Goal: Communication & Community: Answer question/provide support

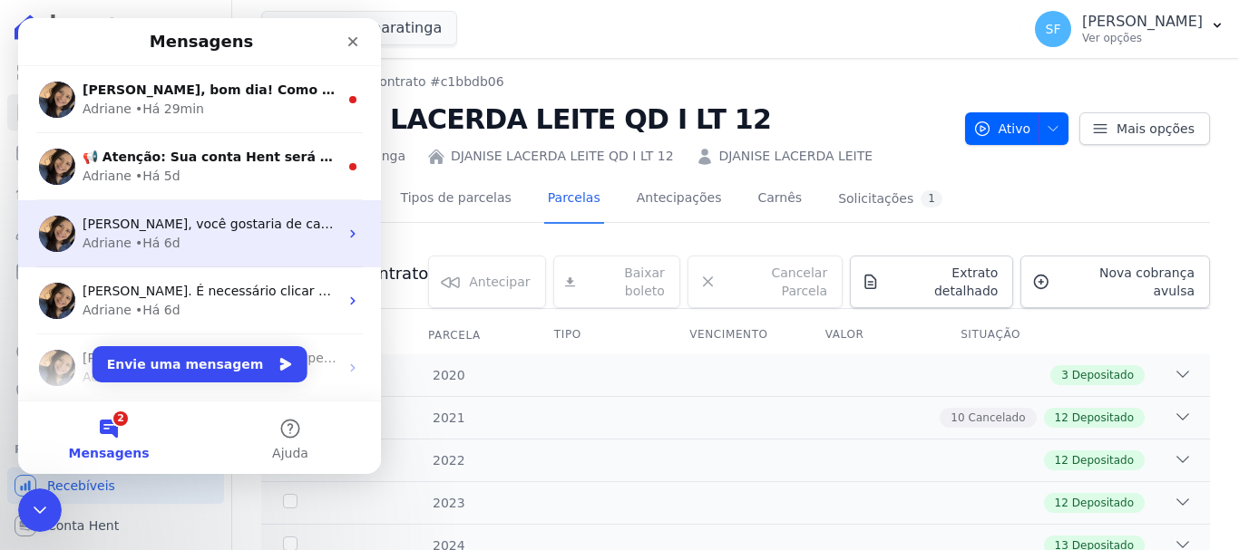
scroll to position [363, 0]
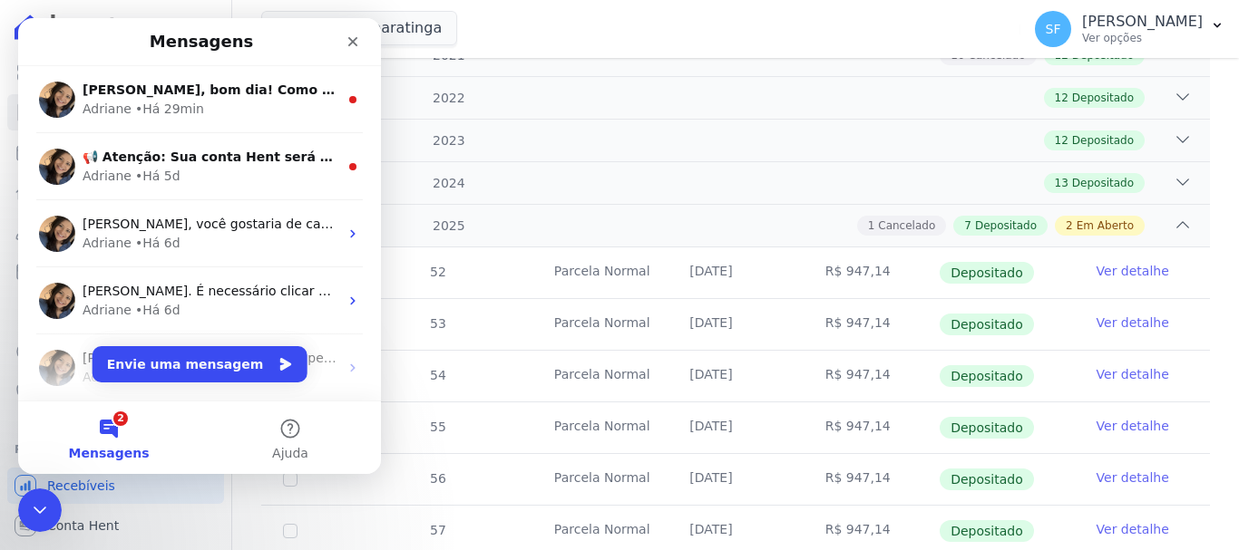
click at [109, 428] on button "2 Mensagens" at bounding box center [108, 438] width 181 height 73
click at [113, 431] on button "2 Mensagens" at bounding box center [108, 438] width 181 height 73
click at [191, 364] on button "Envie uma mensagem" at bounding box center [199, 364] width 215 height 36
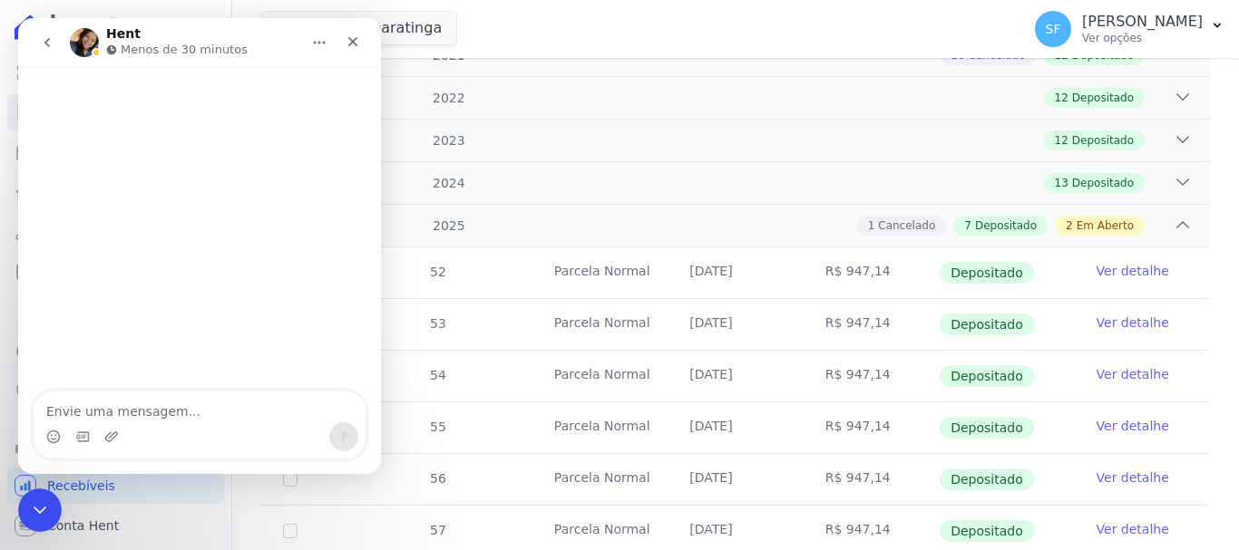
click at [287, 396] on textarea "Envie uma mensagem..." at bounding box center [200, 407] width 332 height 31
click at [46, 36] on icon "go back" at bounding box center [47, 42] width 15 height 15
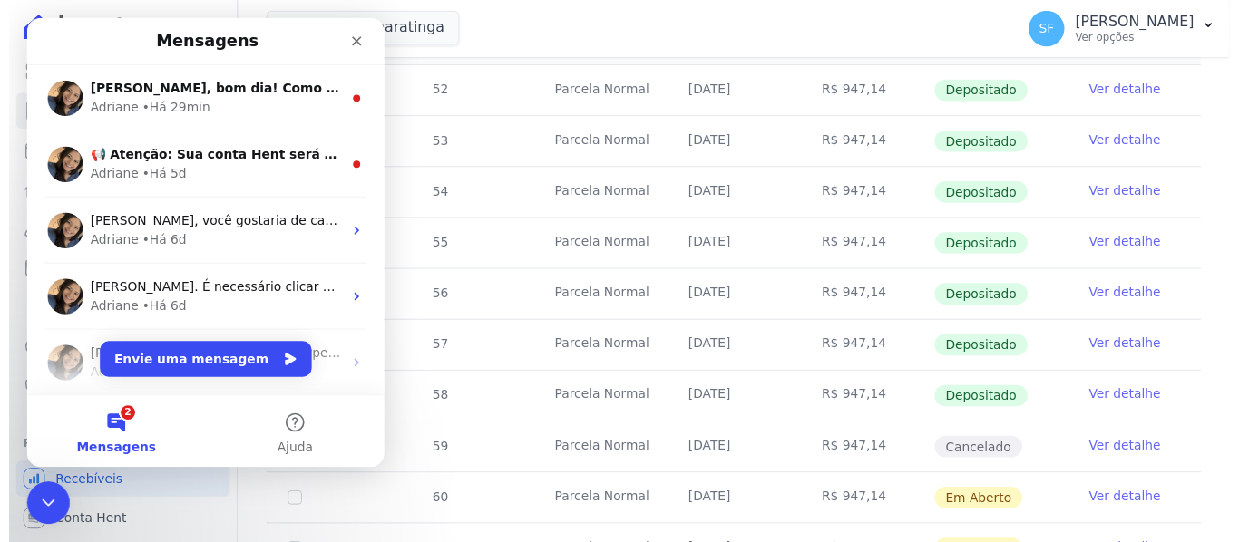
scroll to position [616, 0]
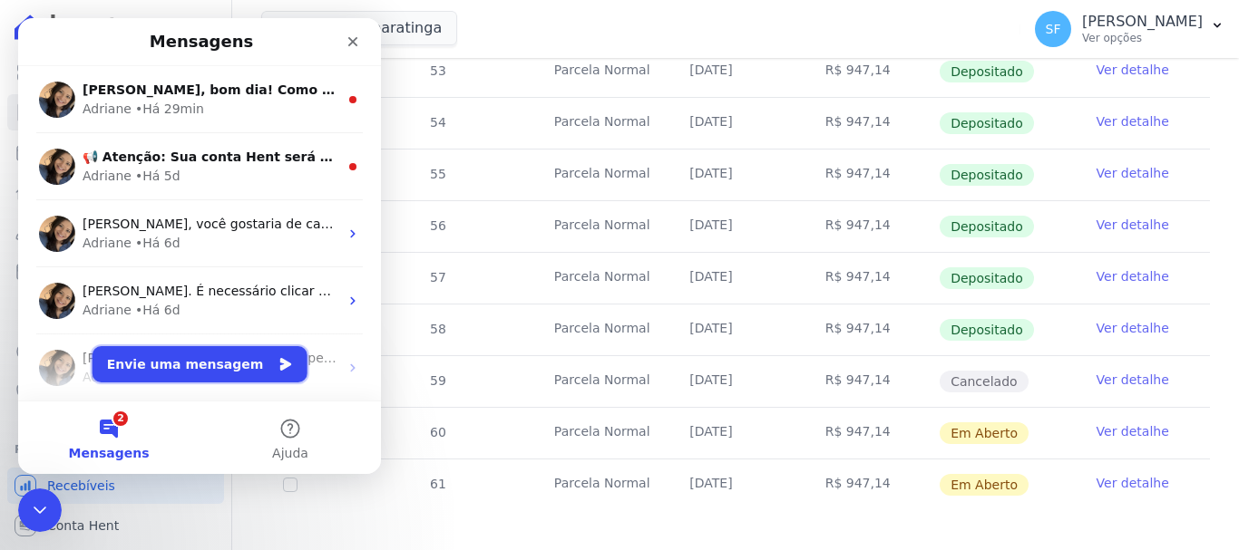
click at [227, 352] on button "Envie uma mensagem" at bounding box center [199, 364] width 215 height 36
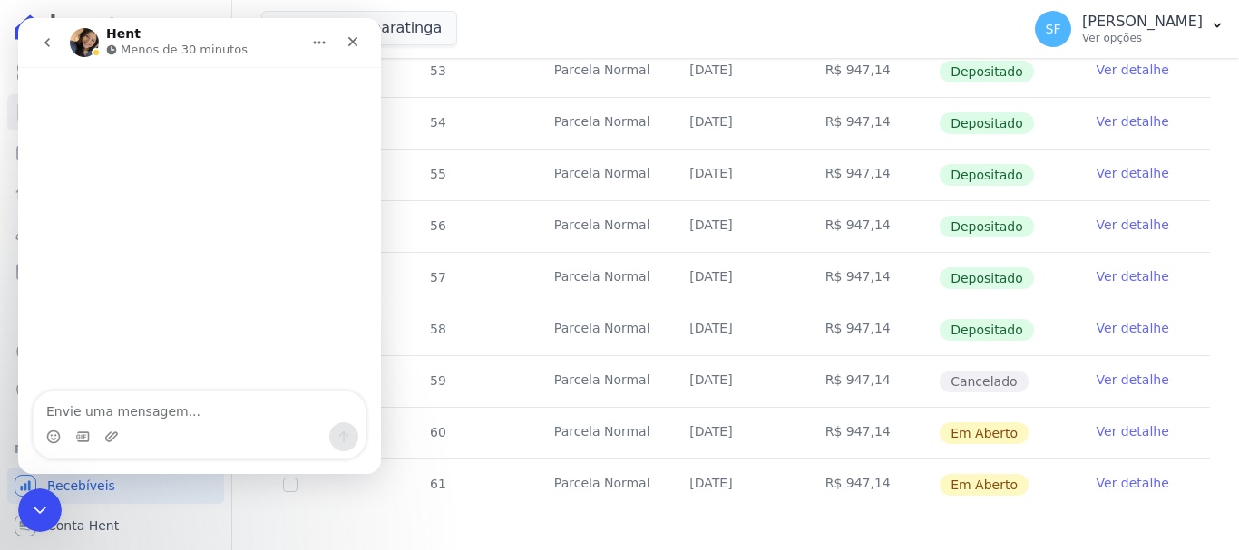
click at [199, 423] on div "Messenger da Intercom" at bounding box center [200, 437] width 332 height 29
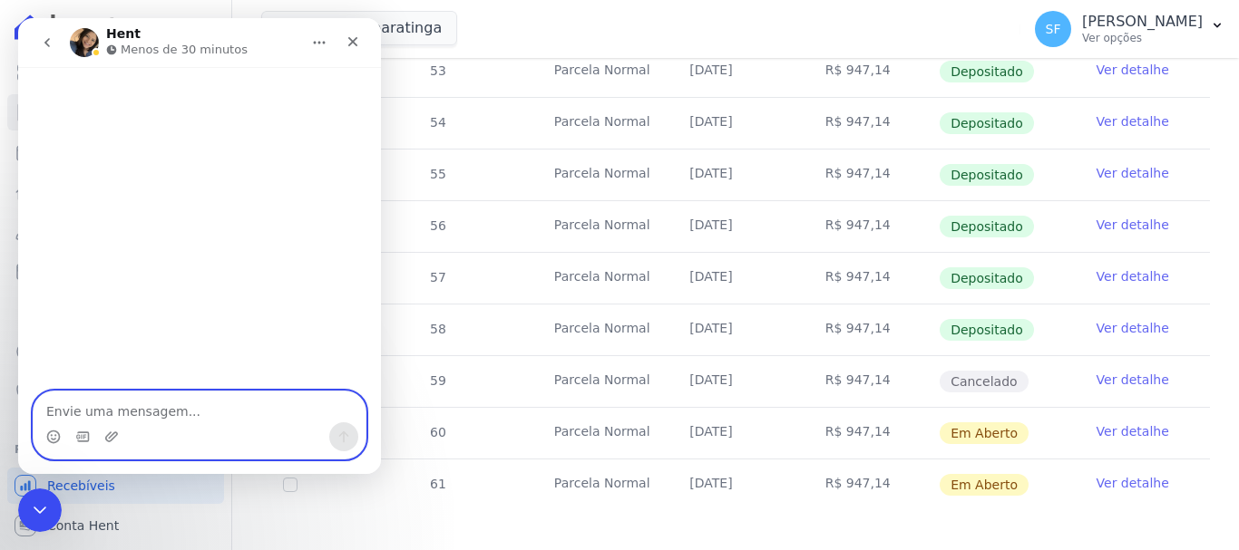
click at [152, 421] on textarea "Envie uma mensagem..." at bounding box center [200, 407] width 332 height 31
type textarea "Boa tarde"
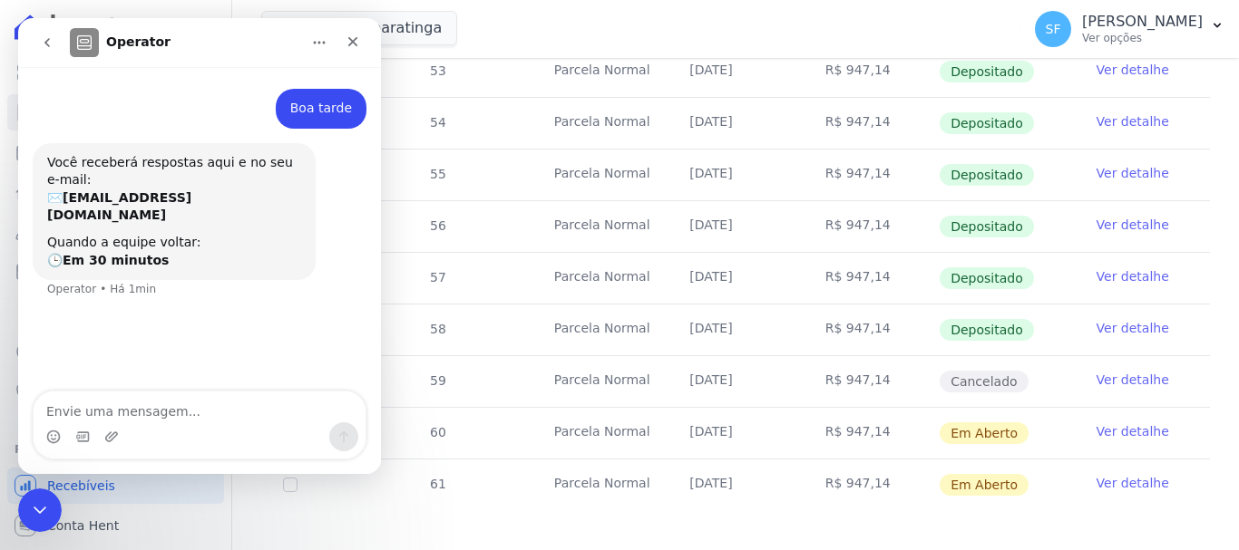
click at [322, 43] on icon "Início" at bounding box center [319, 42] width 15 height 15
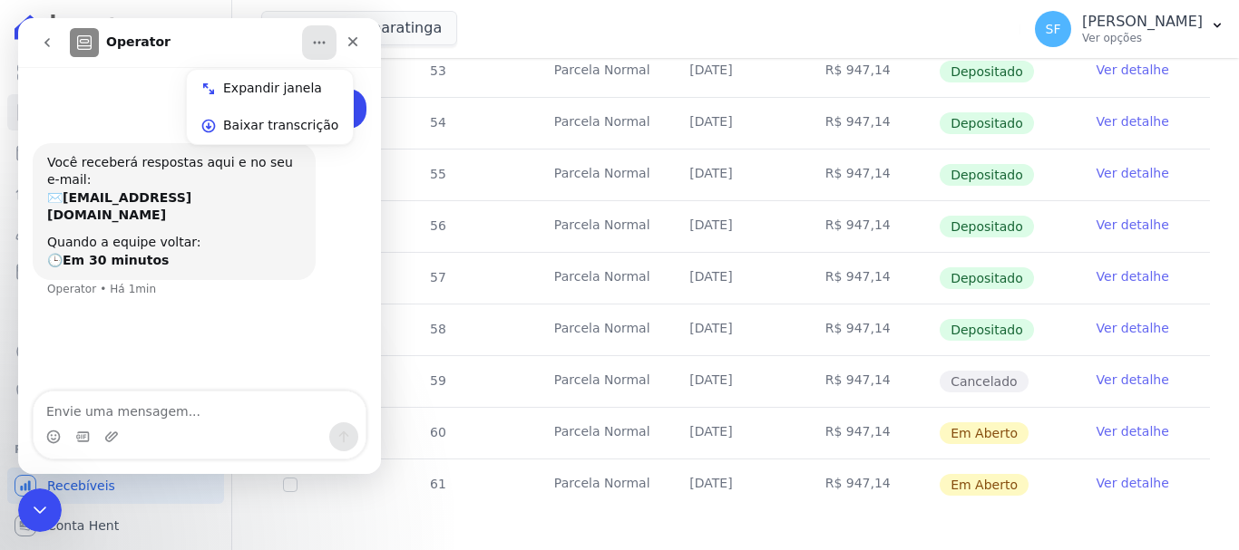
click at [536, 40] on div "Mar De Japaratinga Você possui apenas um empreendimento Aplicar" at bounding box center [637, 29] width 752 height 60
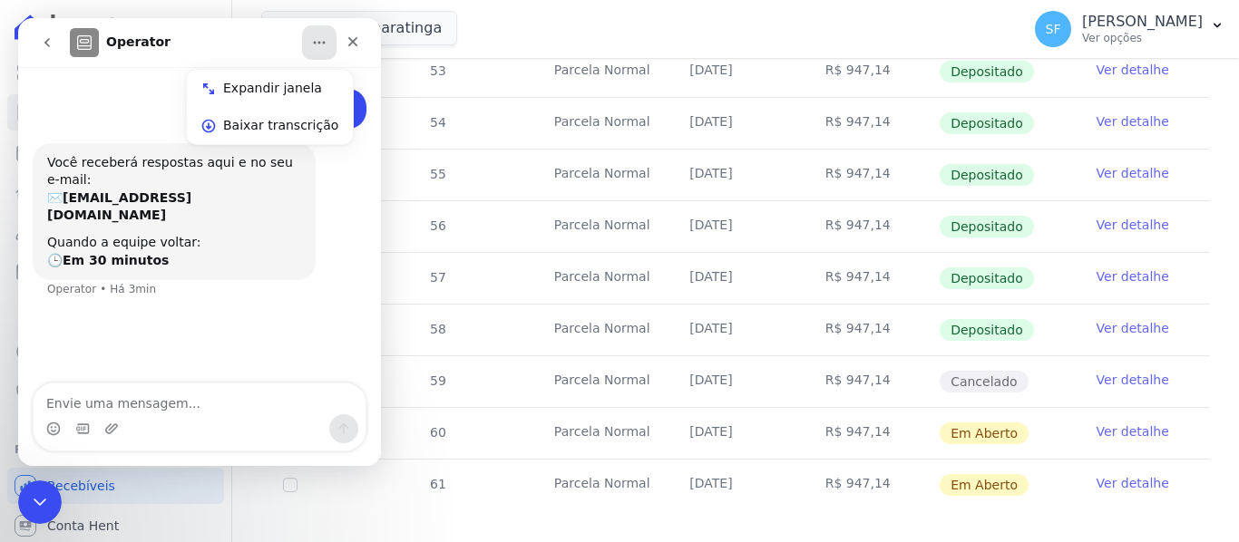
click at [197, 419] on div "Messenger da Intercom" at bounding box center [200, 428] width 332 height 29
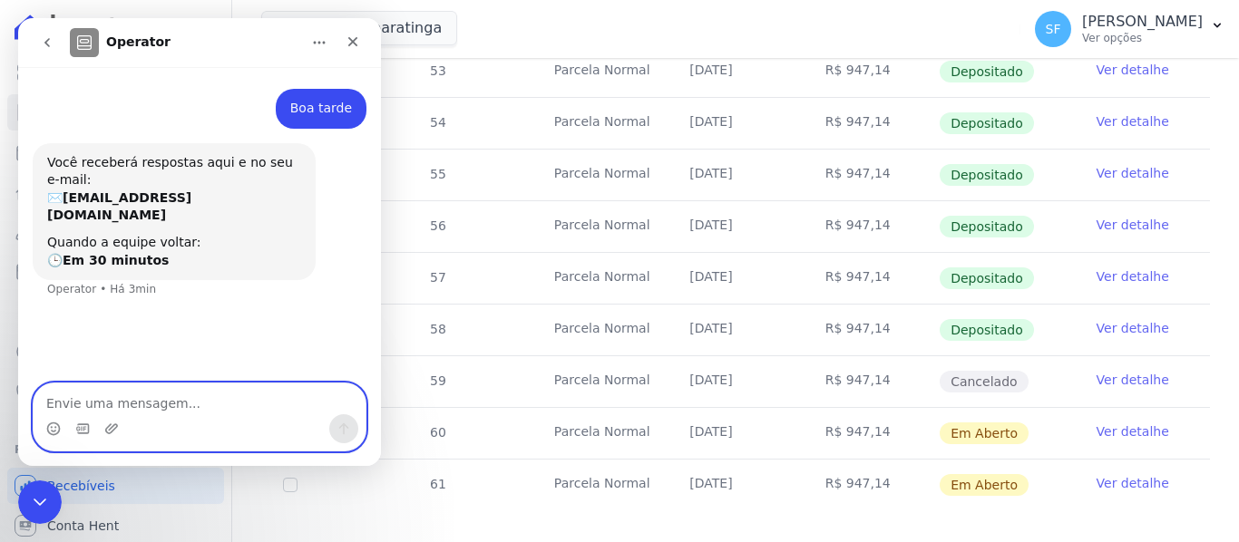
click at [200, 413] on textarea "Envie uma mensagem..." at bounding box center [200, 399] width 332 height 31
type textarea "Poderia verificar o cancelamento de um título?"
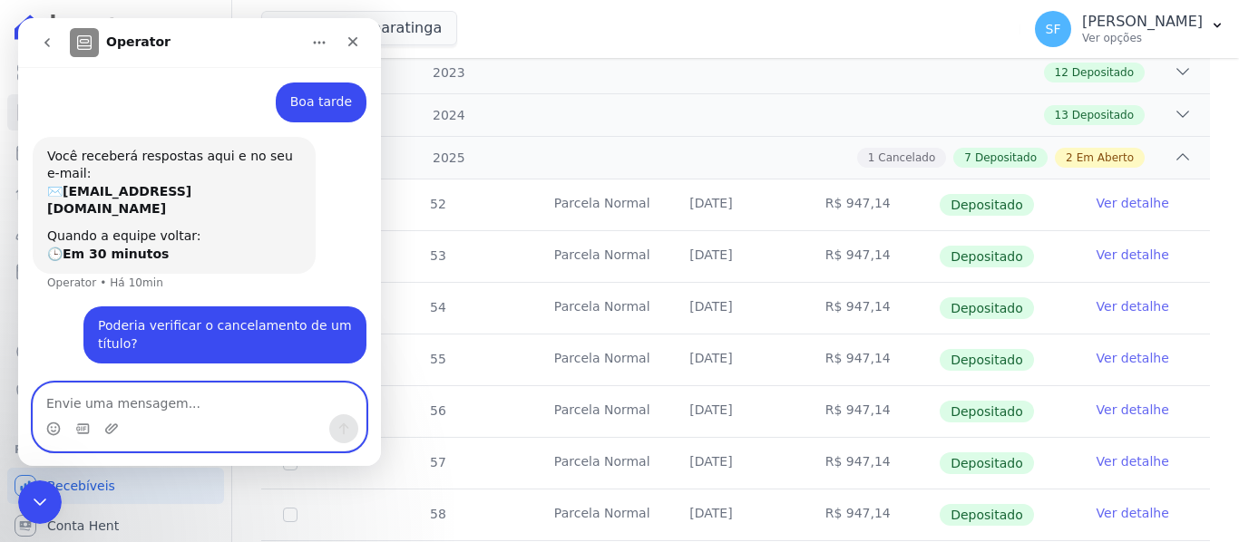
scroll to position [253, 0]
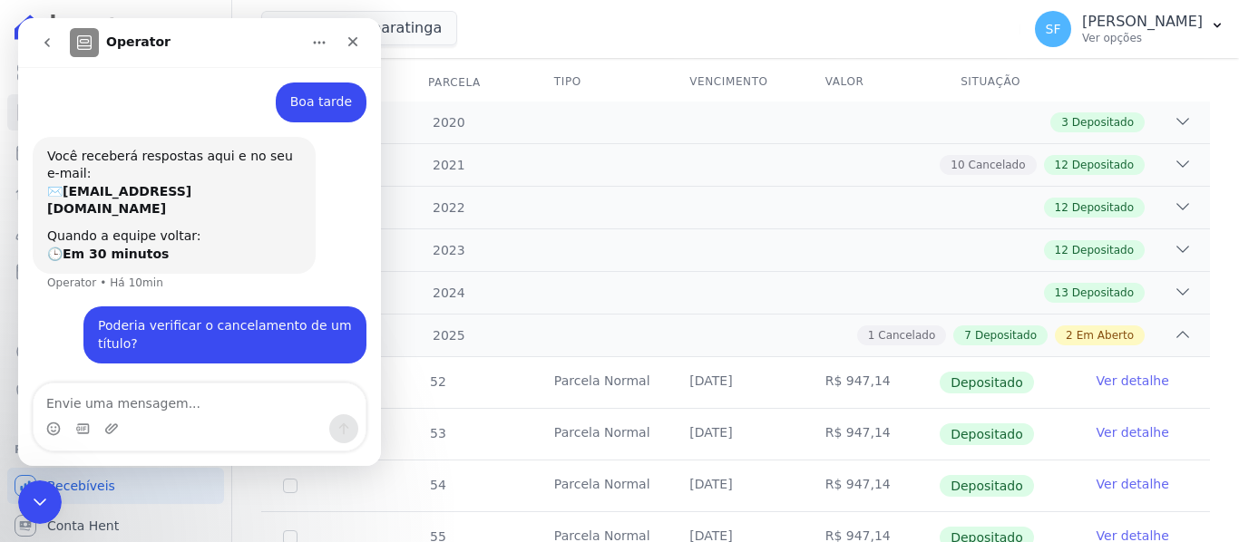
click at [315, 41] on icon "Início" at bounding box center [319, 42] width 15 height 15
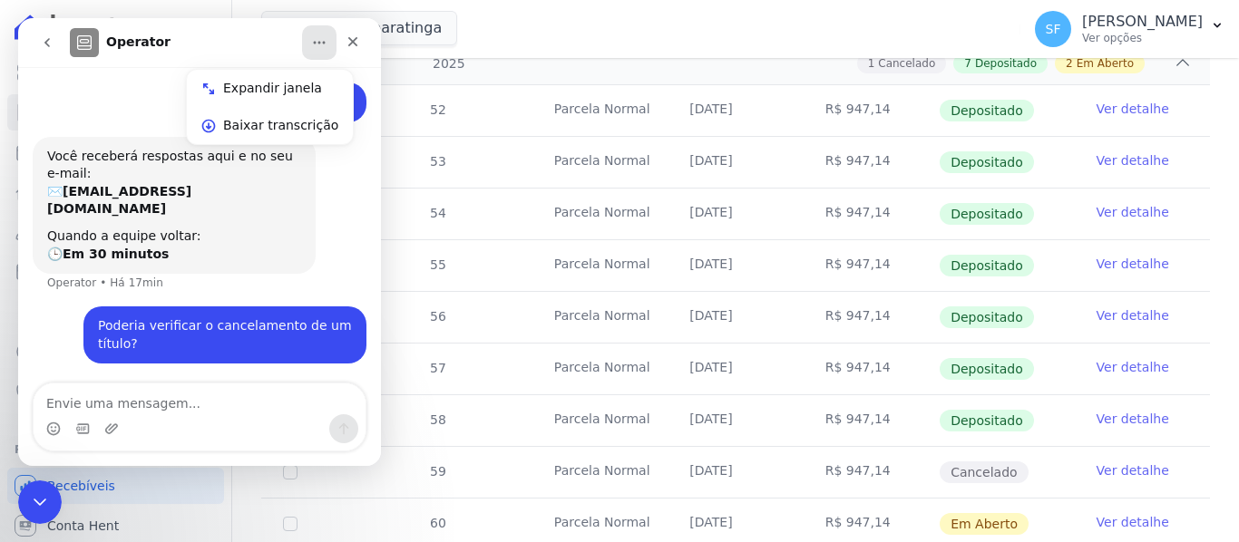
scroll to position [624, 0]
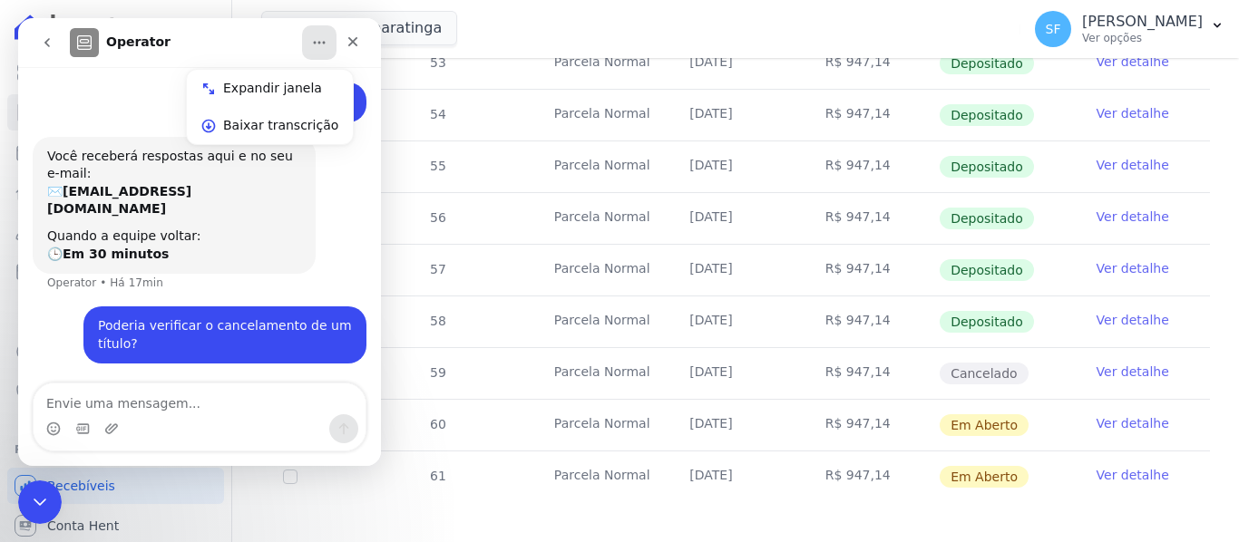
click at [723, 495] on div "Parcelas do contrato 0 selecionada(s) Antecipar Antecipar Renegociar Baixar bol…" at bounding box center [735, 67] width 948 height 907
click at [1113, 363] on link "Ver detalhe" at bounding box center [1132, 372] width 73 height 18
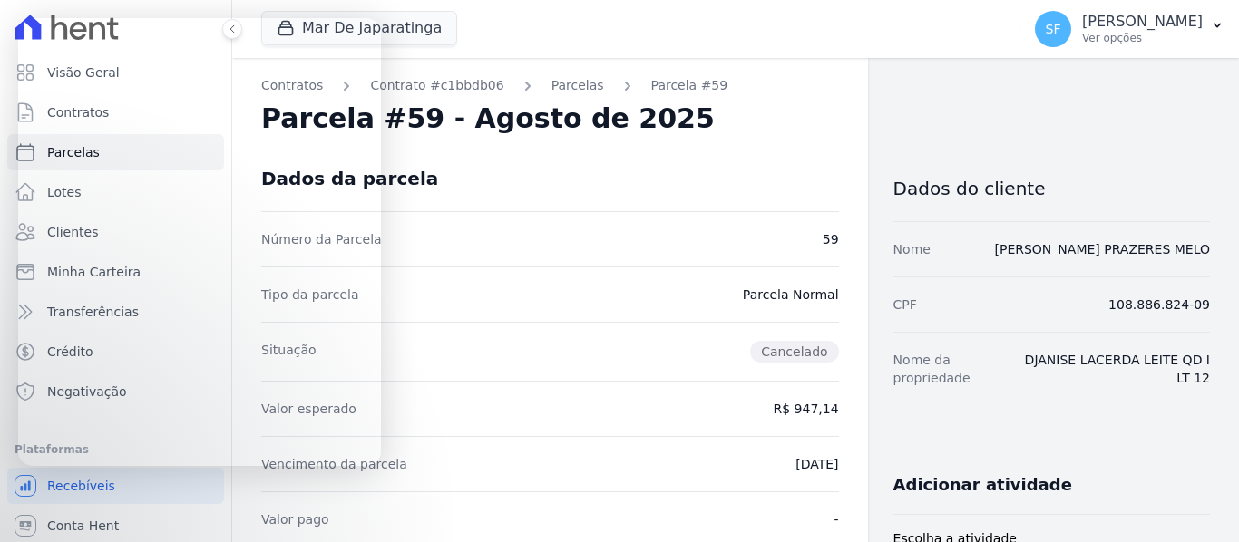
click at [686, 423] on div "Valor esperado R$ 947,14" at bounding box center [550, 408] width 578 height 55
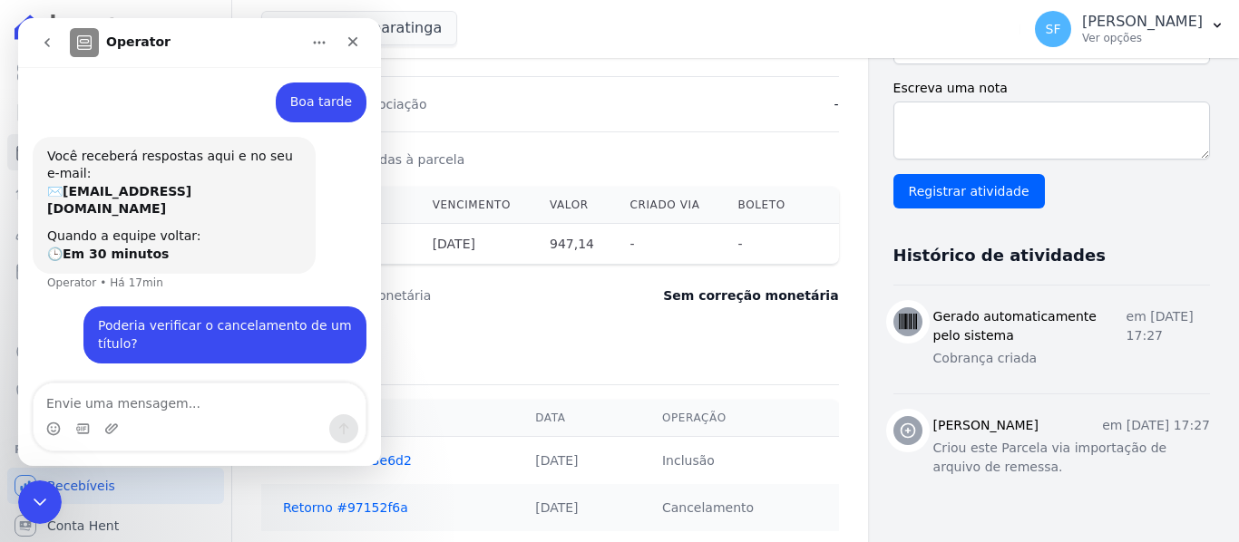
scroll to position [522, 0]
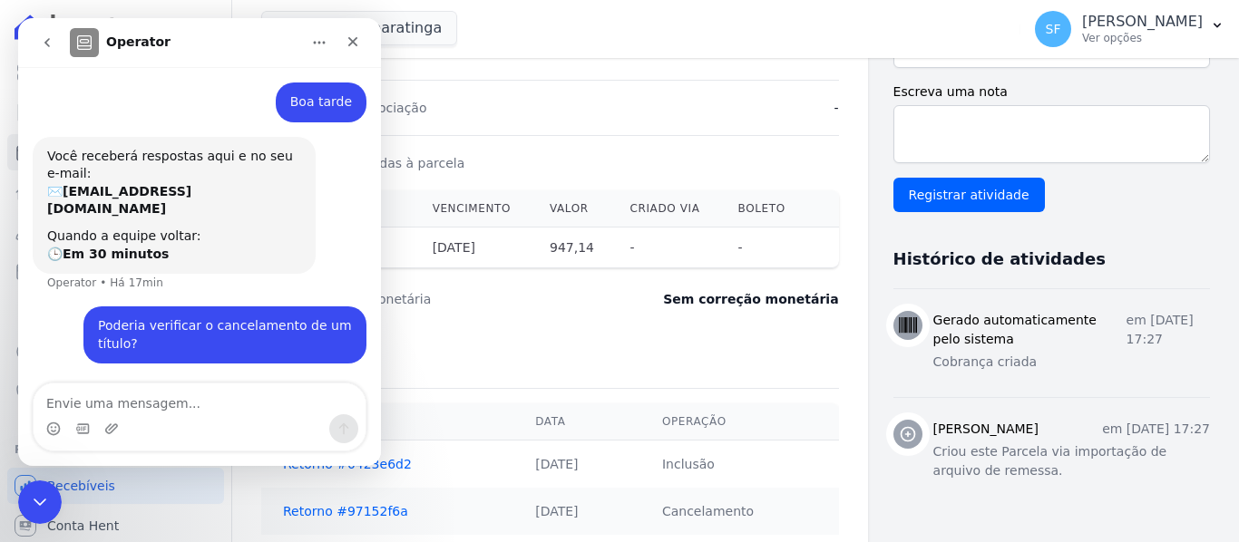
click at [312, 40] on icon "Início" at bounding box center [319, 42] width 15 height 15
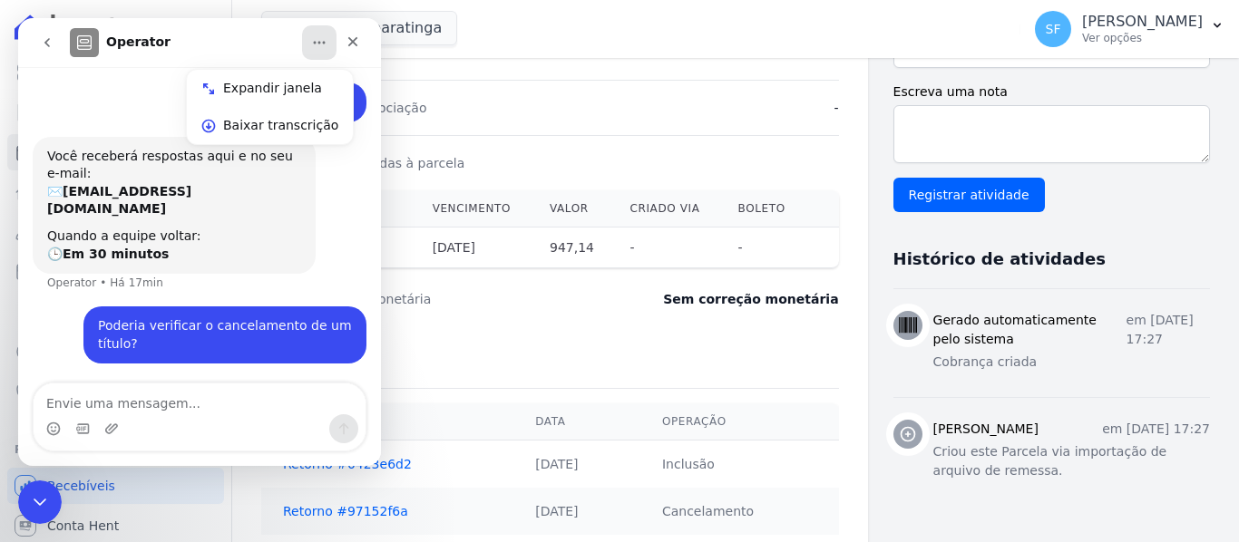
click at [495, 97] on div "Detalhes da renegociação -" at bounding box center [550, 107] width 578 height 55
click at [45, 45] on icon "go back" at bounding box center [47, 42] width 15 height 15
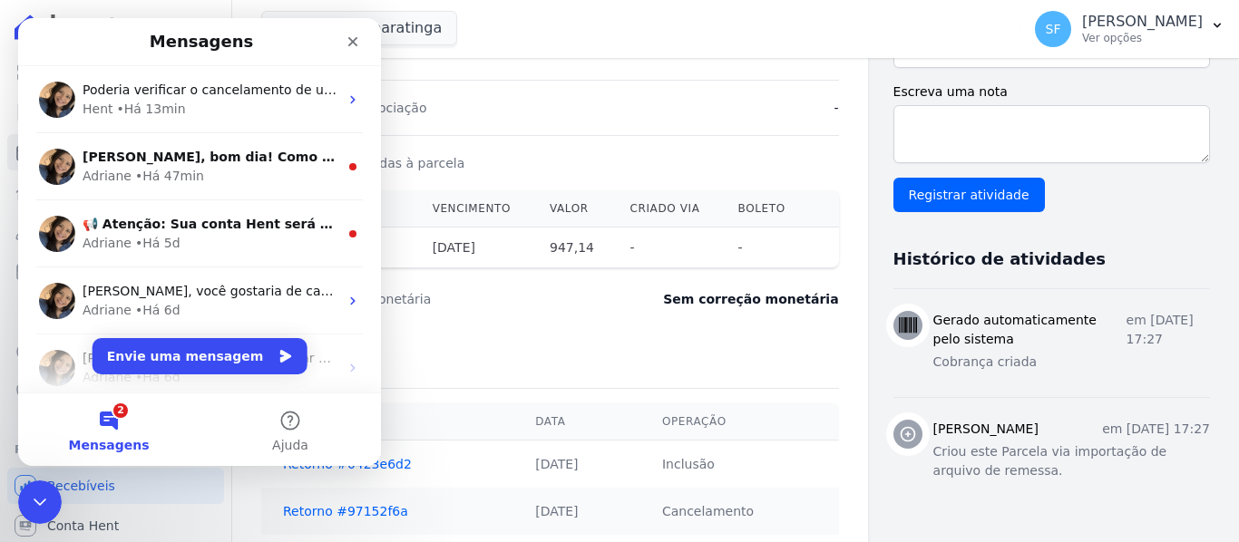
click at [577, 118] on div "Detalhes da renegociação -" at bounding box center [550, 107] width 578 height 55
click at [190, 345] on button "Envie uma mensagem" at bounding box center [199, 356] width 215 height 36
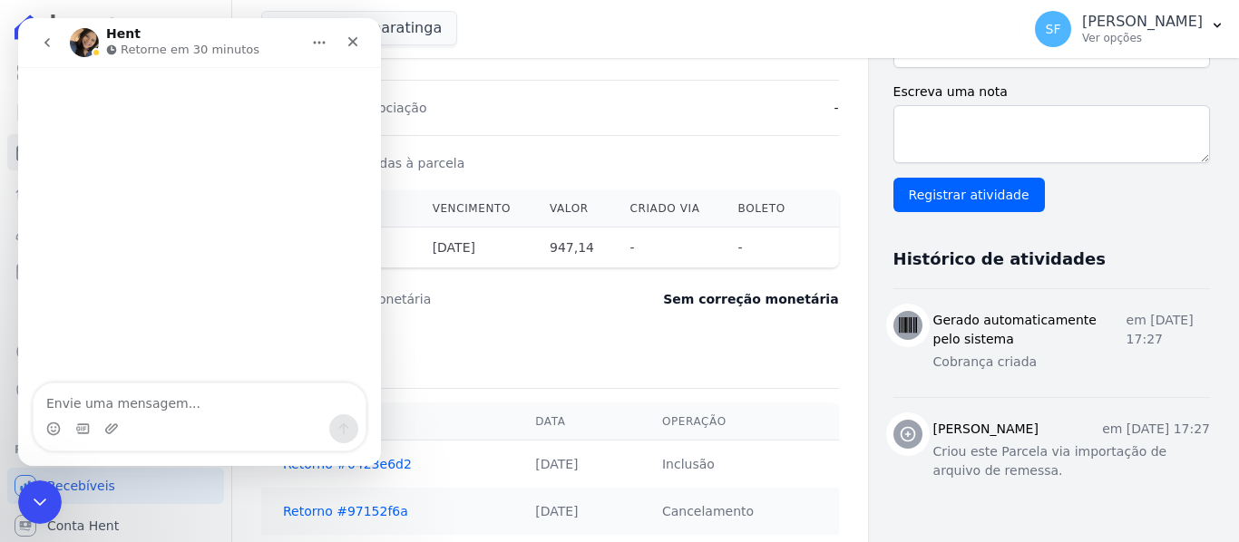
click at [200, 337] on div "Messenger da Intercom" at bounding box center [199, 226] width 363 height 318
click at [558, 122] on div "Detalhes da renegociação -" at bounding box center [550, 107] width 578 height 55
click at [41, 510] on icon "Encerramento do Messenger da Intercom" at bounding box center [37, 500] width 22 height 22
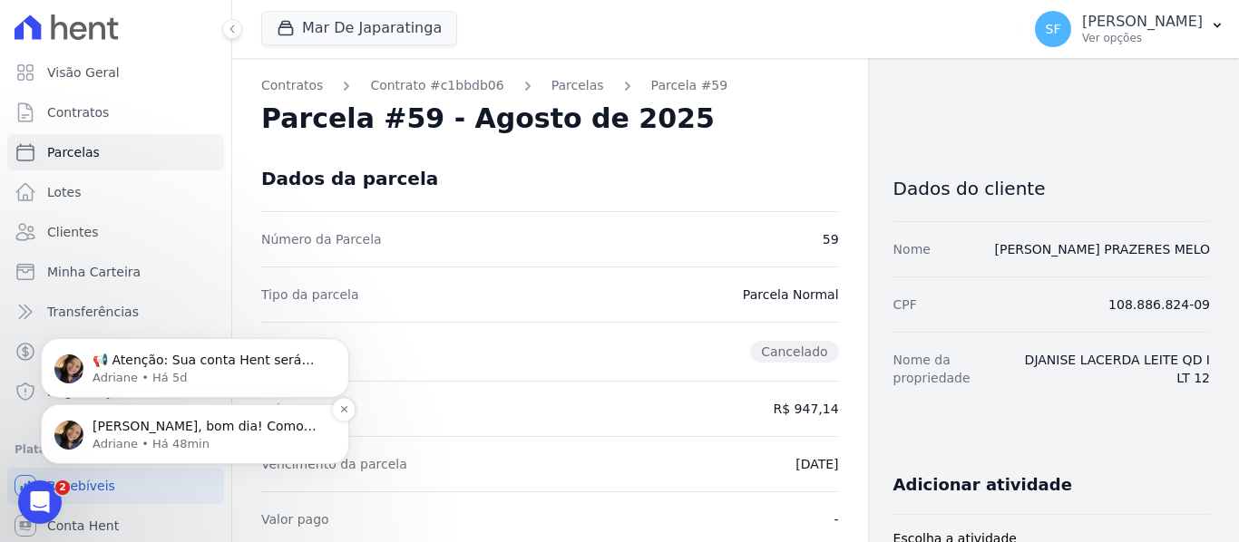
click at [154, 432] on p "Olá Simone, bom dia! Como vai? Simone, qual cobrança seria? Por favor, qual o n…" at bounding box center [209, 427] width 234 height 18
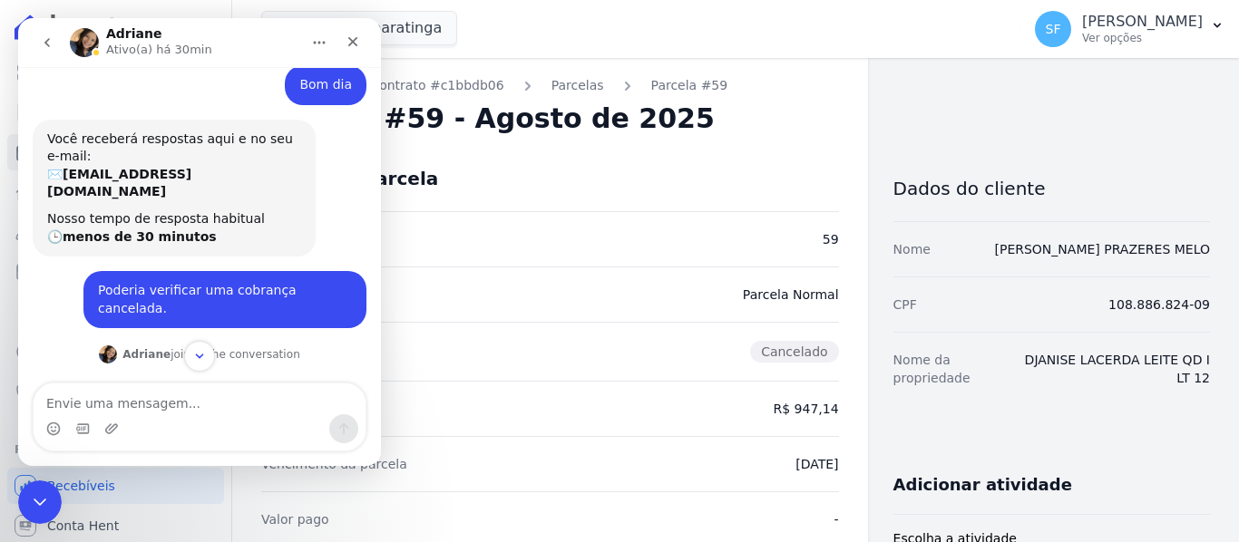
scroll to position [42, 0]
click at [156, 356] on div "Messenger da Intercom" at bounding box center [199, 356] width 363 height 31
click at [238, 352] on div "Messenger da Intercom" at bounding box center [199, 356] width 363 height 31
click at [203, 355] on icon "Scroll to bottom" at bounding box center [199, 356] width 9 height 5
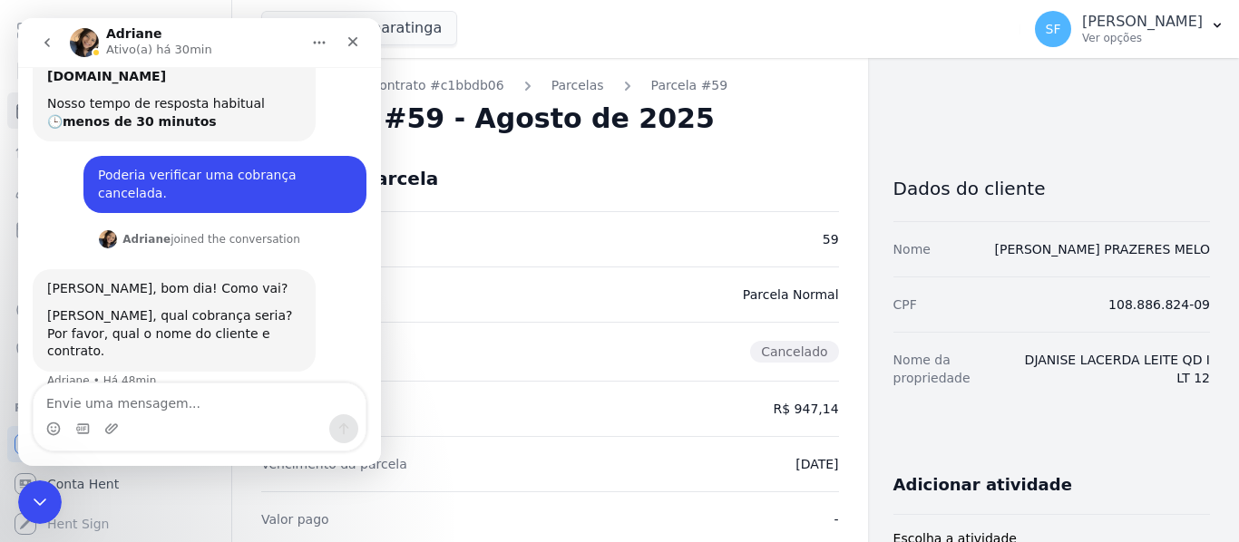
scroll to position [147, 0]
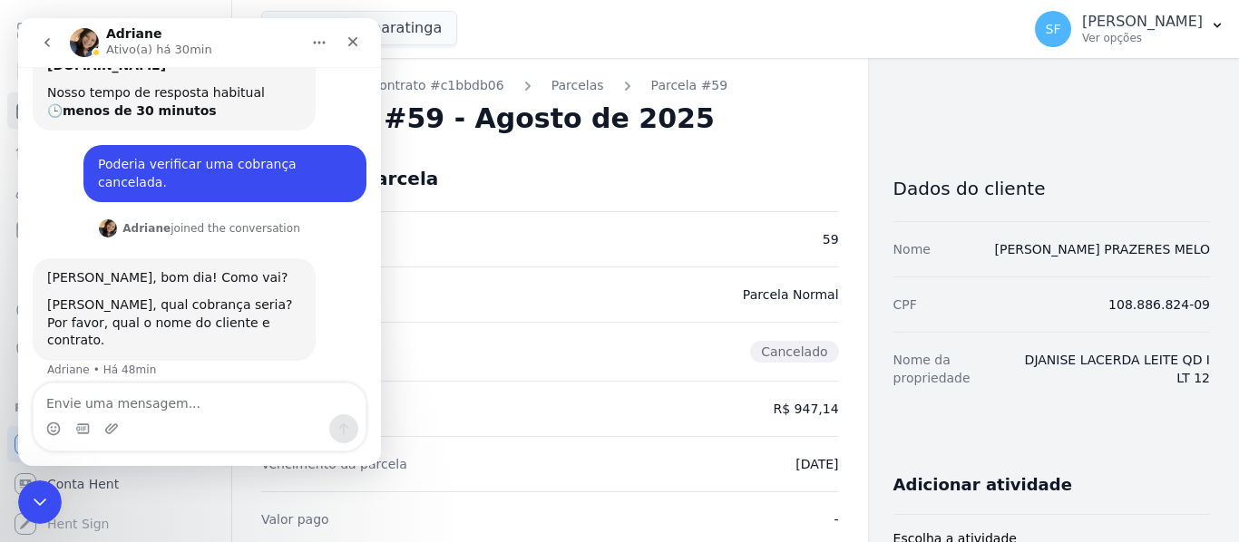
click at [537, 345] on div "Situação Cancelado" at bounding box center [550, 351] width 578 height 59
click at [31, 496] on icon "Encerramento do Messenger da Intercom" at bounding box center [37, 499] width 13 height 7
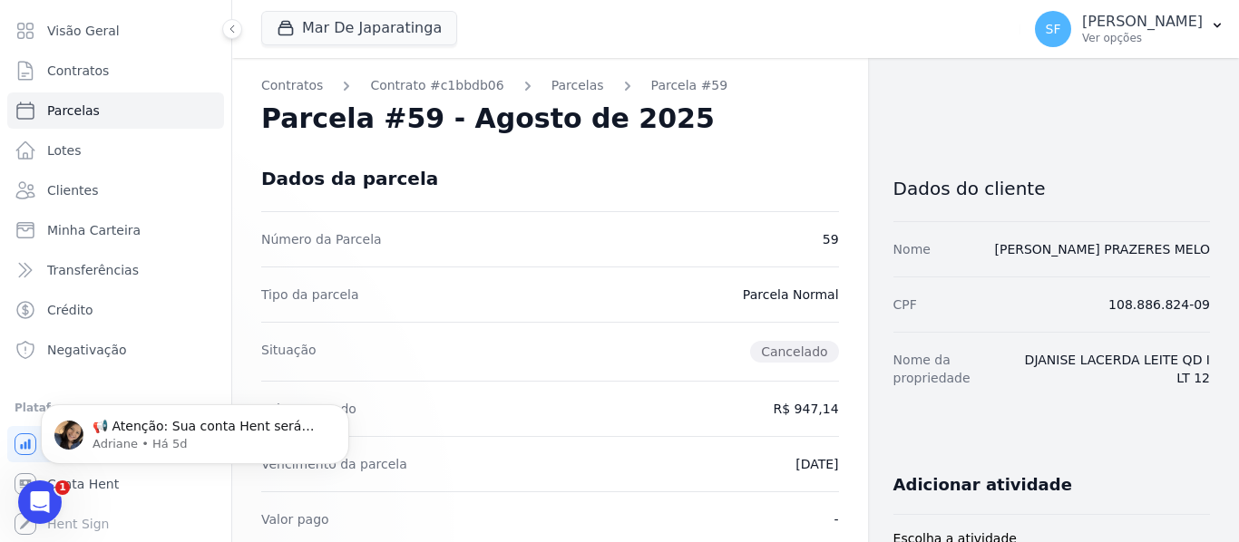
scroll to position [0, 0]
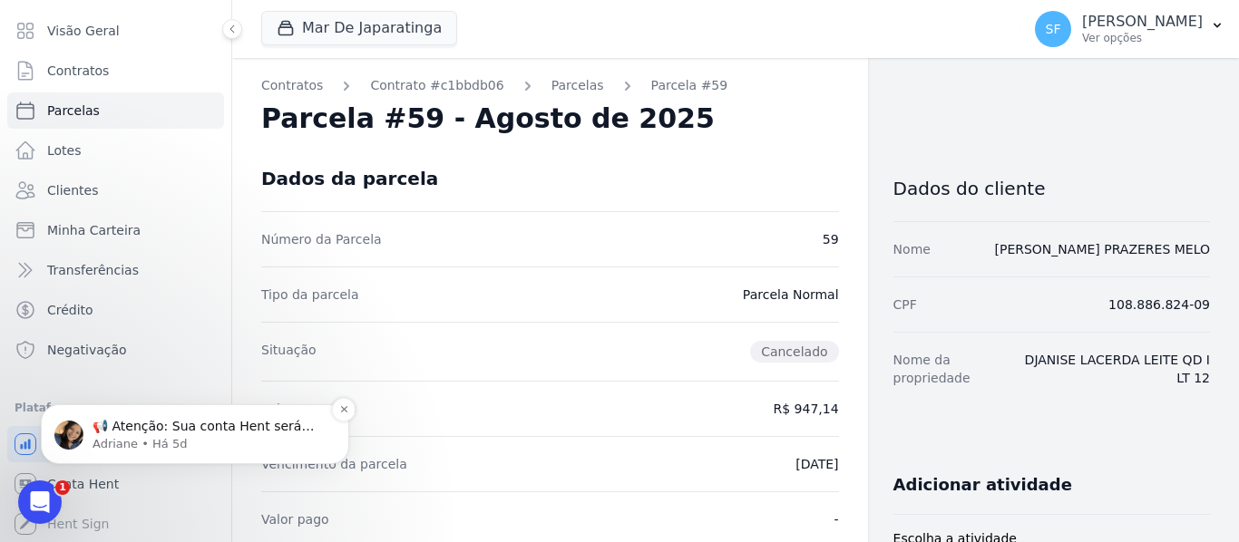
click at [209, 445] on p "Adriane • Há 5d" at bounding box center [209, 444] width 234 height 16
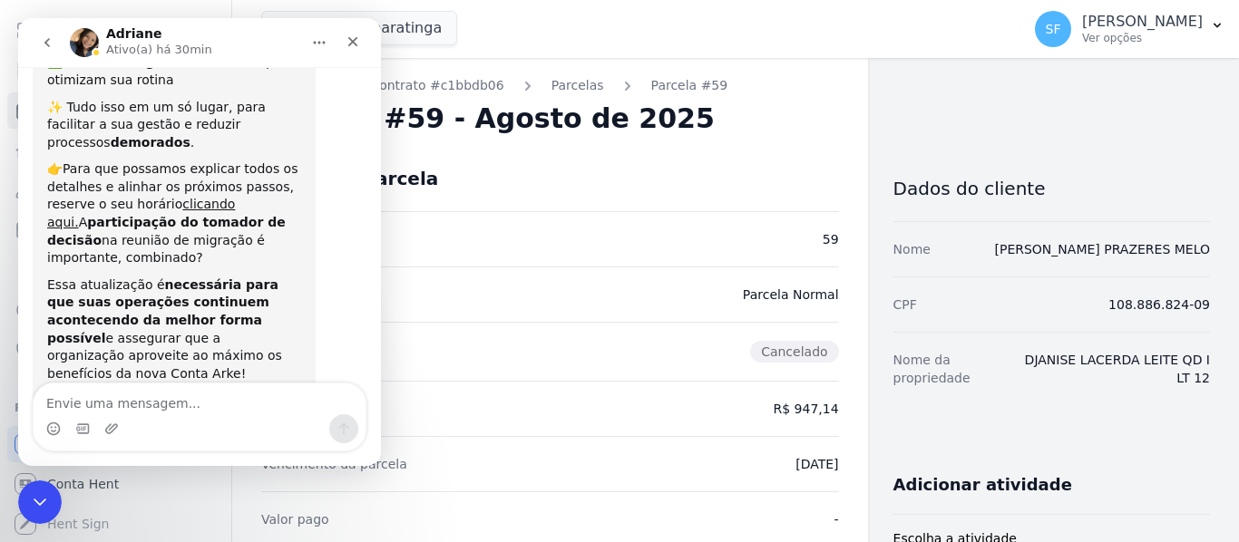
scroll to position [344, 0]
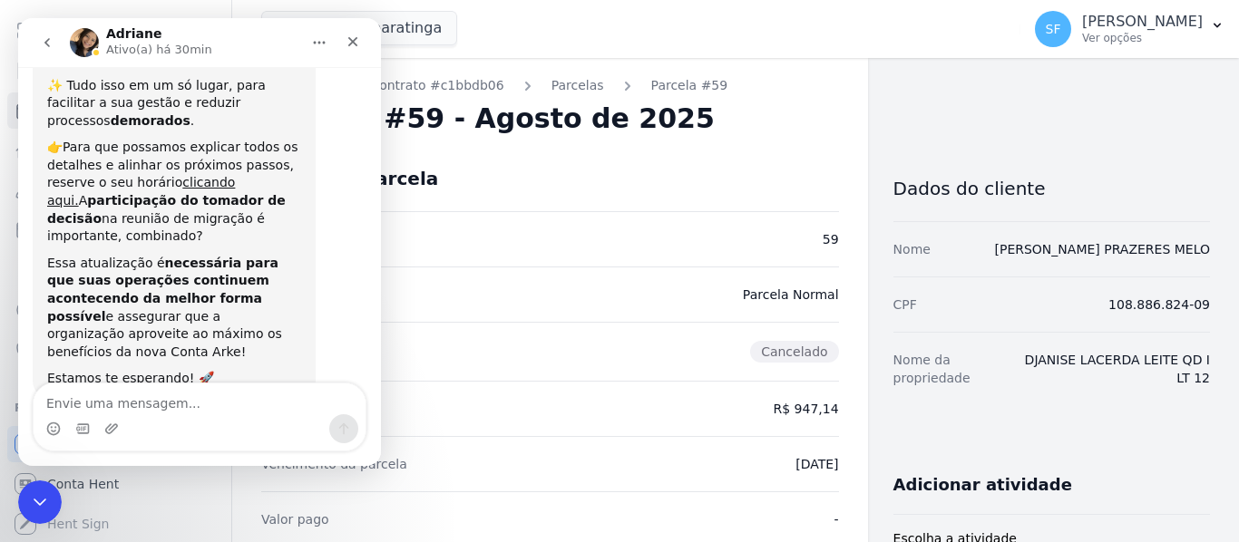
click at [171, 411] on textarea "Envie uma mensagem..." at bounding box center [200, 399] width 332 height 31
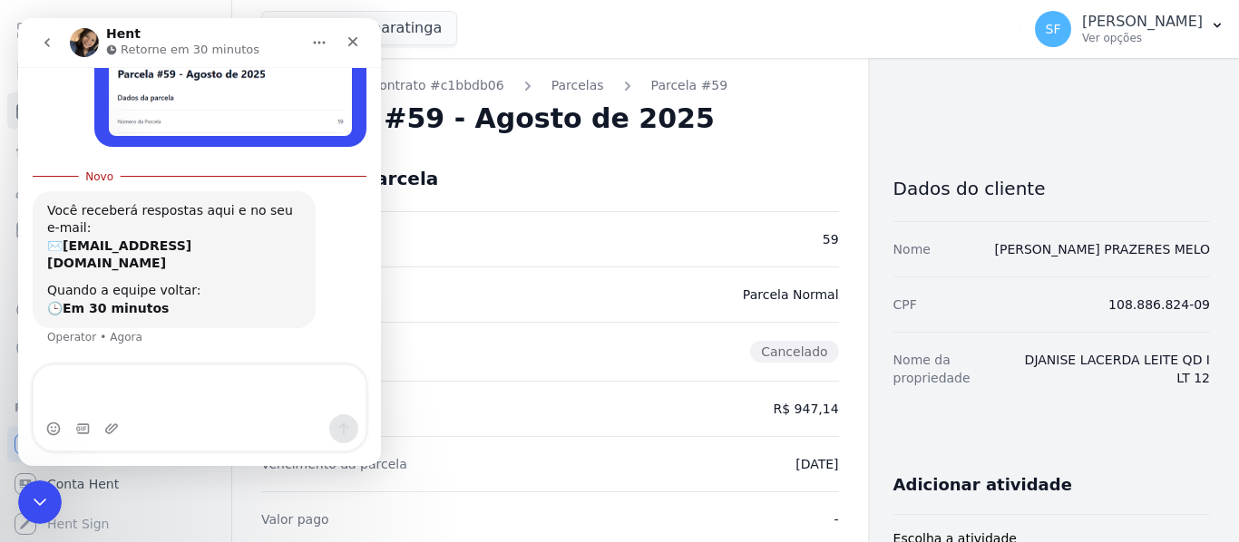
scroll to position [758, 0]
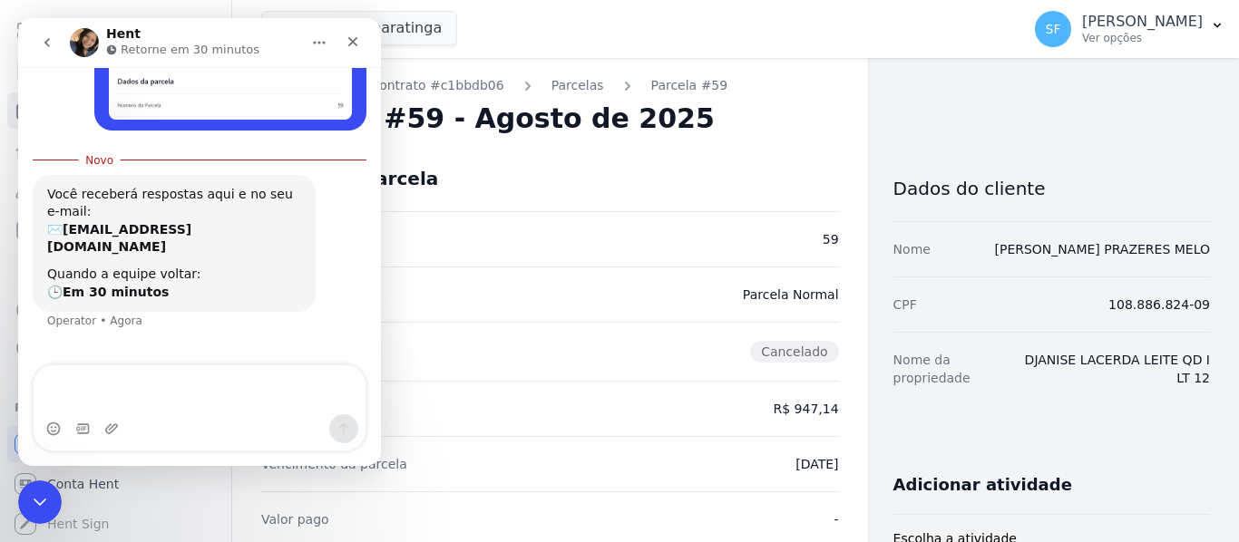
click at [246, 374] on textarea "Envie uma mensagem..." at bounding box center [200, 389] width 332 height 49
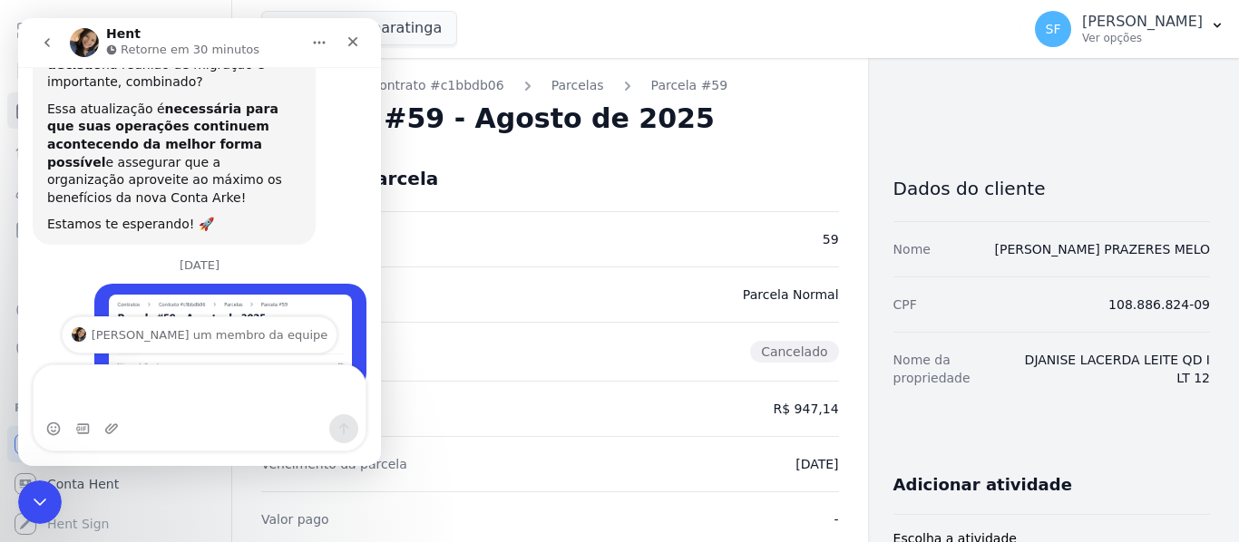
scroll to position [486, 0]
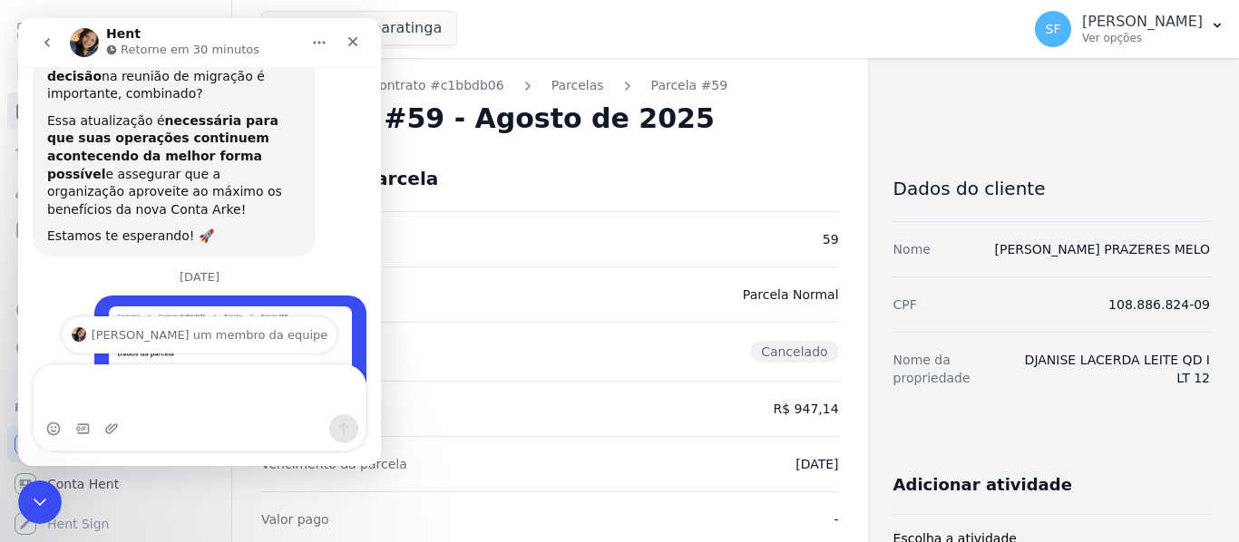
click at [583, 238] on div "Número da Parcela 59" at bounding box center [550, 238] width 578 height 55
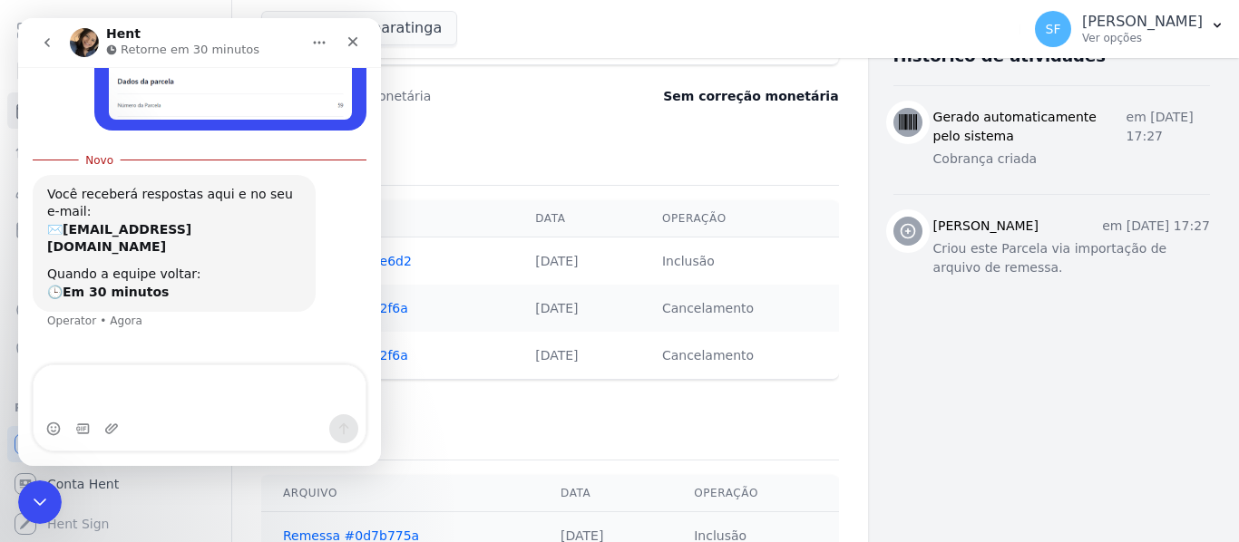
scroll to position [794, 0]
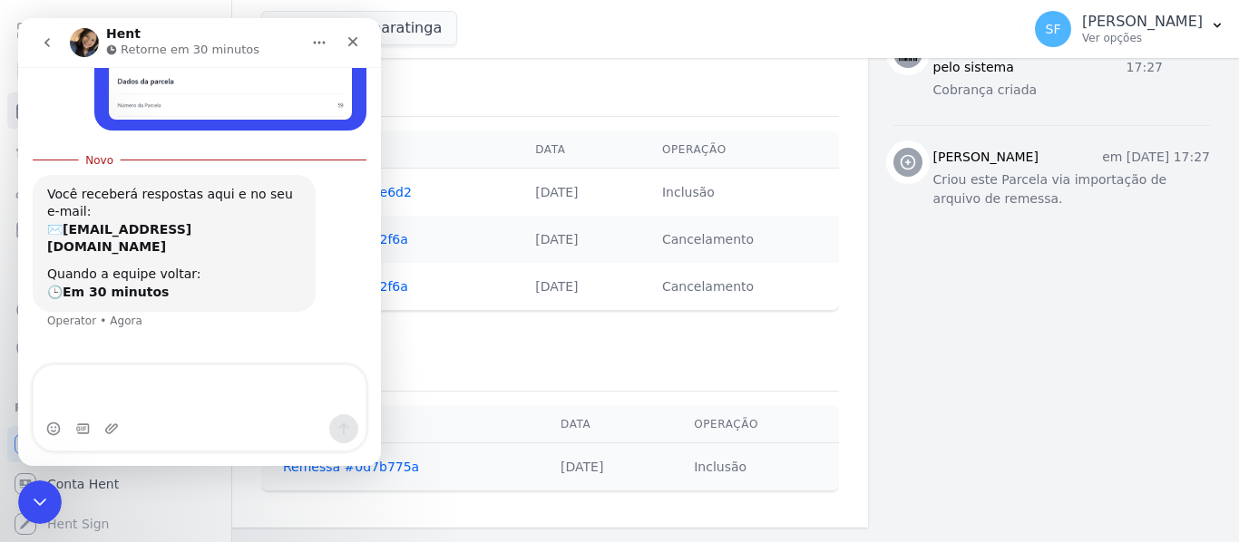
click at [588, 230] on td "11/12/2024" at bounding box center [576, 239] width 127 height 47
click at [47, 492] on icon "Encerramento do Messenger da Intercom" at bounding box center [37, 500] width 22 height 22
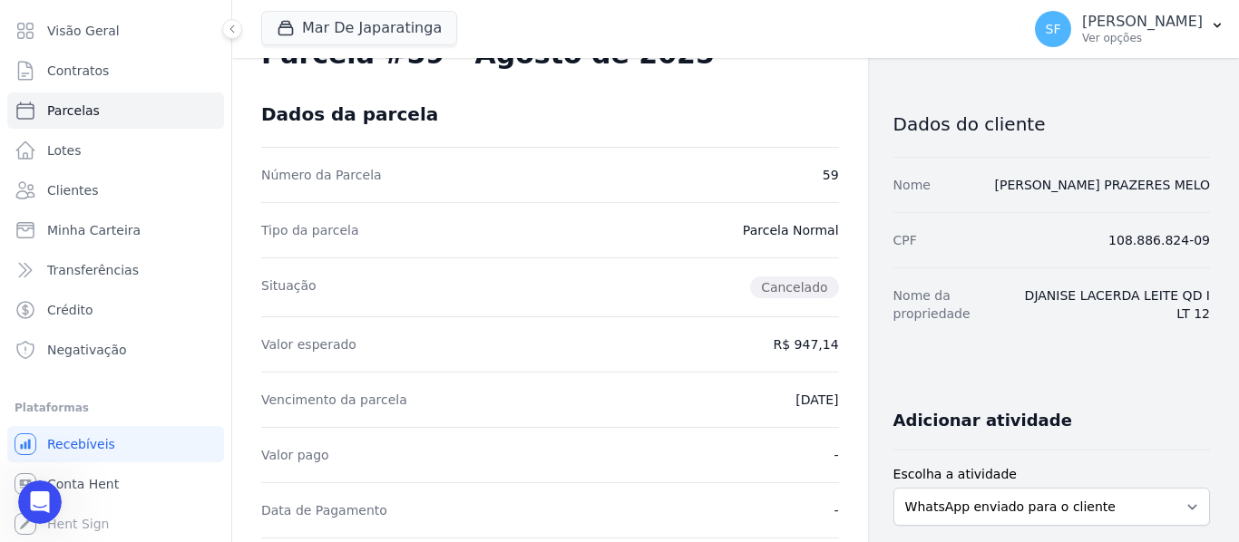
scroll to position [91, 0]
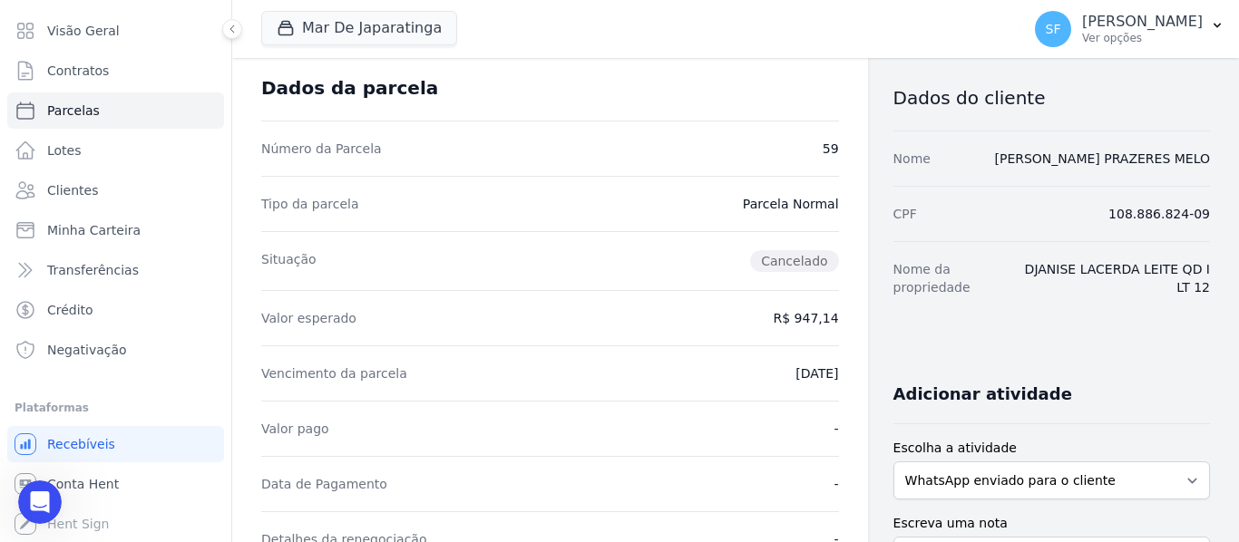
click at [933, 223] on div "CPF 108.886.824-09" at bounding box center [1051, 213] width 316 height 55
drag, startPoint x: 884, startPoint y: 209, endPoint x: 1023, endPoint y: 321, distance: 178.6
click at [1143, 386] on div "Adicionar atividade" at bounding box center [1044, 387] width 331 height 36
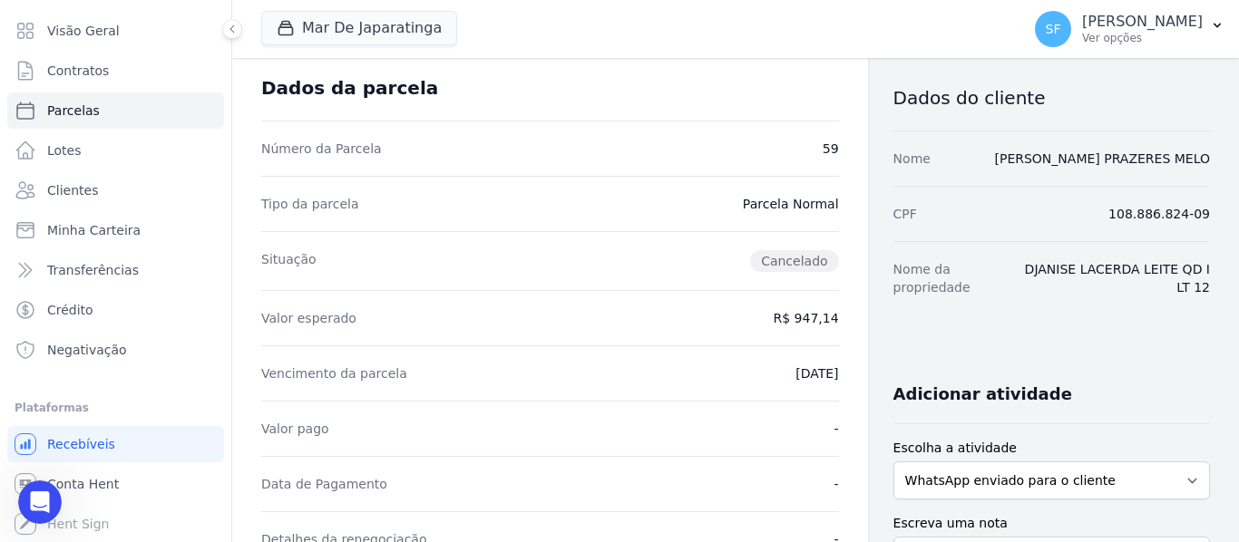
drag, startPoint x: 1112, startPoint y: 211, endPoint x: 1196, endPoint y: 209, distance: 84.3
copy dd "108.886.824-09"
click at [29, 501] on icon "Abertura do Messenger da Intercom" at bounding box center [38, 500] width 30 height 30
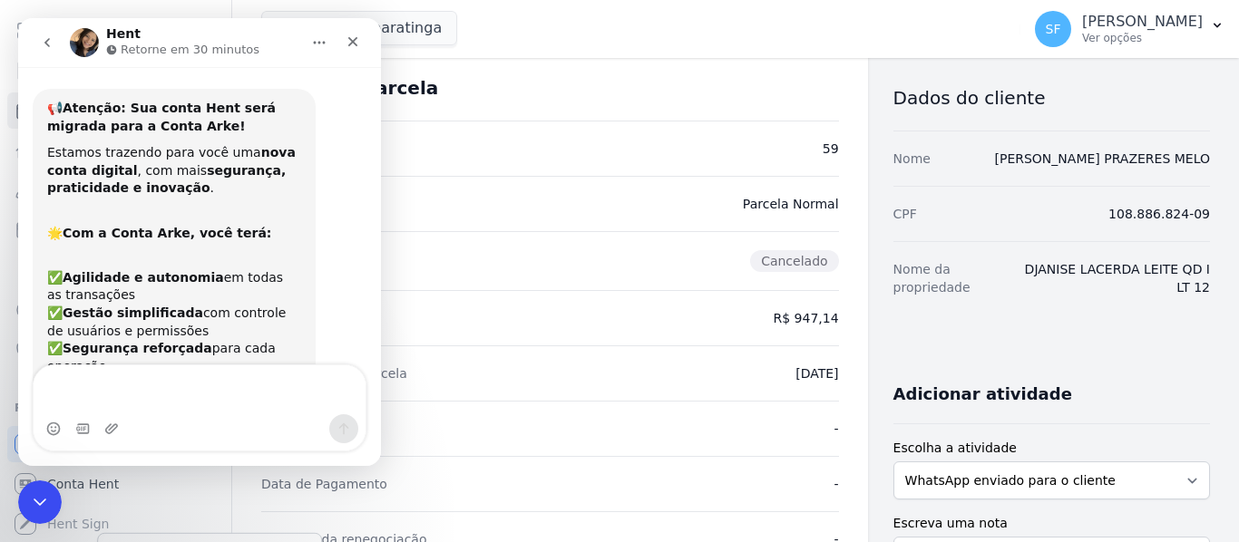
scroll to position [728, 0]
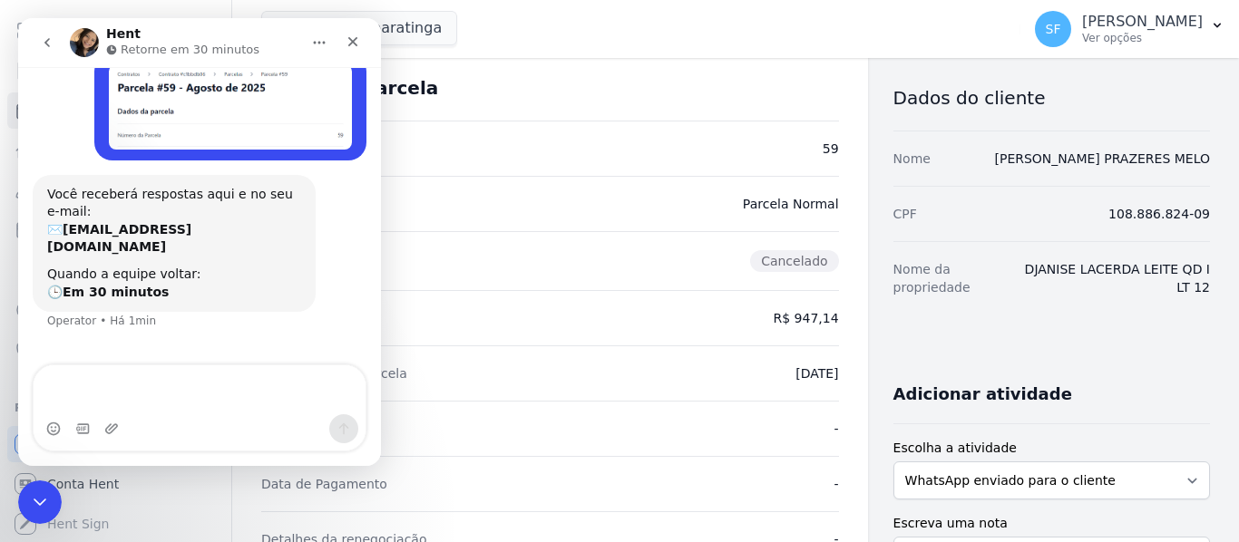
type textarea "108.886.824-09"
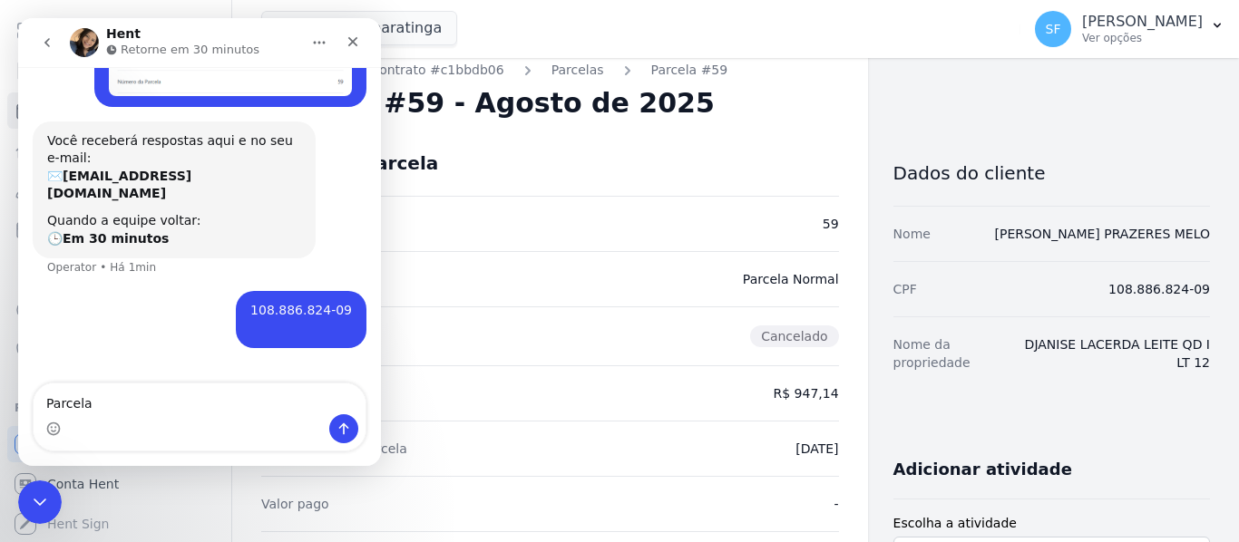
scroll to position [0, 0]
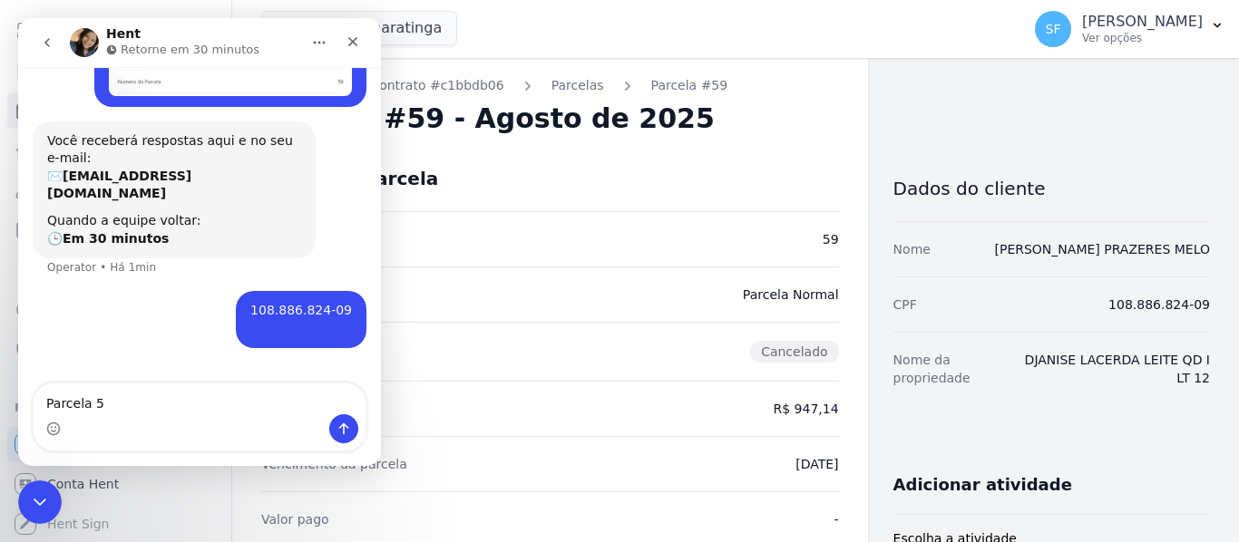
type textarea "Parcela 59"
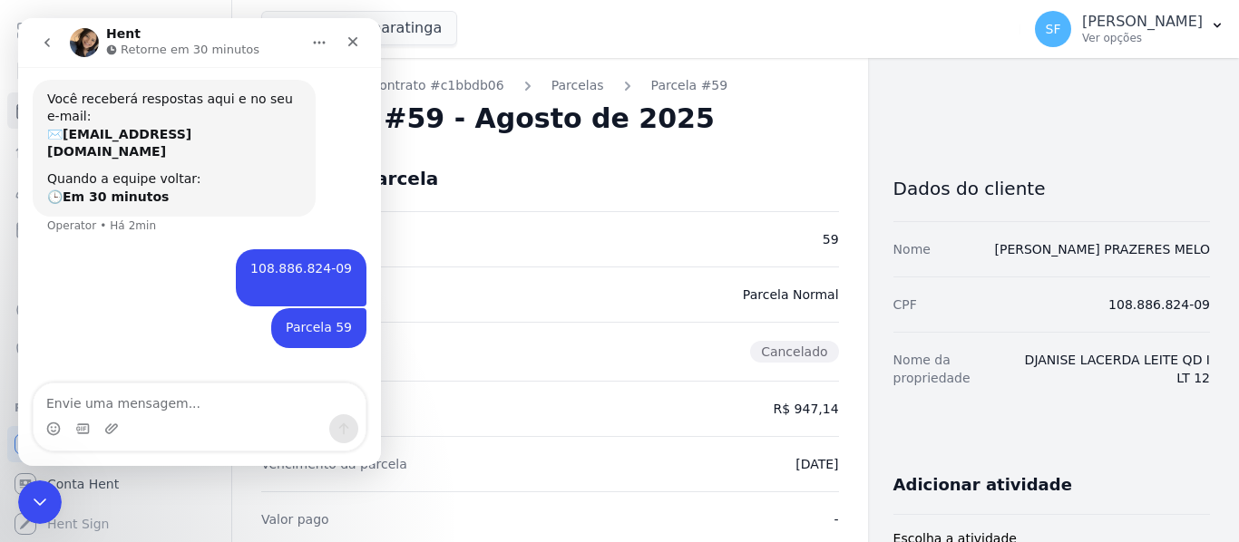
click at [684, 345] on div "Situação Cancelado" at bounding box center [550, 351] width 578 height 59
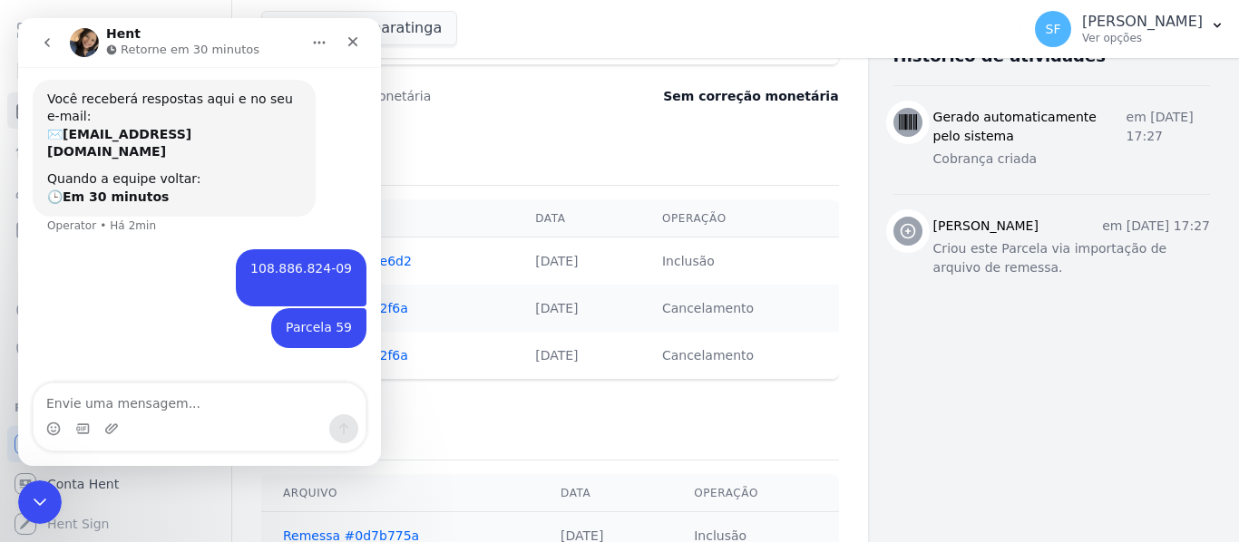
scroll to position [794, 0]
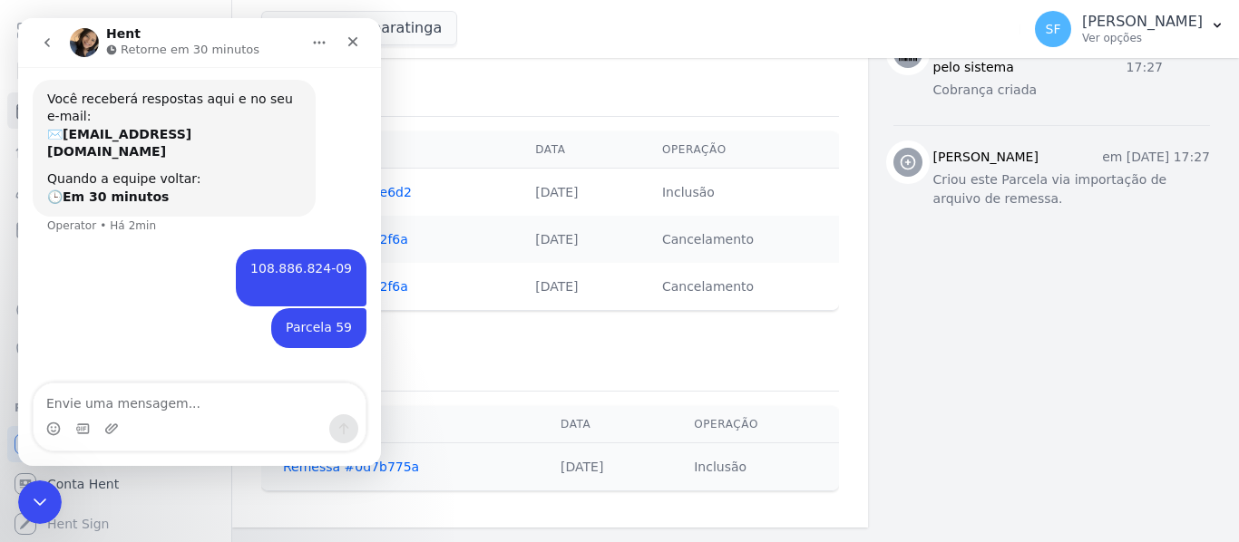
click at [647, 325] on div "Exportação Arquivo Data Operação Retorno #0423e6d2 24/10/2024 Inclusão Retorno …" at bounding box center [550, 191] width 578 height 275
click at [32, 500] on icon "Encerramento do Messenger da Intercom" at bounding box center [37, 500] width 22 height 22
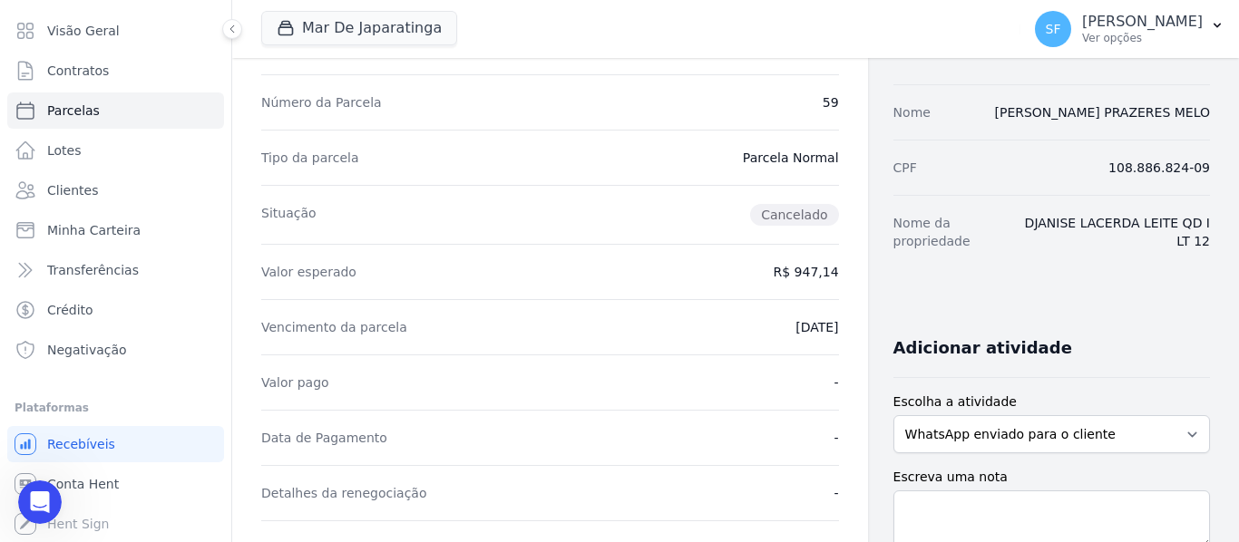
scroll to position [0, 0]
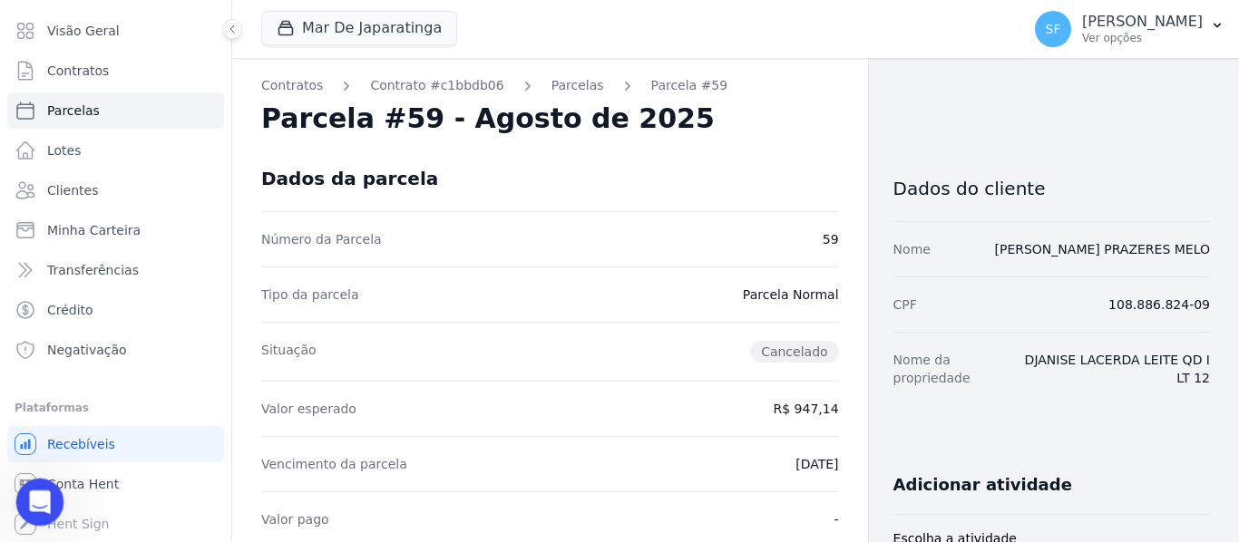
click at [34, 501] on icon "Abertura do Messenger da Intercom" at bounding box center [38, 500] width 30 height 30
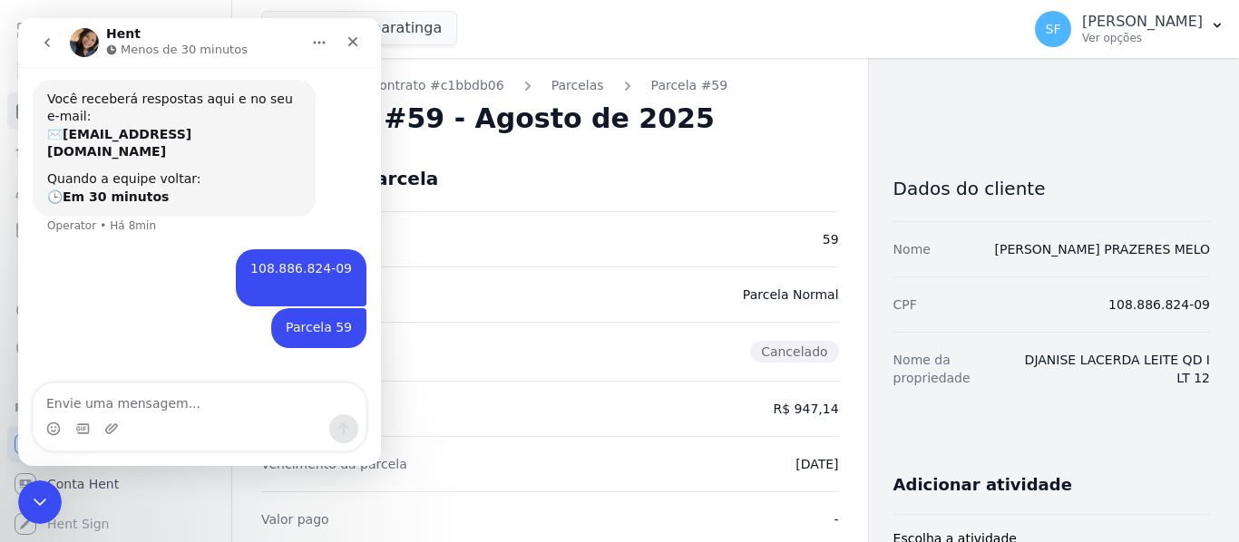
scroll to position [363, 0]
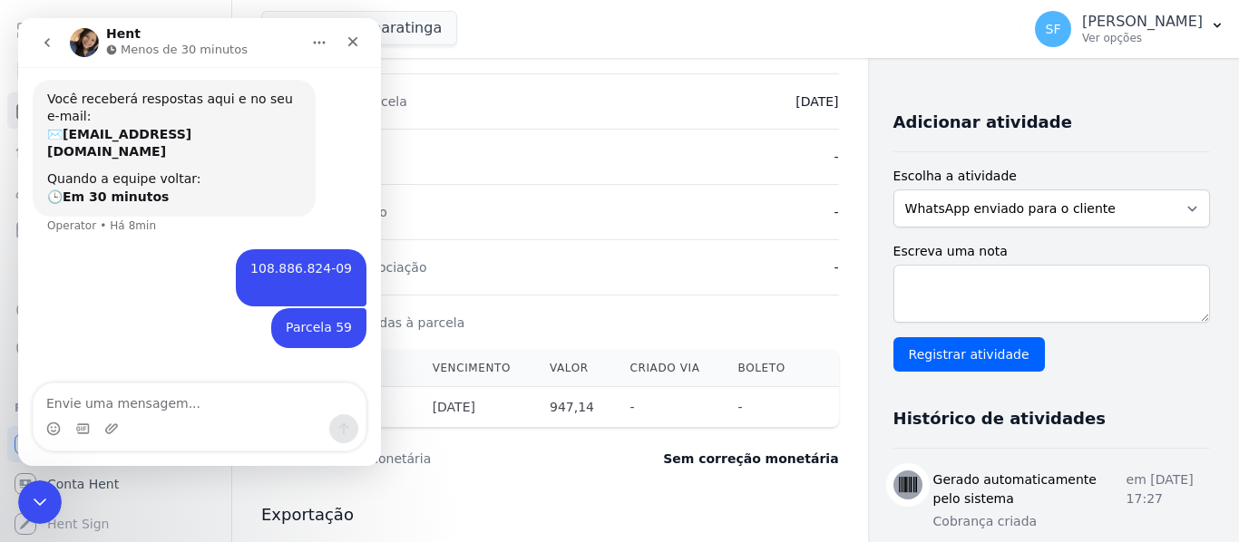
click at [1064, 388] on div "Adicionar atividade Escolha a atividade WhatsApp enviado para o cliente Adicion…" at bounding box center [1051, 379] width 316 height 572
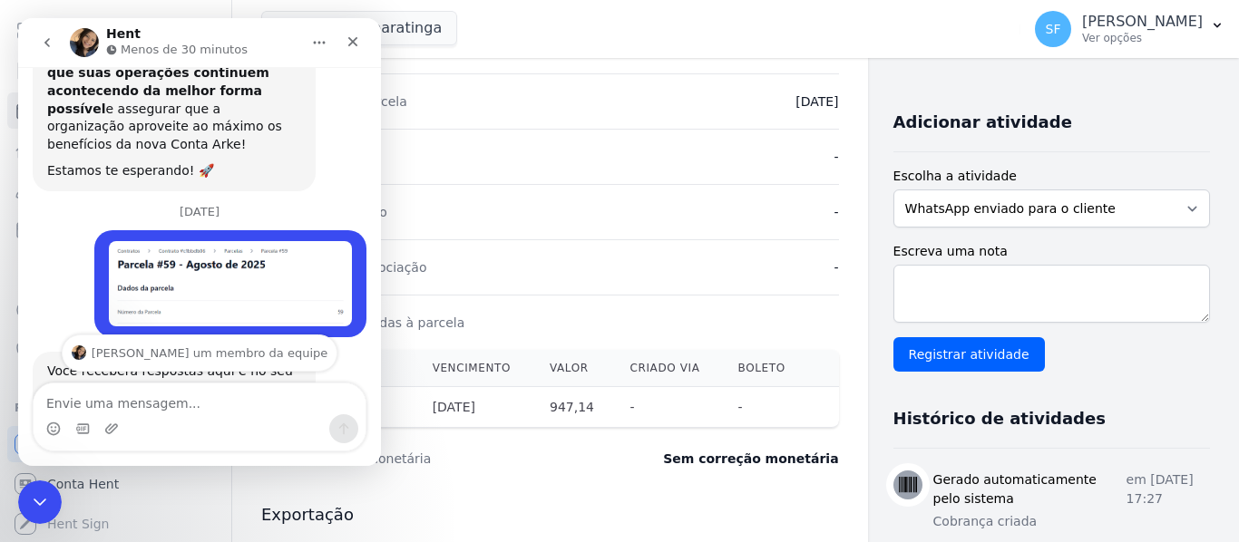
scroll to position [823, 0]
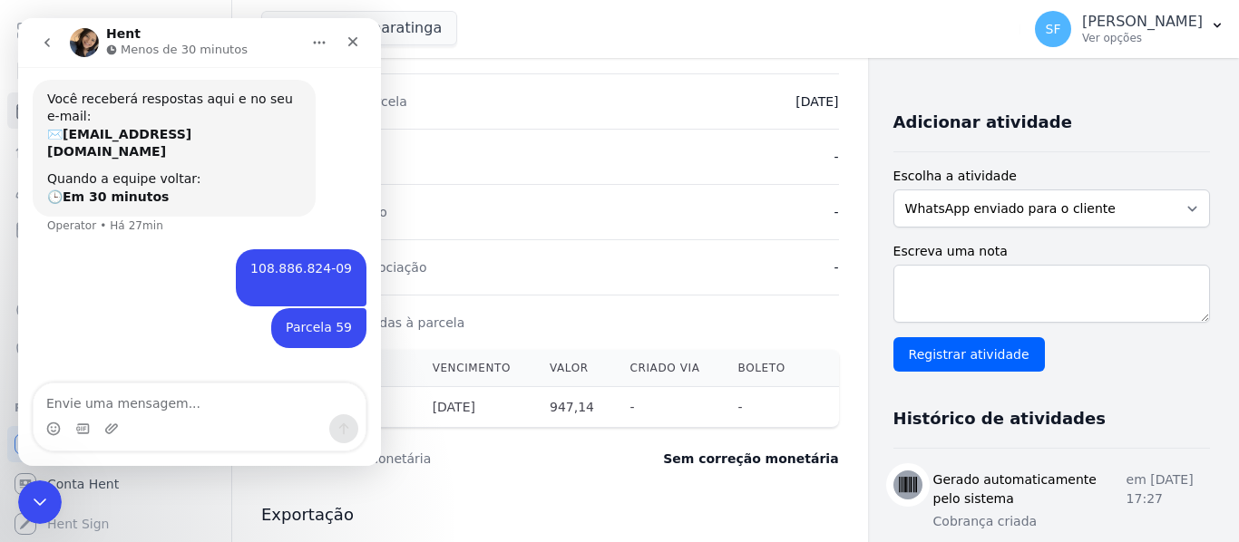
click at [520, 49] on div "Mar De Japaratinga Você possui apenas um empreendimento Aplicar" at bounding box center [637, 29] width 752 height 60
click at [503, 159] on div "Valor pago -" at bounding box center [550, 156] width 578 height 55
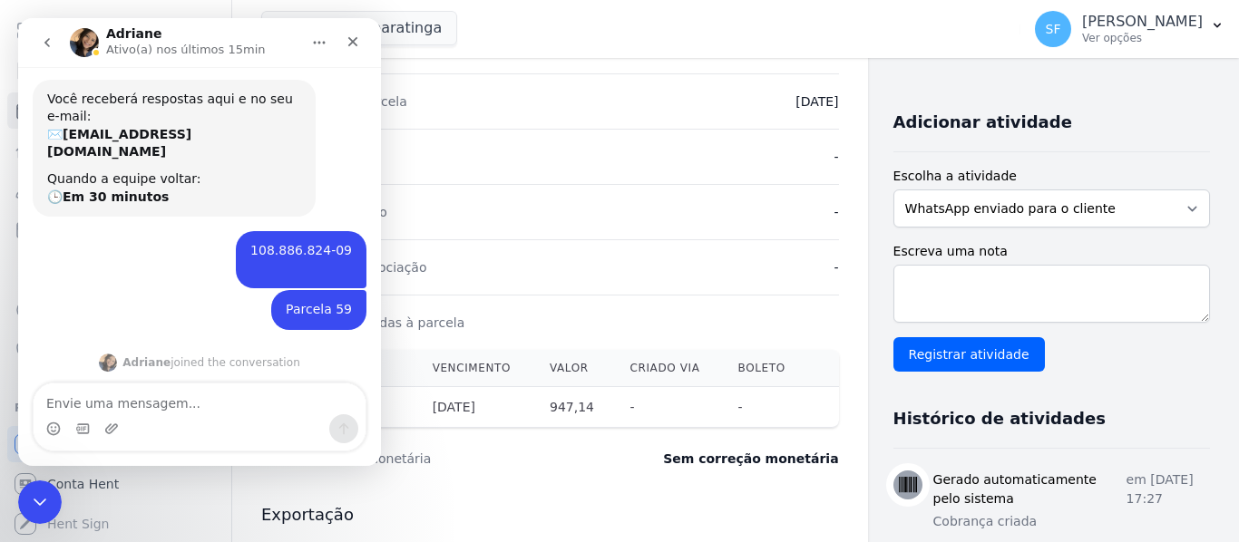
scroll to position [886, 0]
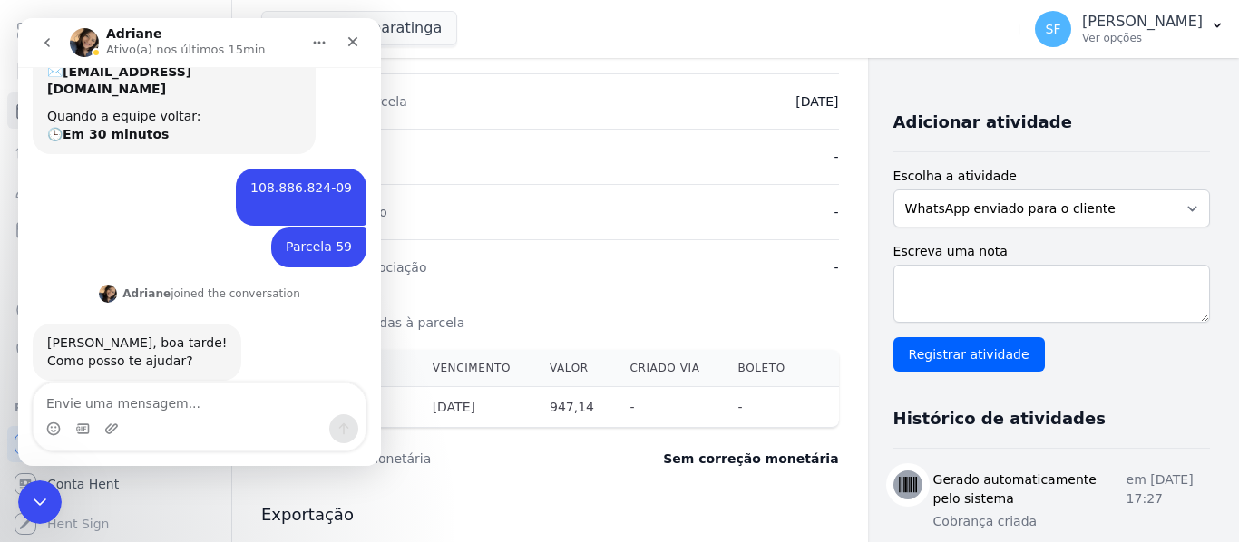
click at [208, 418] on div "Messenger da Intercom" at bounding box center [200, 428] width 332 height 29
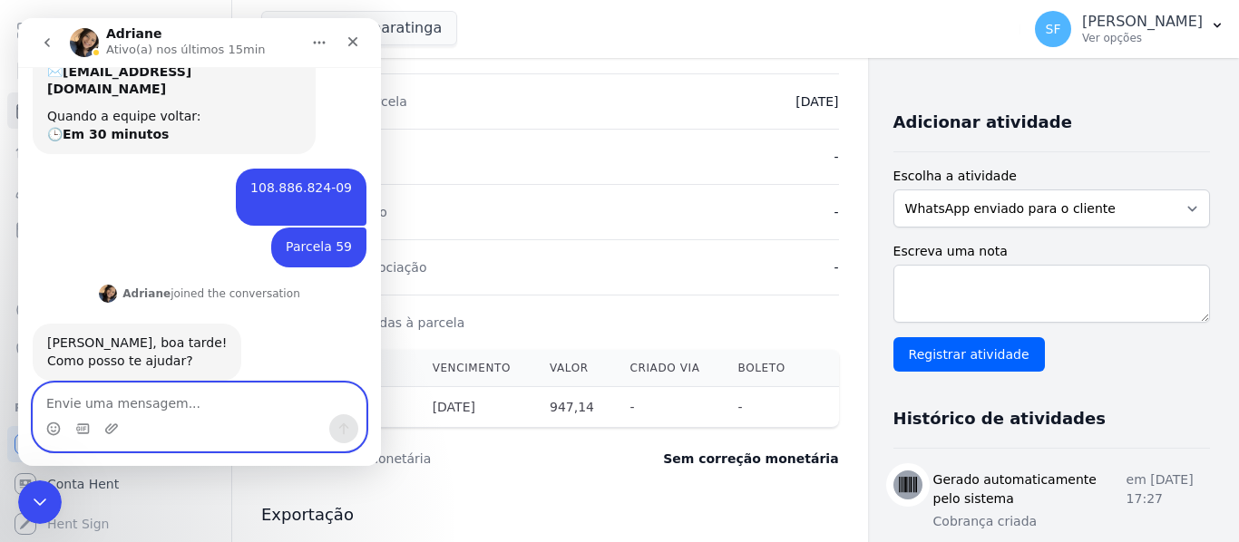
click at [227, 413] on textarea "Envie uma mensagem..." at bounding box center [200, 399] width 332 height 31
type textarea "Boa tarde"
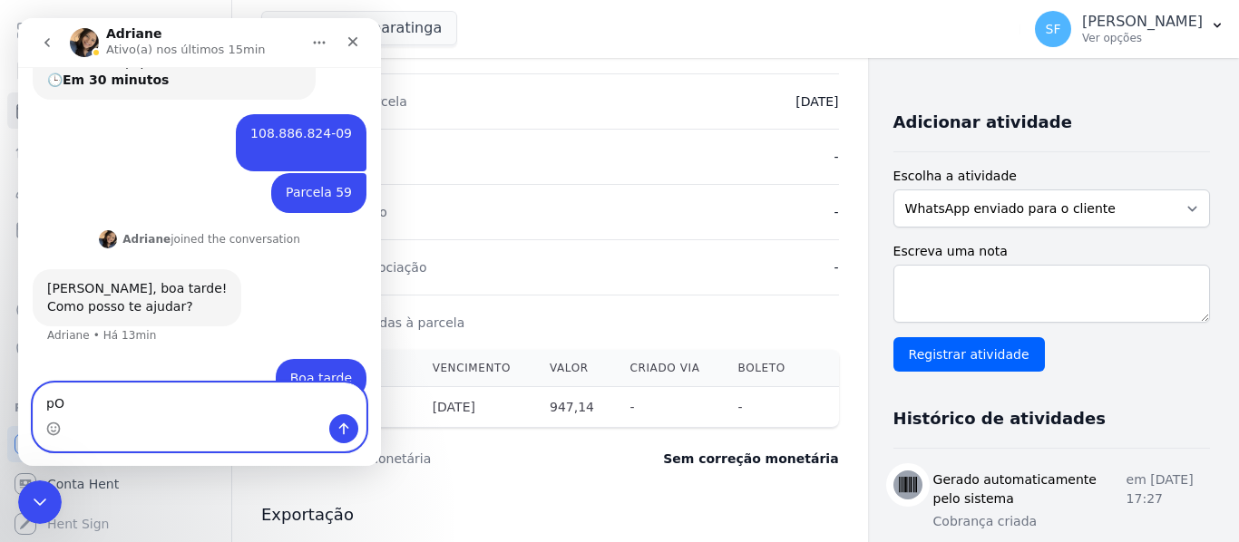
type textarea "p"
type textarea "Poderia verificar o cancelamento de um título?"
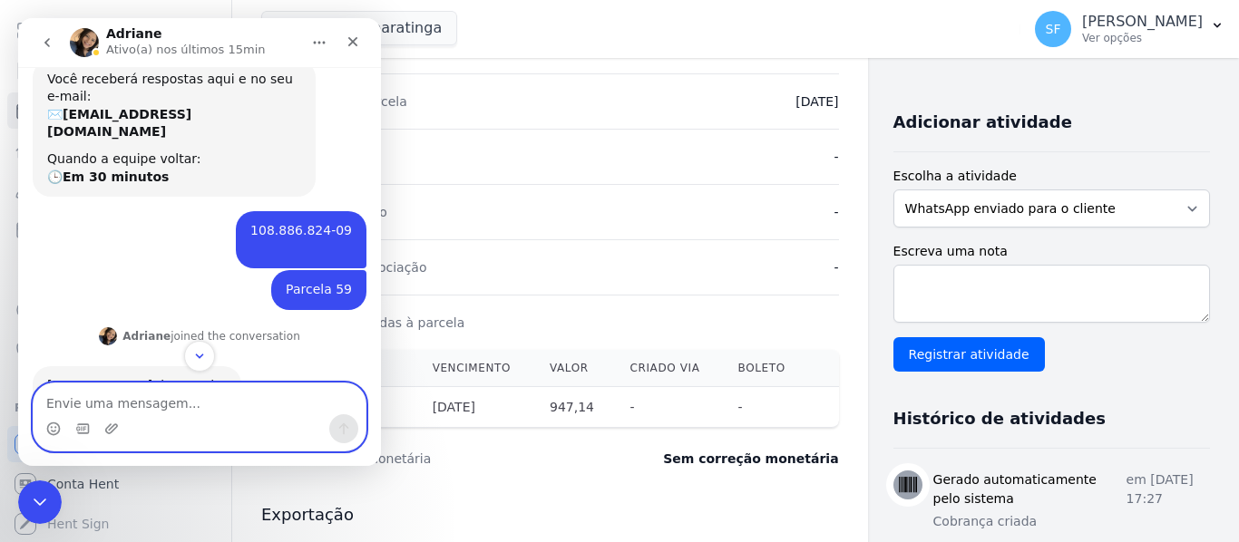
scroll to position [818, 0]
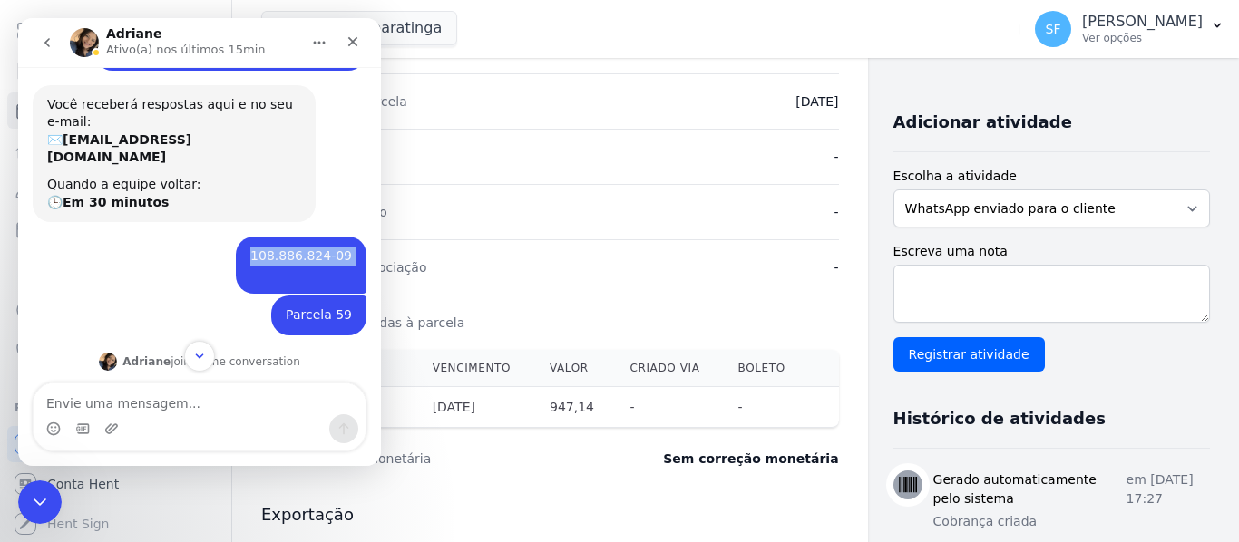
drag, startPoint x: 257, startPoint y: 219, endPoint x: 344, endPoint y: 223, distance: 87.2
click at [344, 237] on div "108.886.824-09 ​ Simone • Há 42min" at bounding box center [301, 265] width 131 height 57
copy div "108.886.824-09 ​"
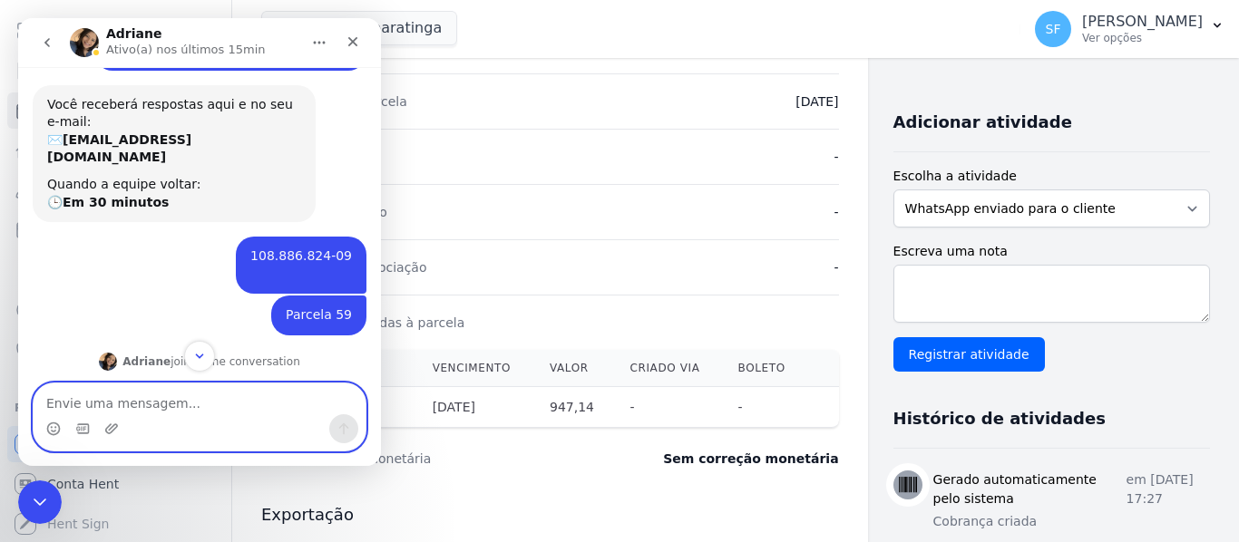
click at [149, 405] on textarea "Envie uma mensagem..." at bounding box center [200, 399] width 332 height 31
paste textarea "108.886.824-09 ​"
type textarea "108.886.824-09 ​"
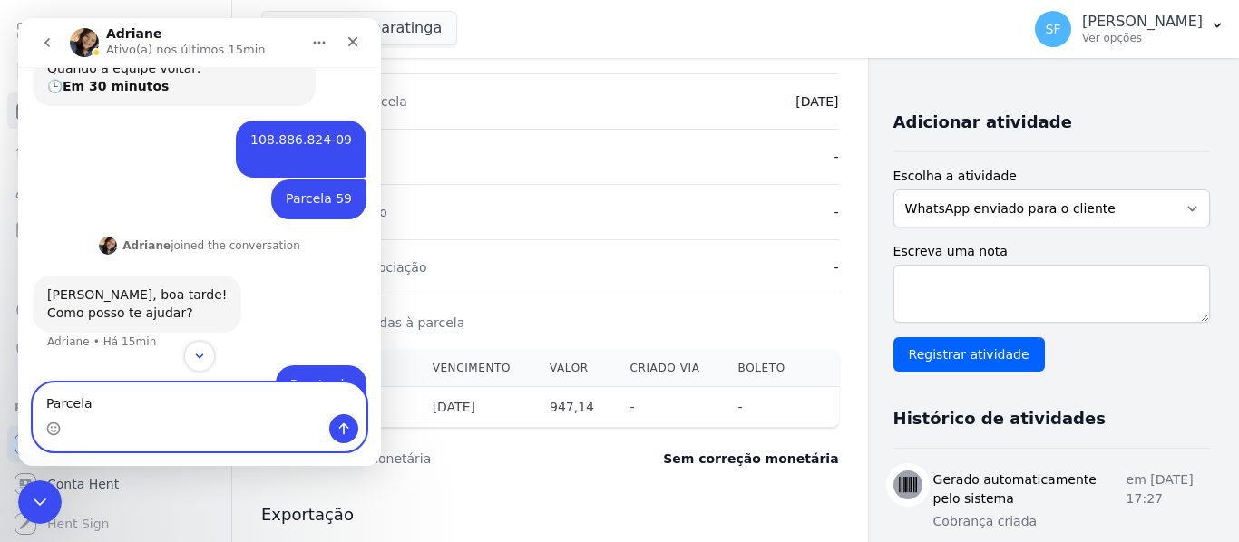
scroll to position [1058, 0]
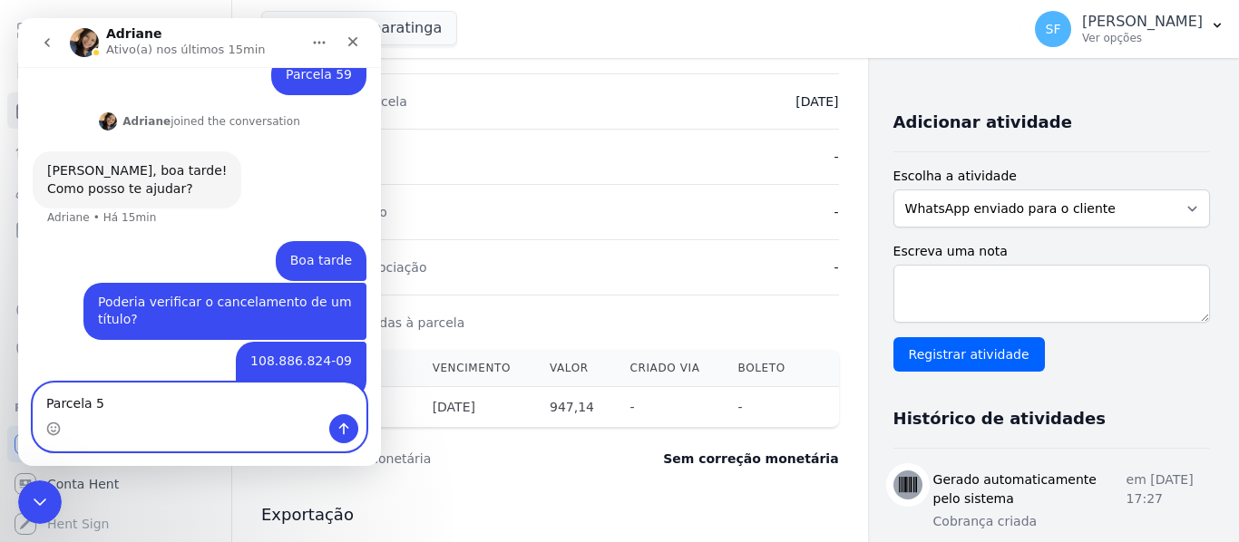
type textarea "Parcela 59"
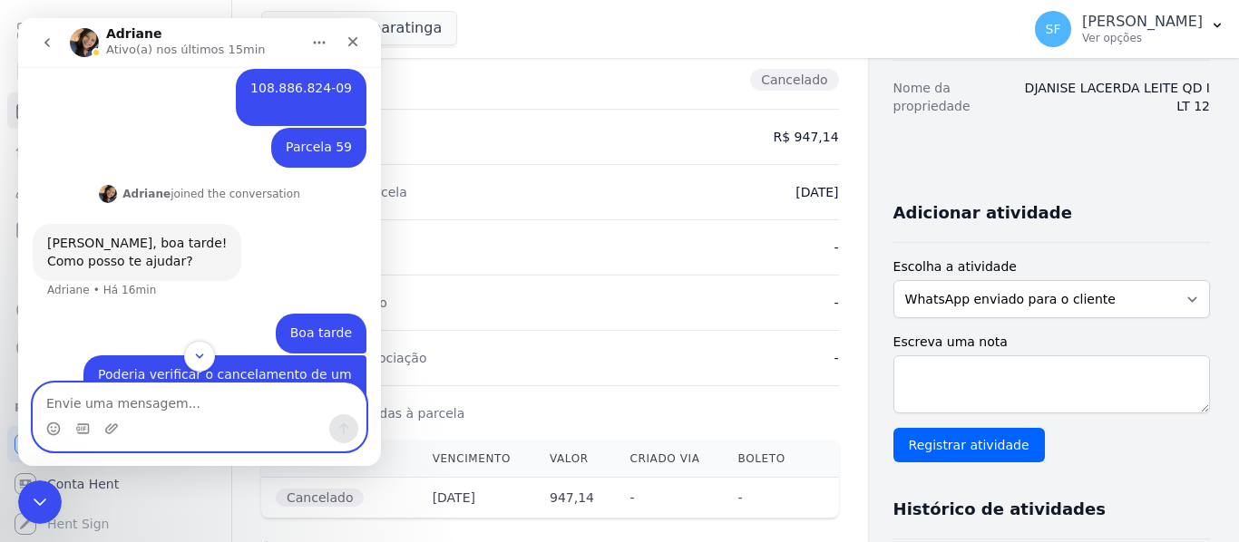
scroll to position [1100, 0]
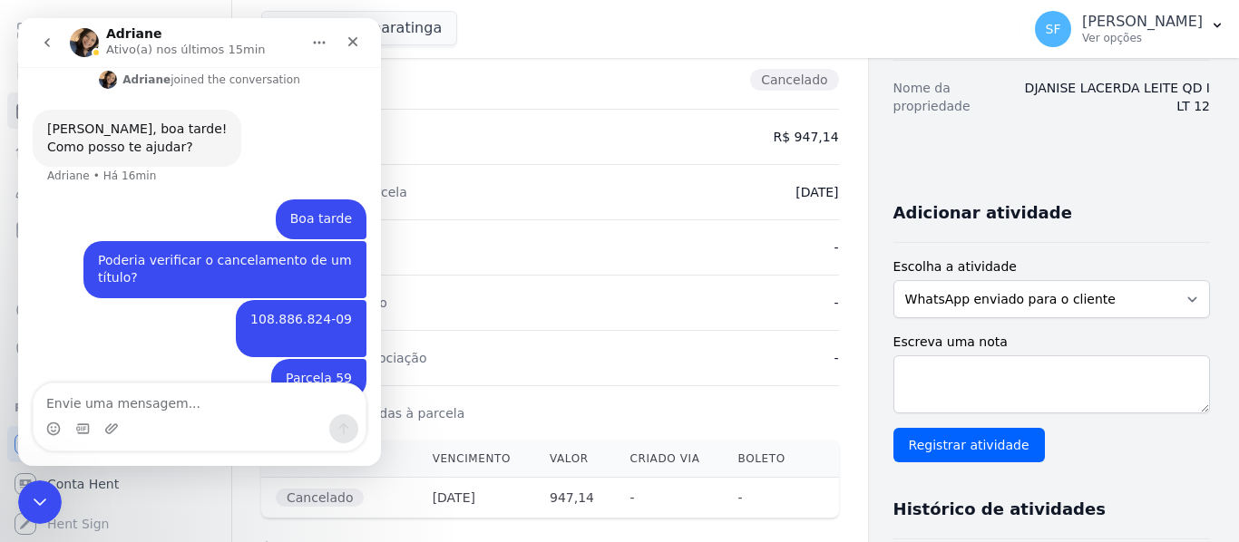
click at [251, 255] on div "Poderia verificar o cancelamento de um título? Simone • Há 1min" at bounding box center [224, 269] width 283 height 57
click at [197, 302] on div "108.886.824-09 ​ Simone • Agora" at bounding box center [200, 329] width 334 height 59
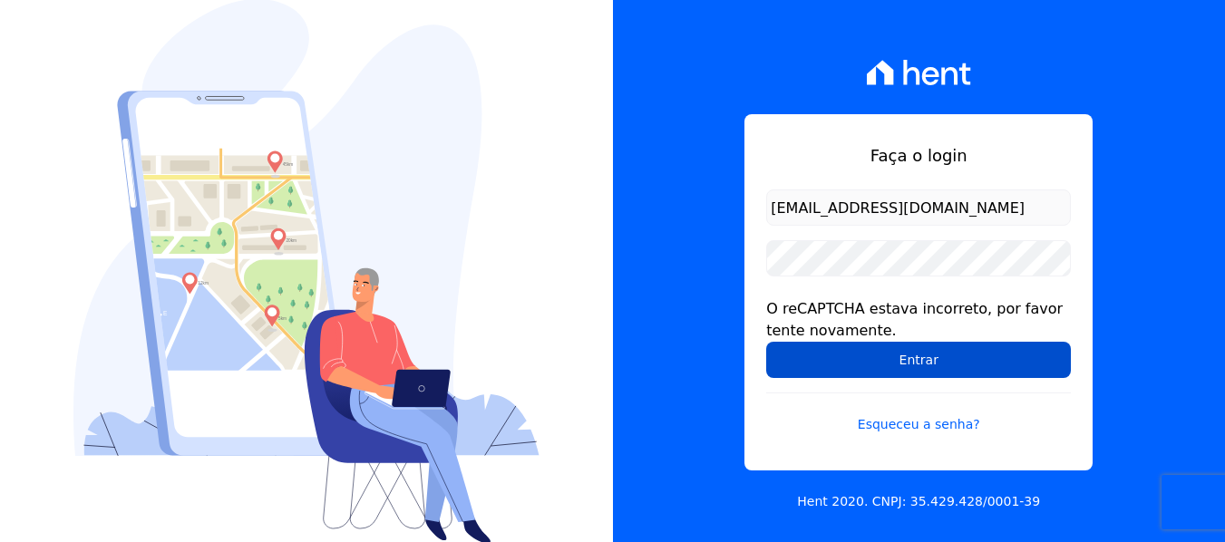
click at [888, 370] on input "Entrar" at bounding box center [918, 360] width 305 height 36
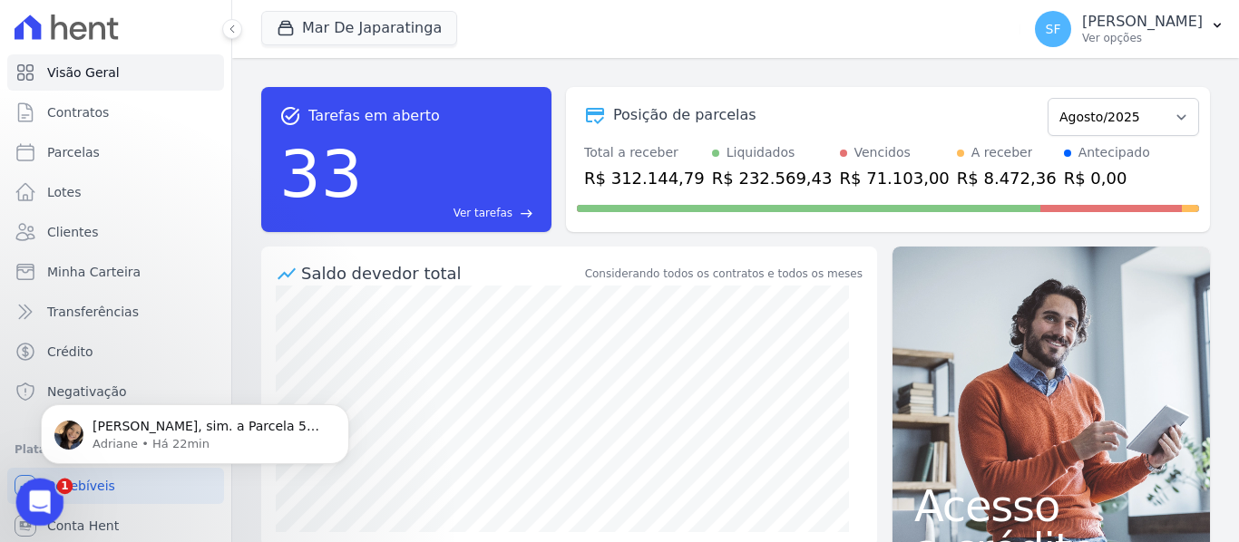
click at [43, 502] on icon "Abertura do Messenger da Intercom" at bounding box center [38, 500] width 30 height 30
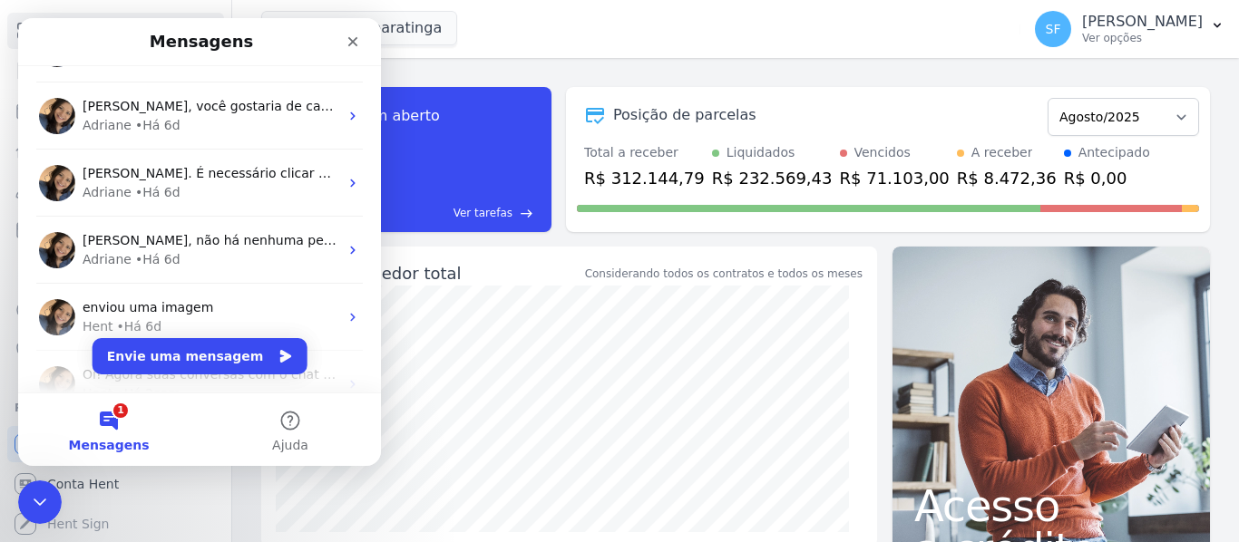
scroll to position [272, 0]
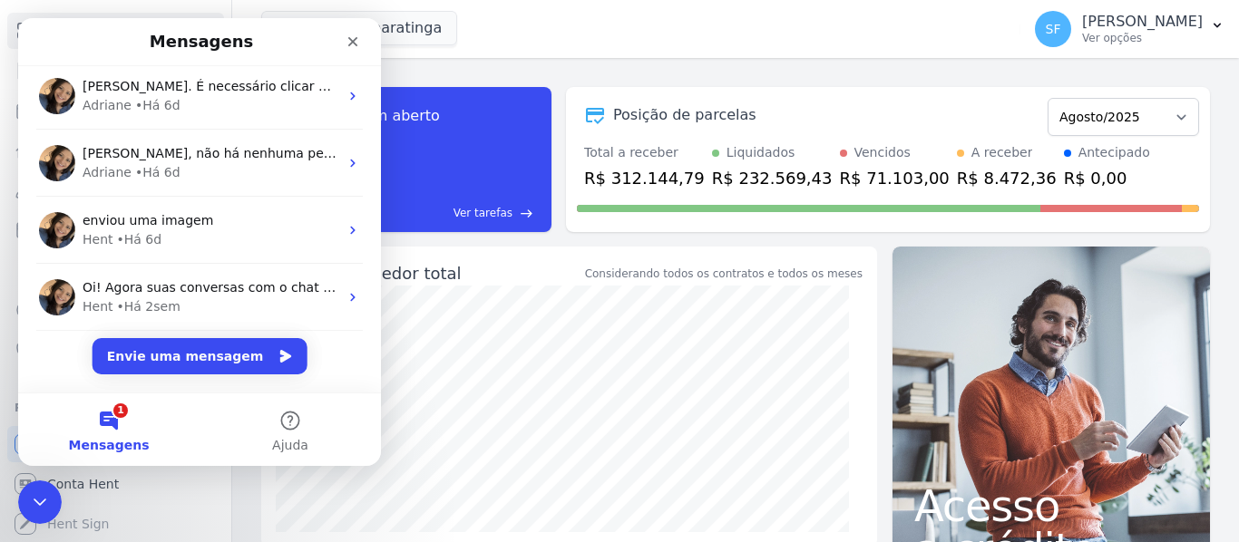
click at [111, 426] on button "1 Mensagens" at bounding box center [108, 430] width 181 height 73
click at [111, 446] on span "Mensagens" at bounding box center [109, 445] width 81 height 13
click at [111, 447] on span "Mensagens" at bounding box center [109, 445] width 81 height 13
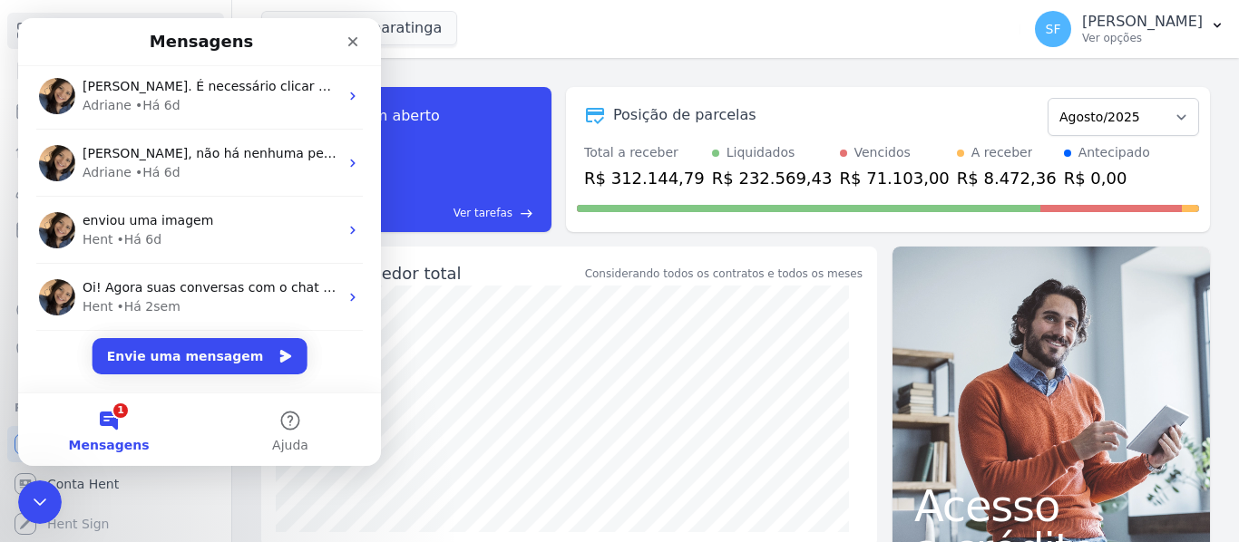
click at [112, 447] on span "Mensagens" at bounding box center [109, 445] width 81 height 13
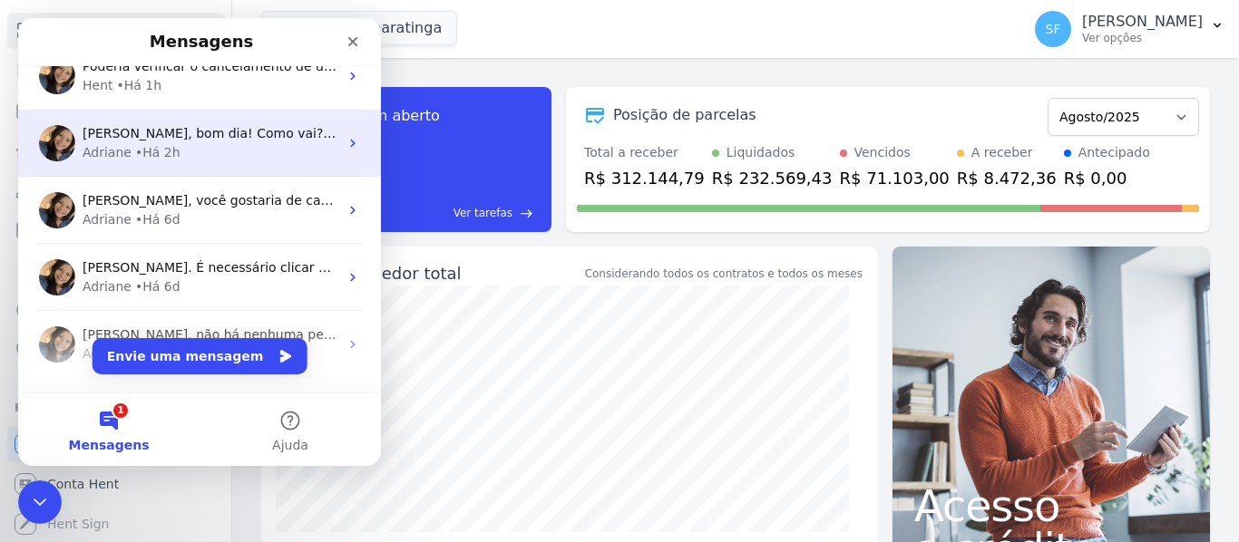
scroll to position [0, 0]
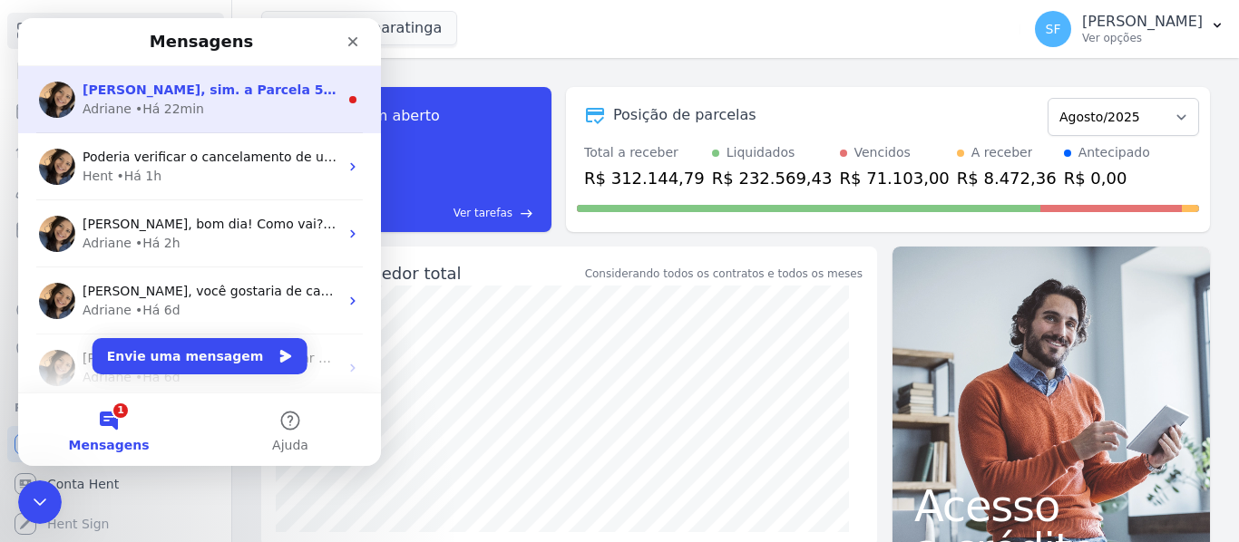
click at [230, 103] on div "Adriane • Há 22min" at bounding box center [211, 109] width 256 height 19
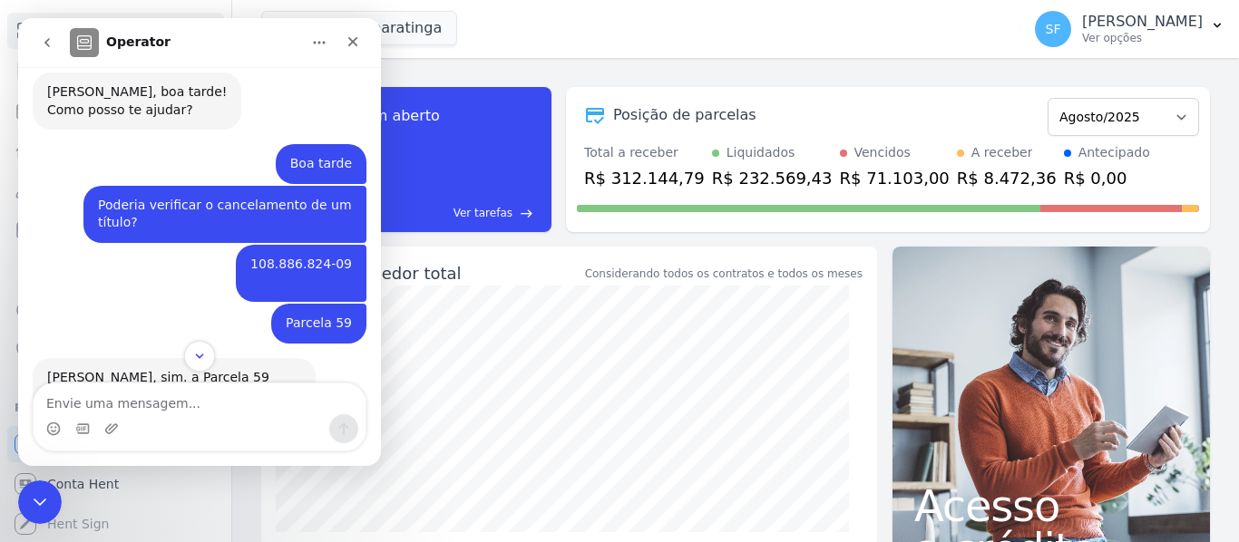
scroll to position [1172, 0]
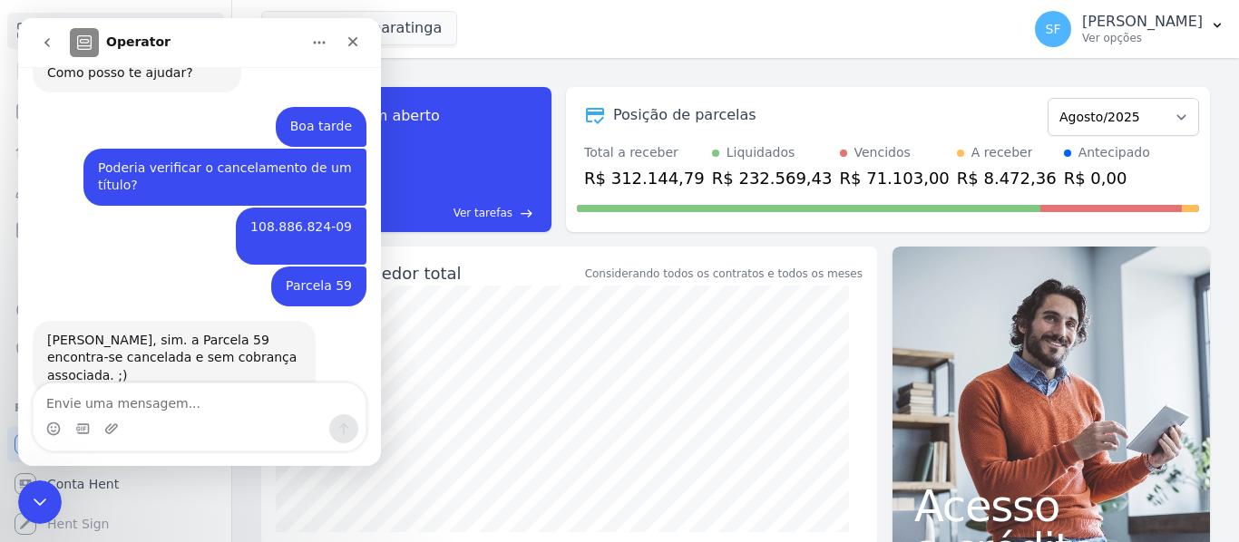
click at [241, 407] on textarea "Envie uma mensagem..." at bounding box center [200, 399] width 332 height 31
type textarea "Sabe me informar porquê?"
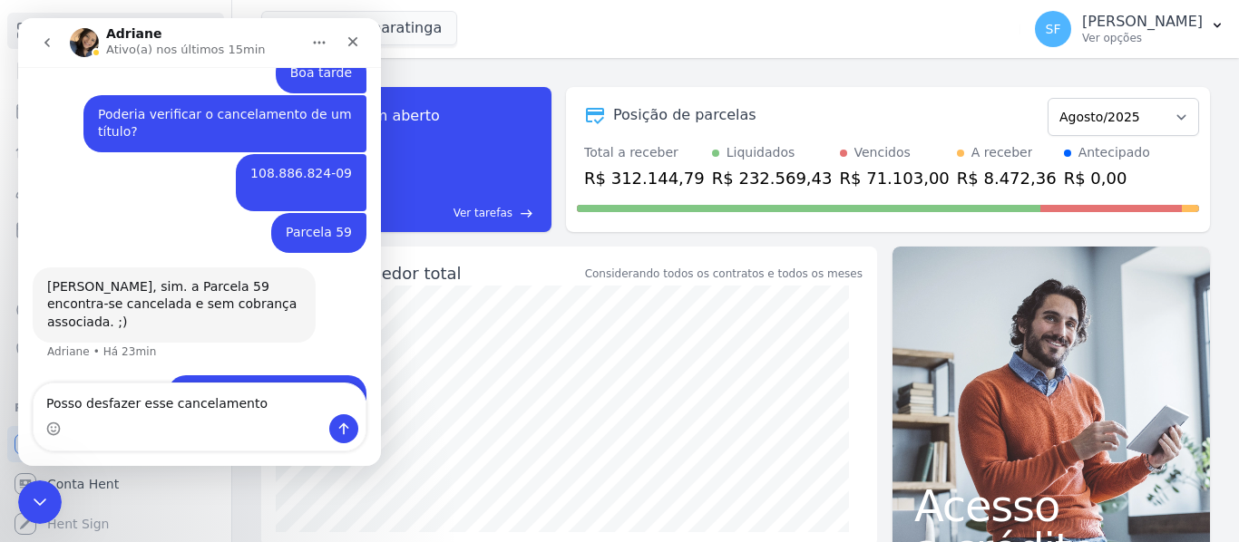
type textarea "Posso desfazer esse cancelamento?"
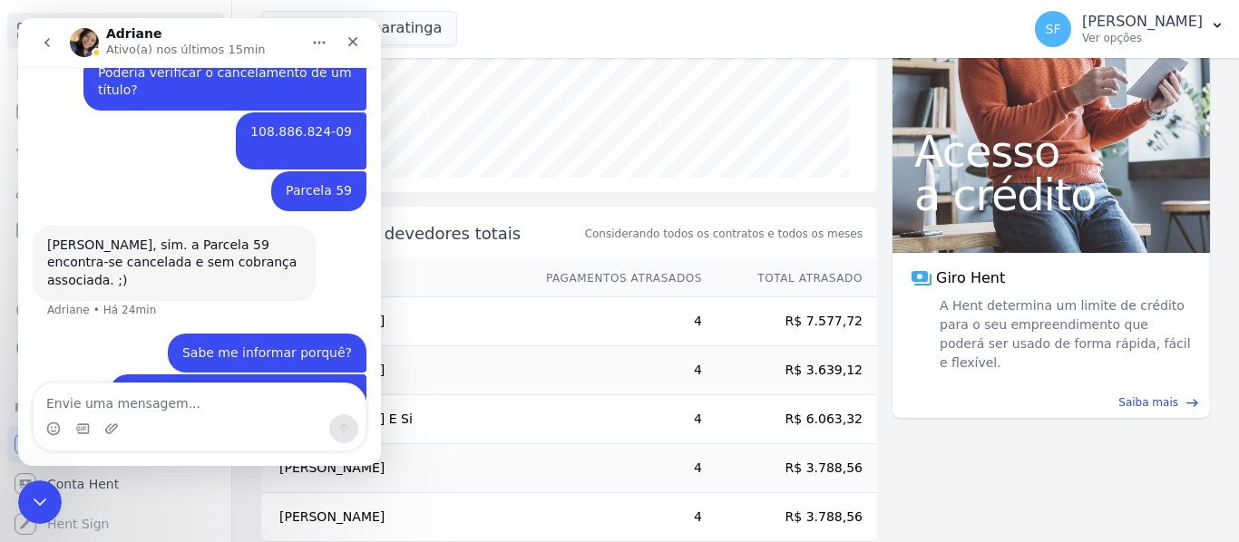
scroll to position [384, 0]
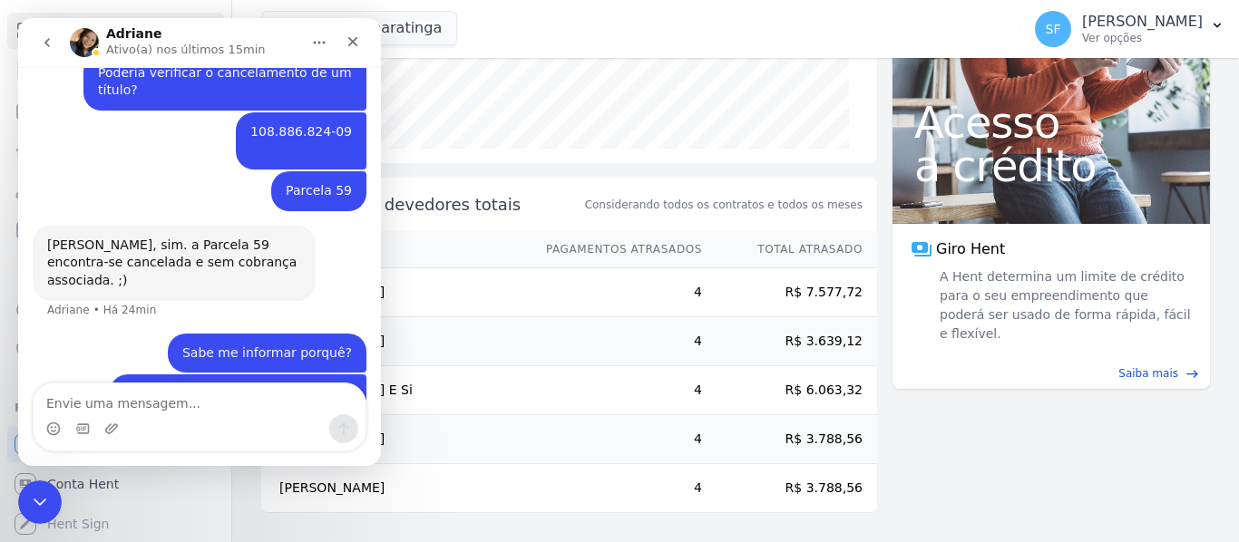
click at [939, 489] on main "task_alt Tarefas em aberto 33 Ver tarefas east Posição de parcelas Outubro/2020…" at bounding box center [735, 300] width 1006 height 484
click at [928, 453] on main "task_alt Tarefas em aberto 33 Ver tarefas east Posição de parcelas Outubro/2020…" at bounding box center [735, 300] width 1006 height 484
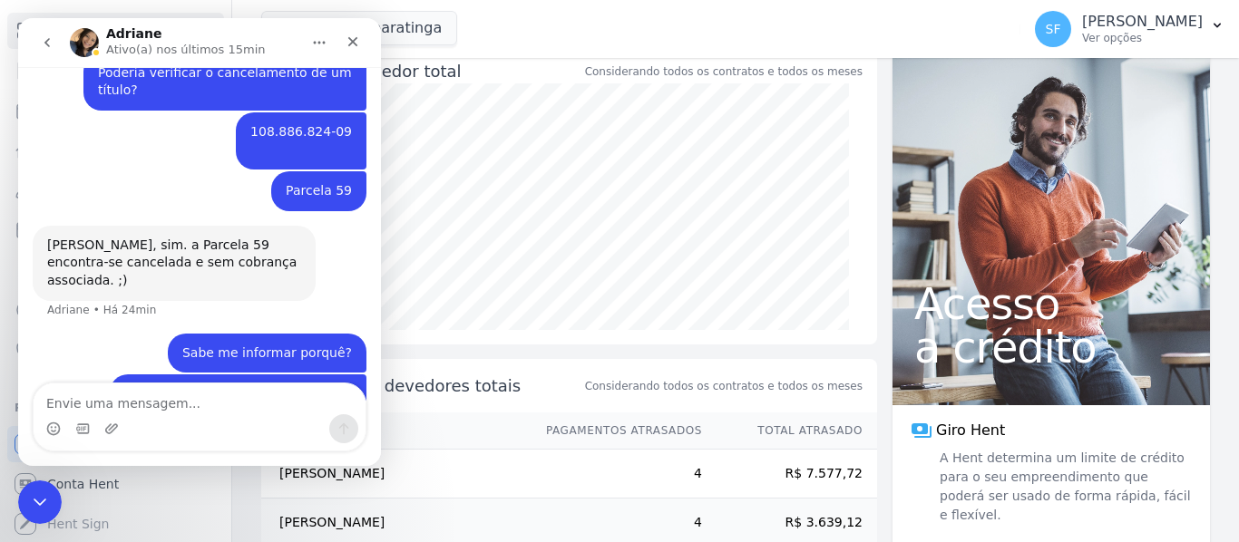
scroll to position [293, 0]
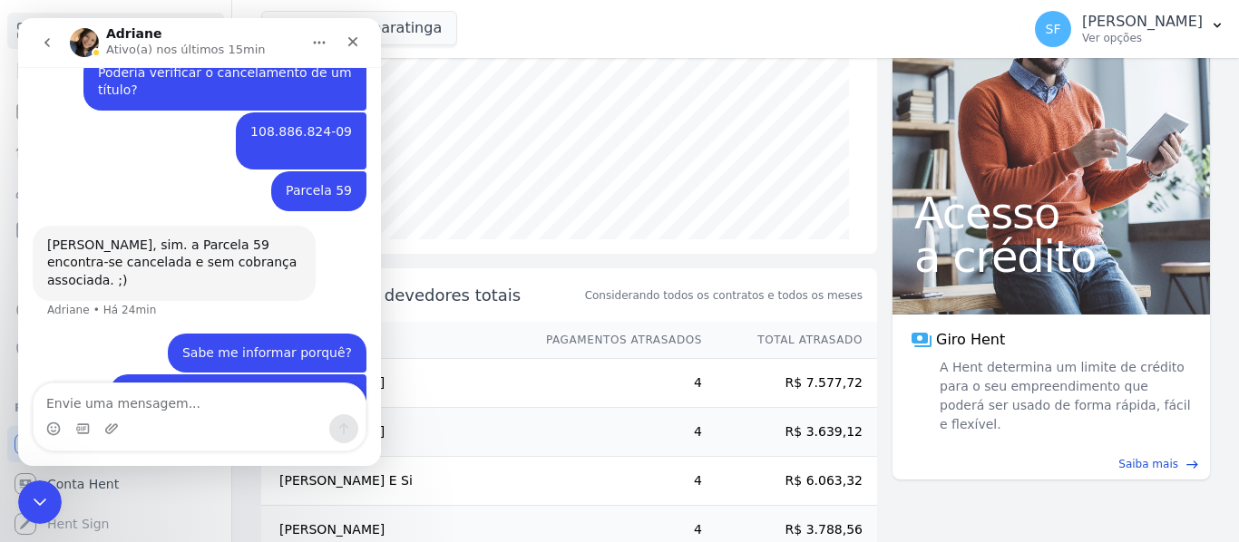
click at [919, 455] on div "Acesso a crédito Giro Hent A Hent determina um limite de crédito para o seu emp…" at bounding box center [1050, 217] width 317 height 526
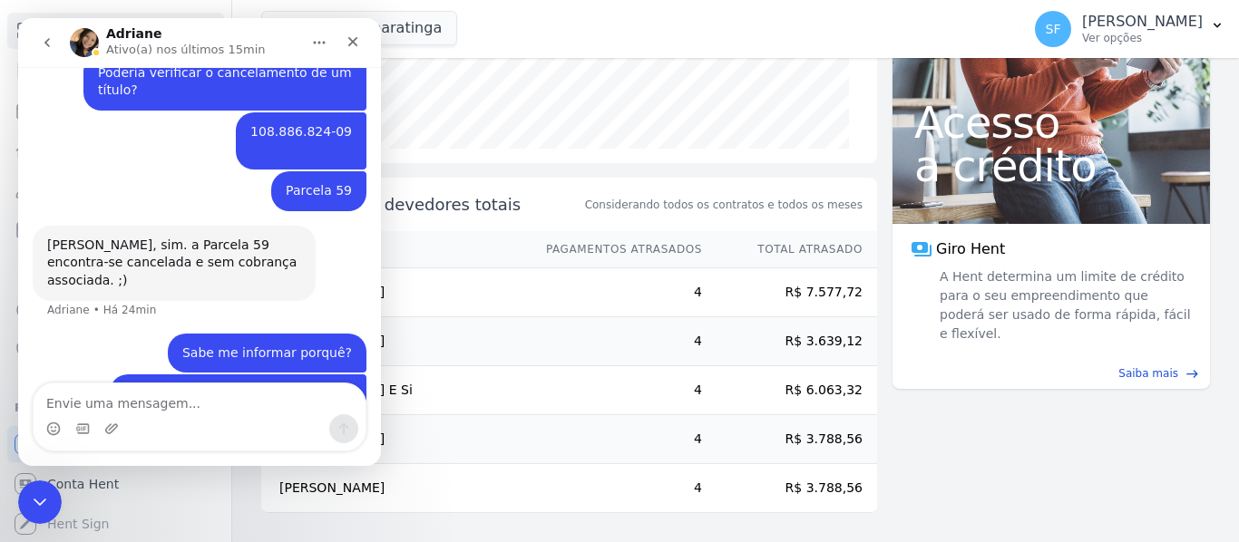
click at [990, 471] on main "task_alt Tarefas em aberto 33 Ver tarefas east Posição de parcelas Outubro/2020…" at bounding box center [735, 300] width 1006 height 484
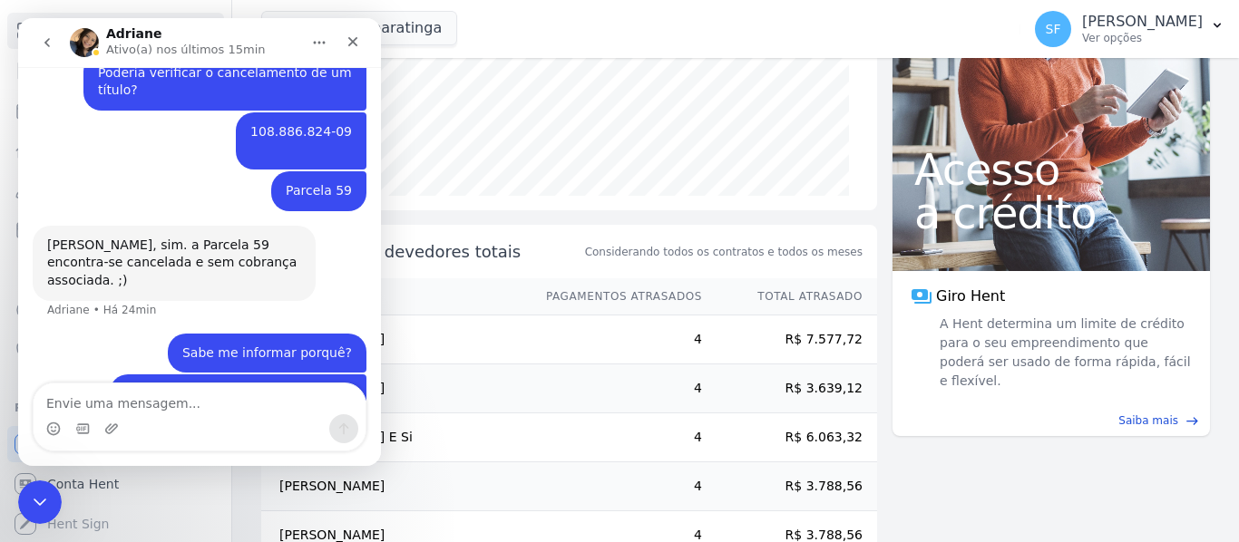
scroll to position [293, 0]
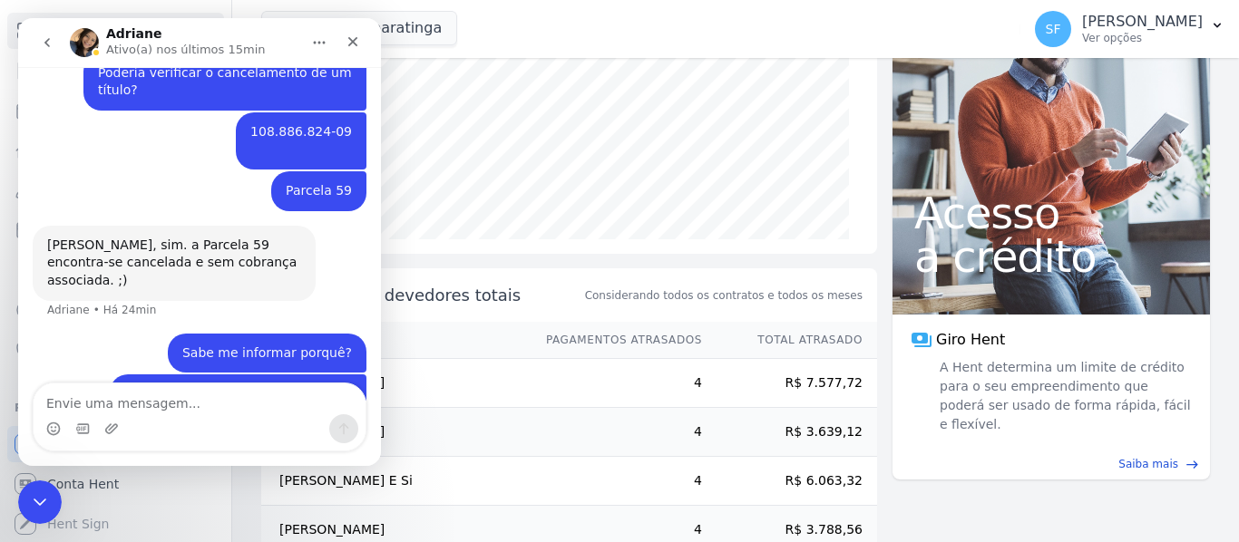
click at [968, 485] on main "task_alt Tarefas em aberto 33 Ver tarefas east Posição de parcelas Outubro/2020…" at bounding box center [735, 300] width 1006 height 484
drag, startPoint x: 352, startPoint y: 98, endPoint x: 258, endPoint y: 98, distance: 94.3
click at [258, 112] on div "108.886.824-09 ​ Simone • Há 32min" at bounding box center [301, 140] width 131 height 57
copy div "108.886.824-09 ​"
click at [39, 492] on icon "Encerramento do Messenger da Intercom" at bounding box center [37, 500] width 22 height 22
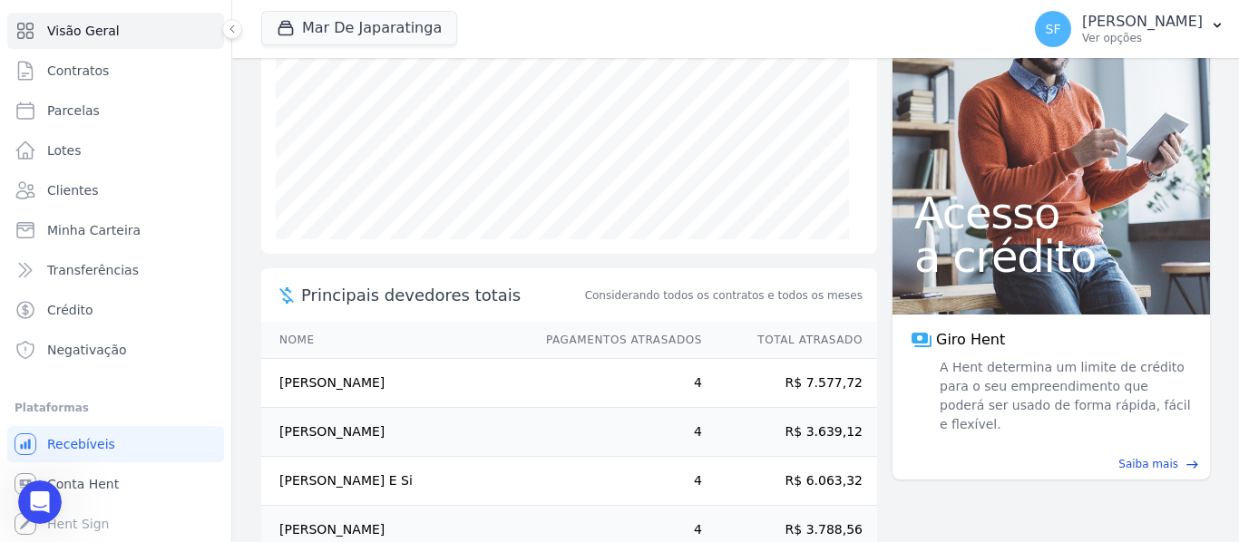
scroll to position [1267, 0]
click at [92, 192] on span "Clientes" at bounding box center [72, 190] width 51 height 18
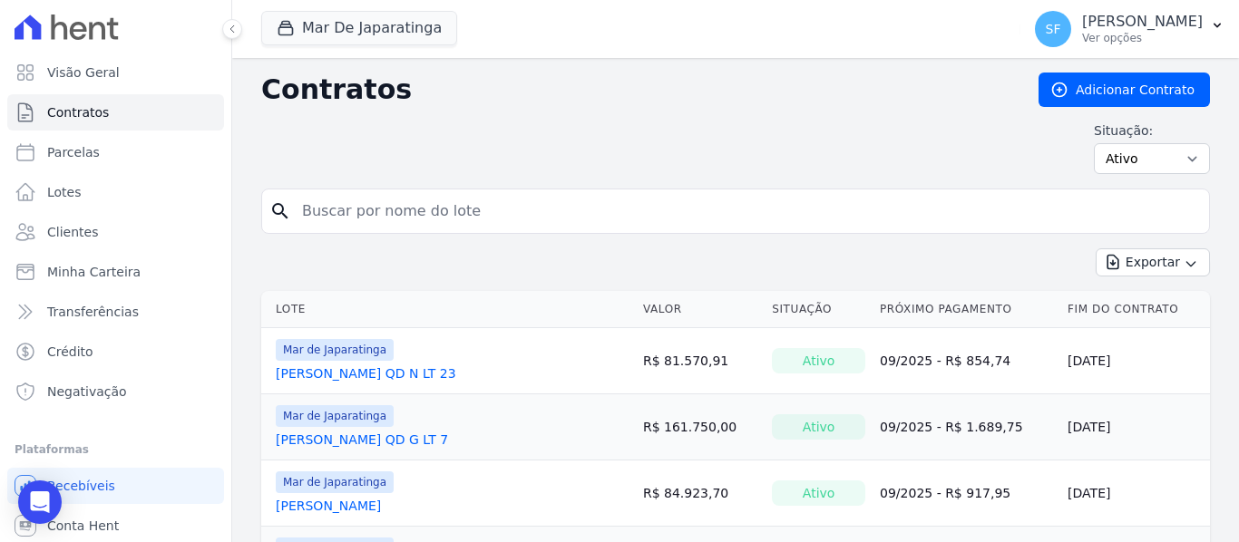
click at [389, 210] on input "search" at bounding box center [746, 211] width 910 height 36
drag, startPoint x: 393, startPoint y: 198, endPoint x: 389, endPoint y: 210, distance: 13.2
paste input "108.886.824-09 ​"
type input "108.886.824-09 ​"
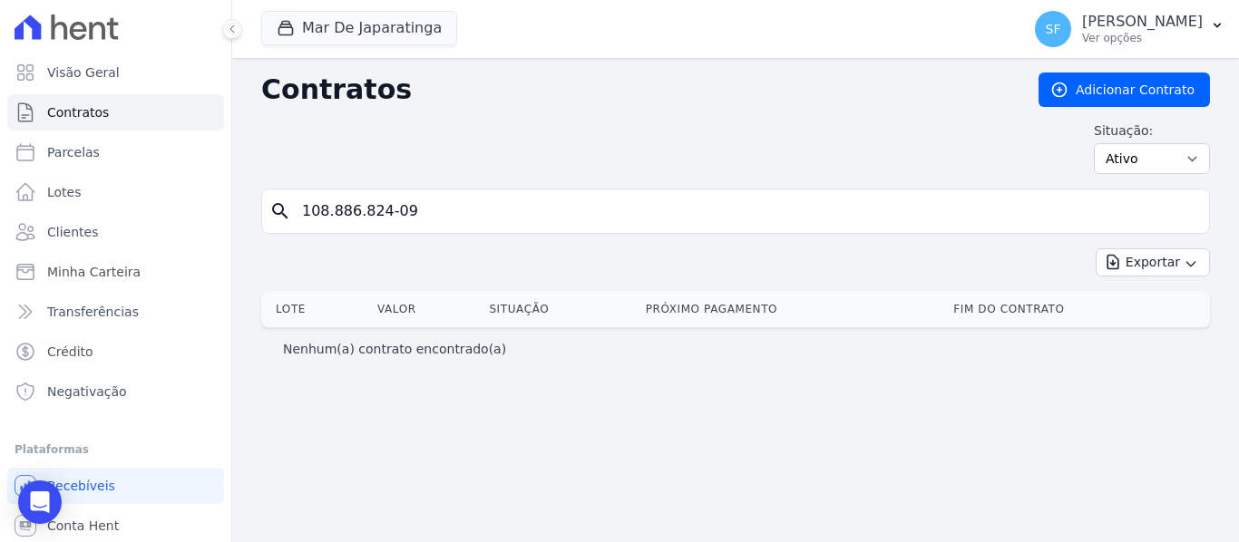
click at [825, 403] on div "Contratos Adicionar Contrato Situação: Ativo Todos Pausado Distratado Rascunho …" at bounding box center [735, 300] width 1006 height 484
click at [478, 217] on input "108.886.824-09 ​" at bounding box center [746, 211] width 910 height 36
click at [433, 198] on input "108.886.824-09 ​" at bounding box center [746, 211] width 910 height 36
click at [398, 452] on div "Contratos Adicionar Contrato Situação: Ativo Todos Pausado Distratado Rascunho …" at bounding box center [735, 300] width 1006 height 484
click at [36, 507] on icon "Open Intercom Messenger" at bounding box center [40, 503] width 24 height 24
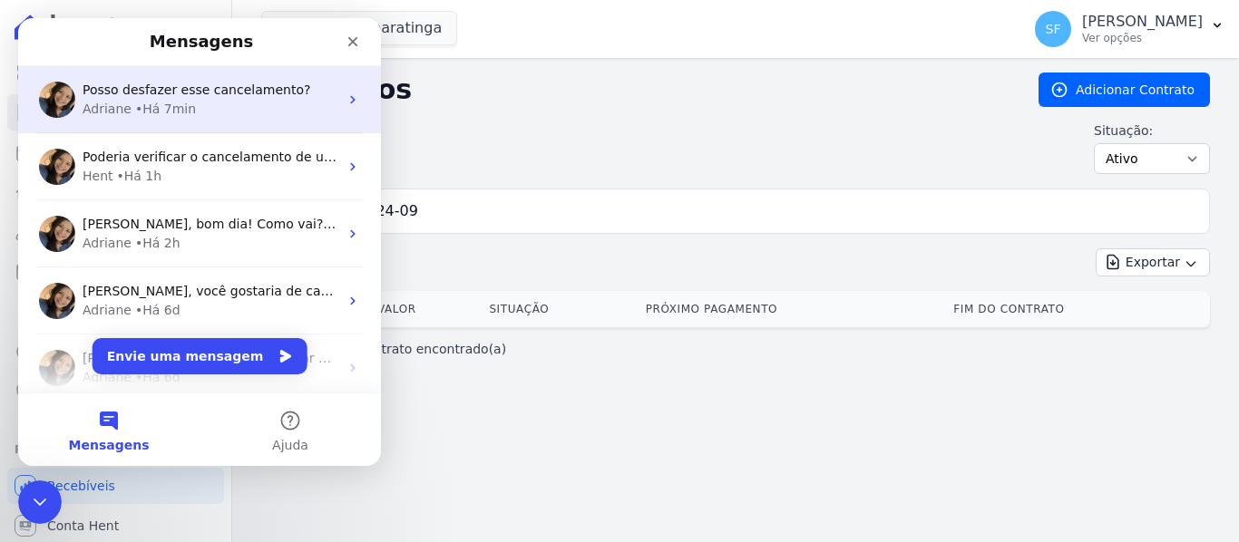
click at [172, 108] on div "• Há 7min" at bounding box center [165, 109] width 61 height 19
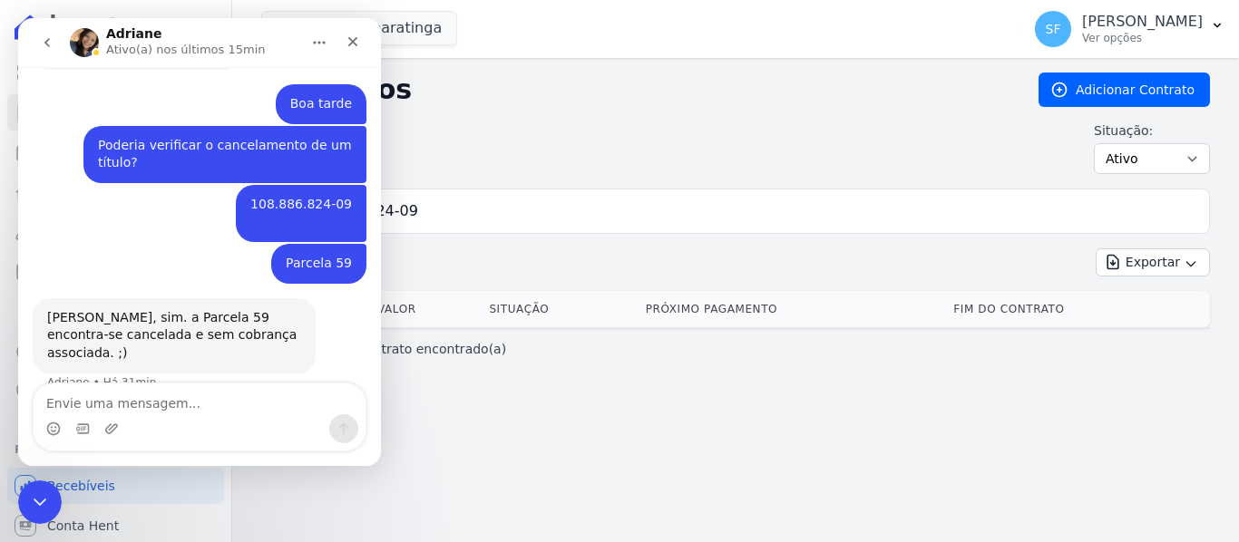
scroll to position [1267, 0]
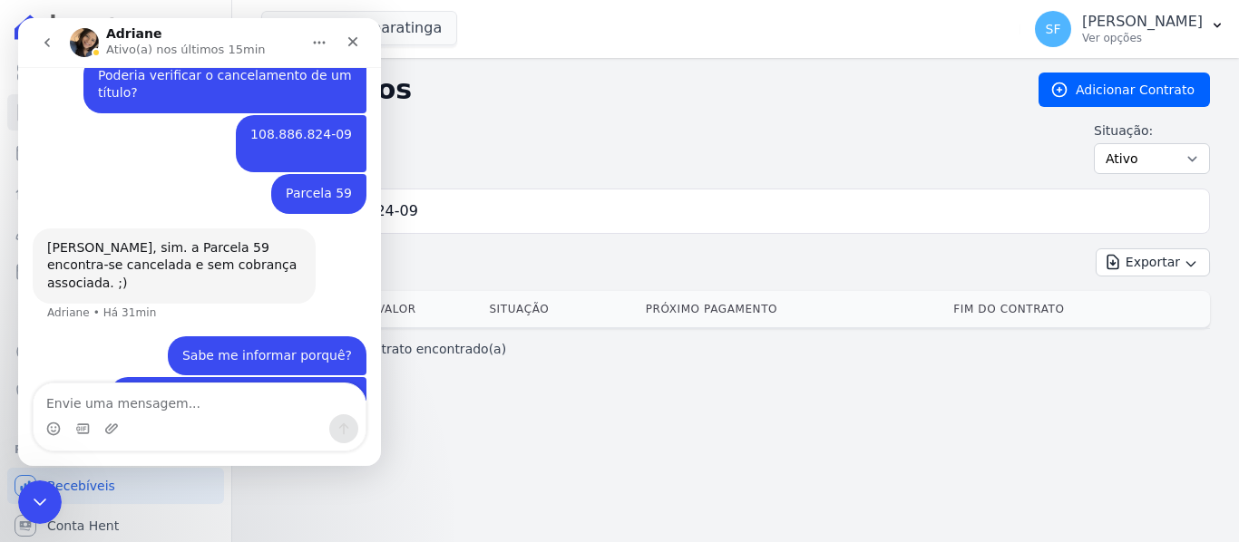
click at [171, 423] on div "Messenger da Intercom" at bounding box center [200, 428] width 332 height 29
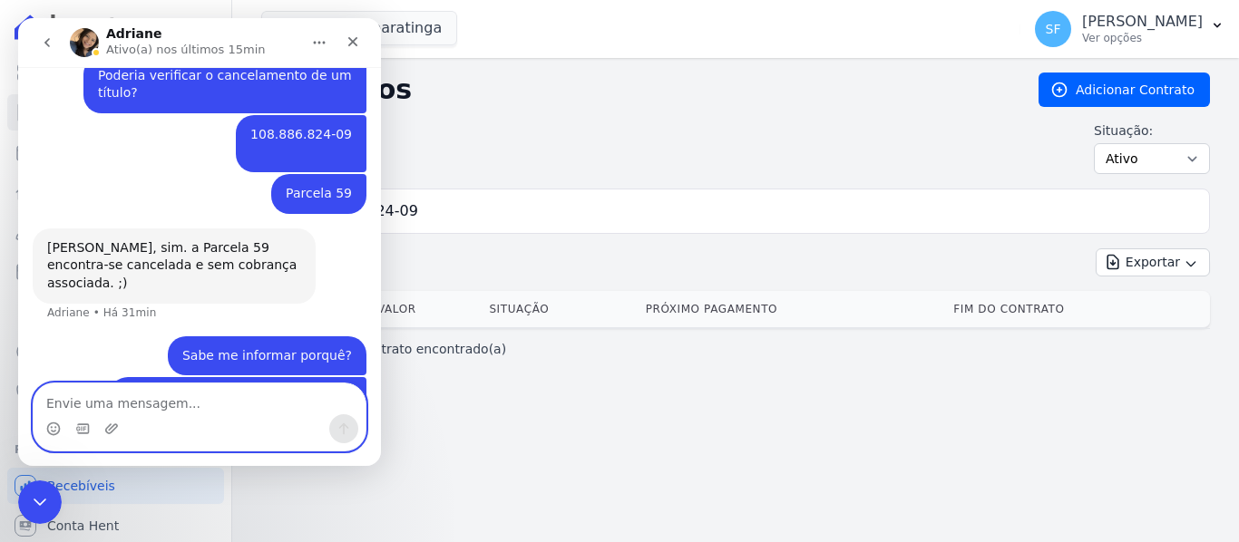
click at [175, 409] on textarea "Envie uma mensagem..." at bounding box center [200, 399] width 332 height 31
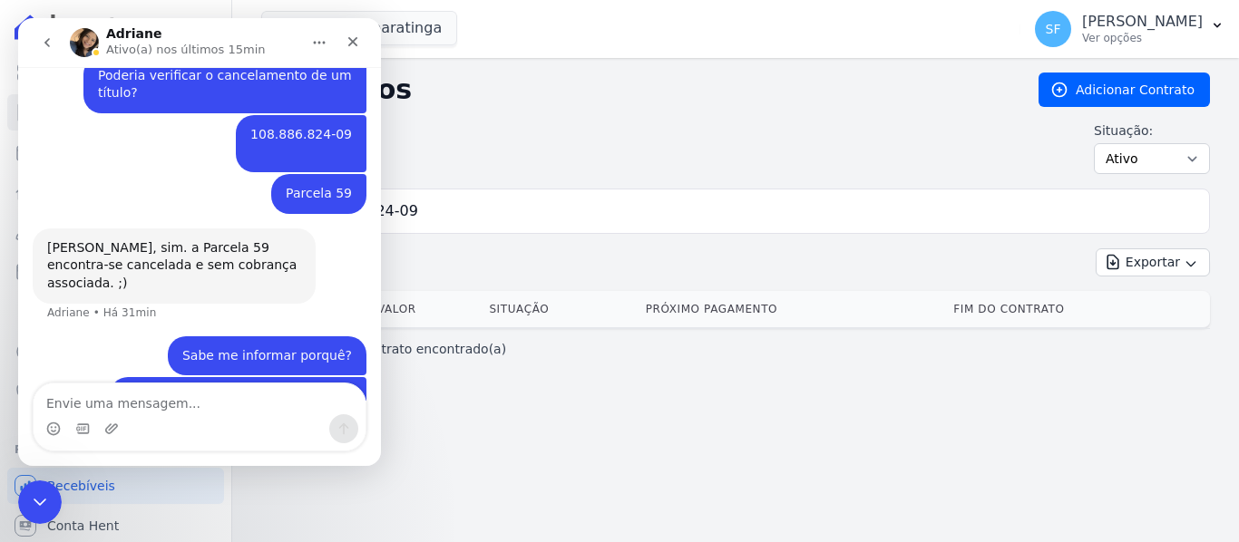
click at [540, 435] on div "Contratos Adicionar Contrato Situação: Ativo Todos Pausado Distratado Rascunho …" at bounding box center [735, 300] width 1006 height 484
click at [648, 383] on div "Contratos Adicionar Contrato Situação: Ativo Todos Pausado Distratado Rascunho …" at bounding box center [735, 300] width 1006 height 484
click at [667, 363] on div "Nenhum(a) contrato encontrado(a)" at bounding box center [735, 348] width 948 height 41
click at [355, 41] on icon "Fechar" at bounding box center [353, 42] width 10 height 10
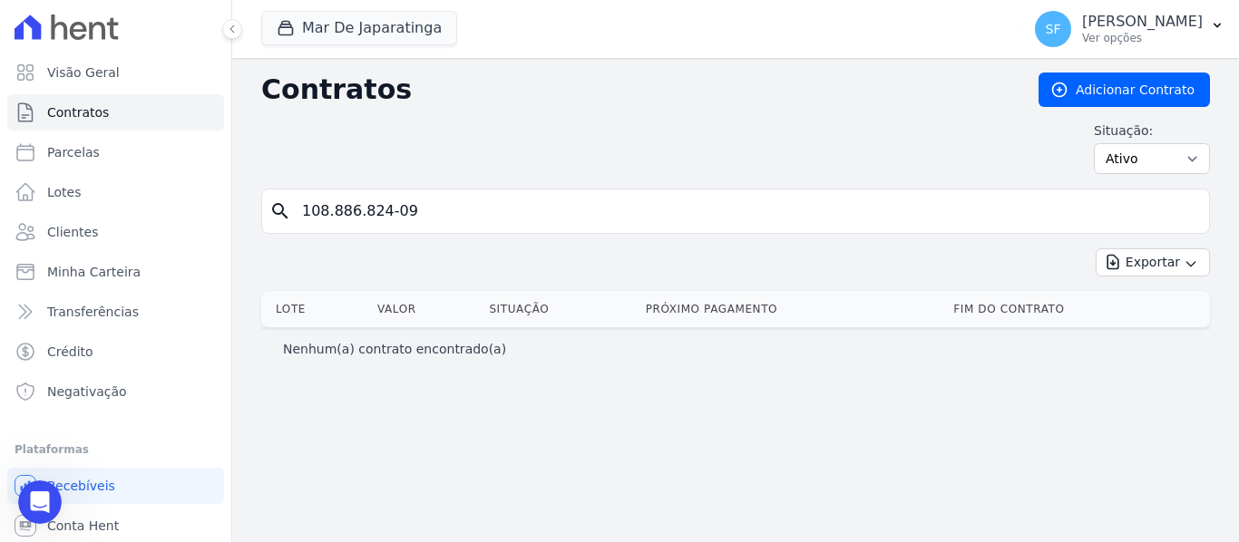
scroll to position [0, 0]
click at [600, 371] on div "Contratos Adicionar Contrato Situação: Ativo Todos Pausado Distratado Rascunho …" at bounding box center [735, 300] width 1006 height 484
click at [436, 218] on input "108.886.824-09 ​" at bounding box center [746, 211] width 910 height 36
click at [110, 234] on link "Clientes" at bounding box center [115, 232] width 217 height 36
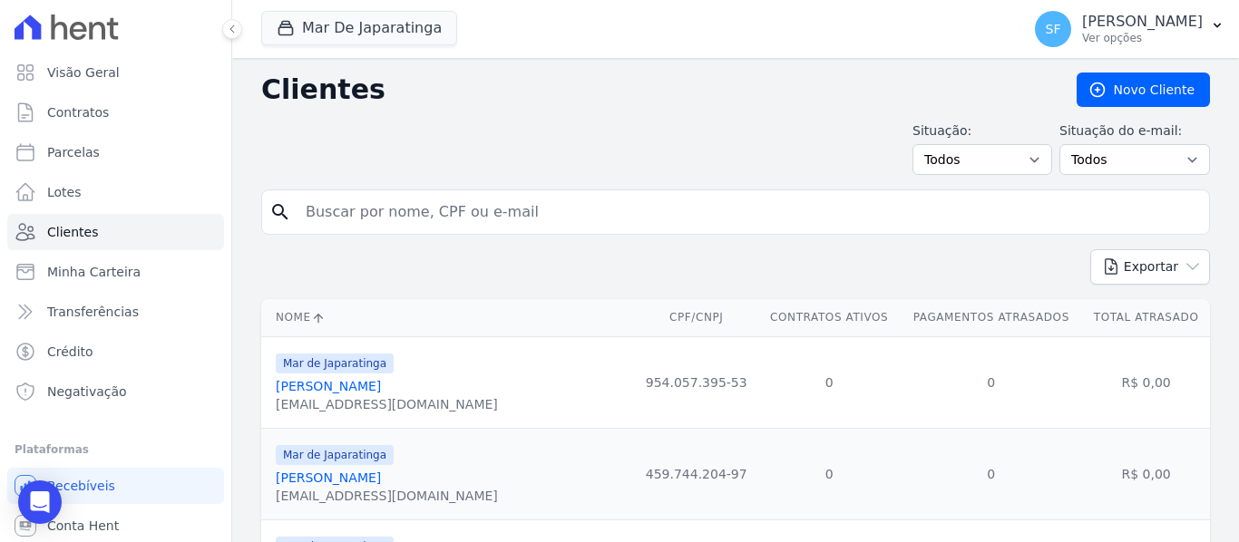
click at [374, 224] on input "search" at bounding box center [748, 212] width 907 height 36
paste input "108.886.824-09 ​"
type input "108.886.824-09 ​"
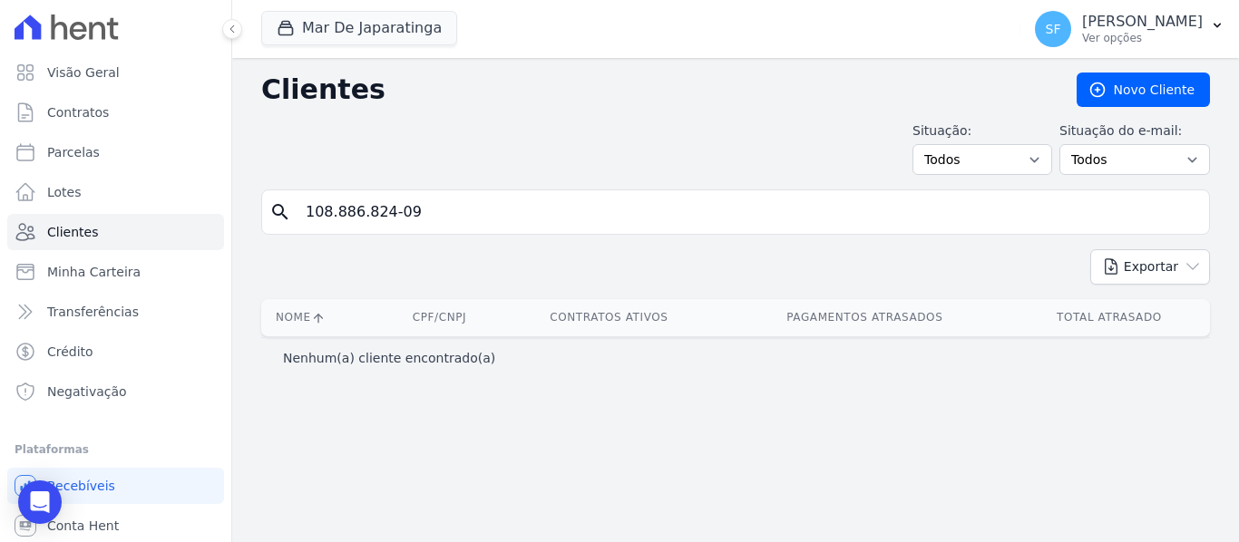
click at [788, 355] on div "Nenhum(a) cliente encontrado(a)" at bounding box center [735, 358] width 905 height 18
click at [67, 155] on span "Parcelas" at bounding box center [73, 152] width 53 height 18
select select
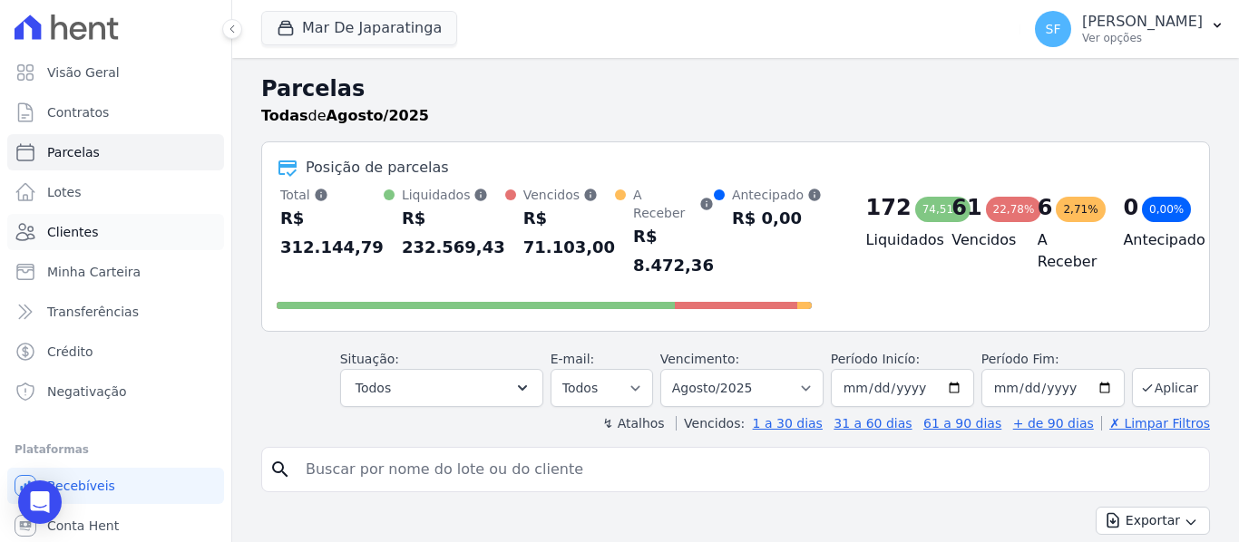
click at [122, 237] on link "Clientes" at bounding box center [115, 232] width 217 height 36
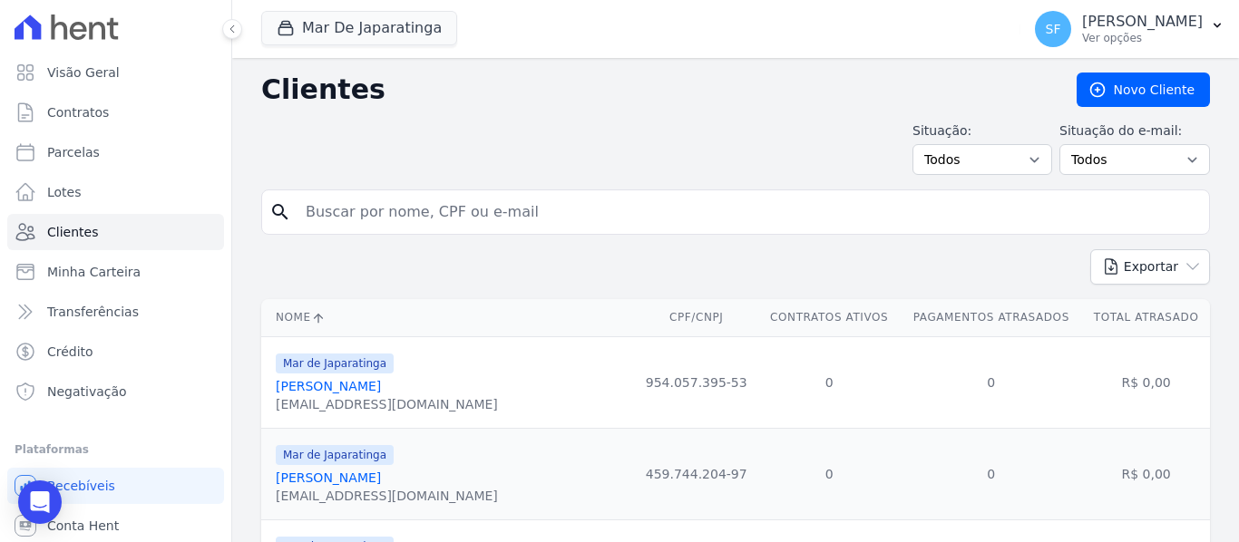
click at [438, 219] on input "search" at bounding box center [748, 212] width 907 height 36
paste input "108.886.824-09 ​"
type input "108.886.824-09 ​"
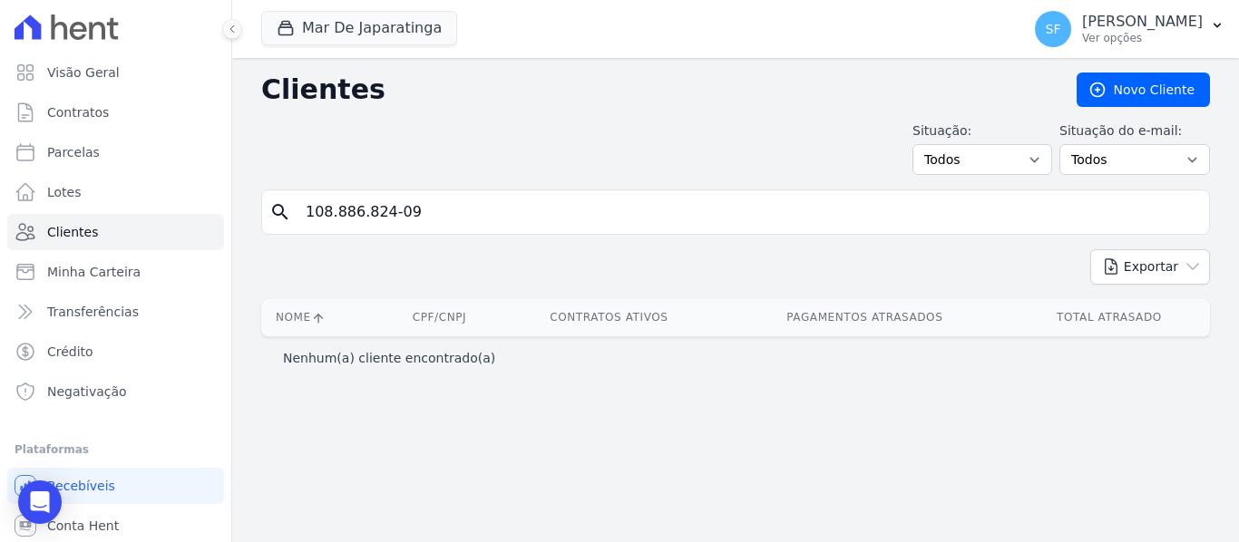
click at [511, 386] on div "Clientes Novo Cliente Situação: Todos Adimplentes Inadimplentes Situação do e-m…" at bounding box center [735, 300] width 1006 height 484
click at [417, 205] on input "108.886.824-09 ​" at bounding box center [748, 212] width 907 height 36
type input "1"
paste input "80135897491"
type input "80135897491"
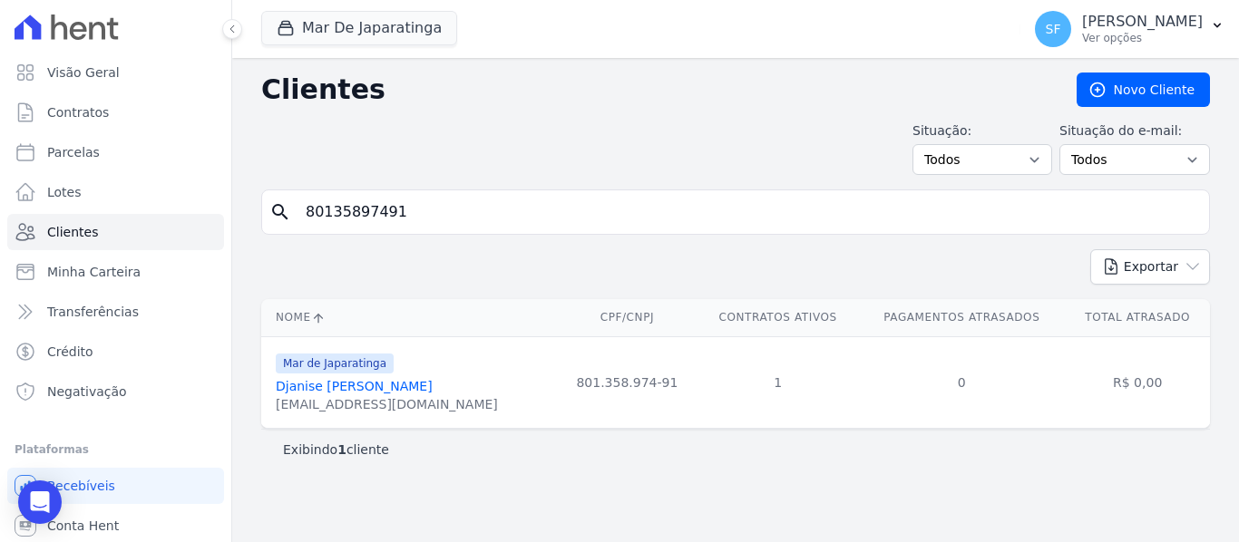
click at [356, 392] on link "Djanise Lacerda Leite" at bounding box center [354, 386] width 157 height 15
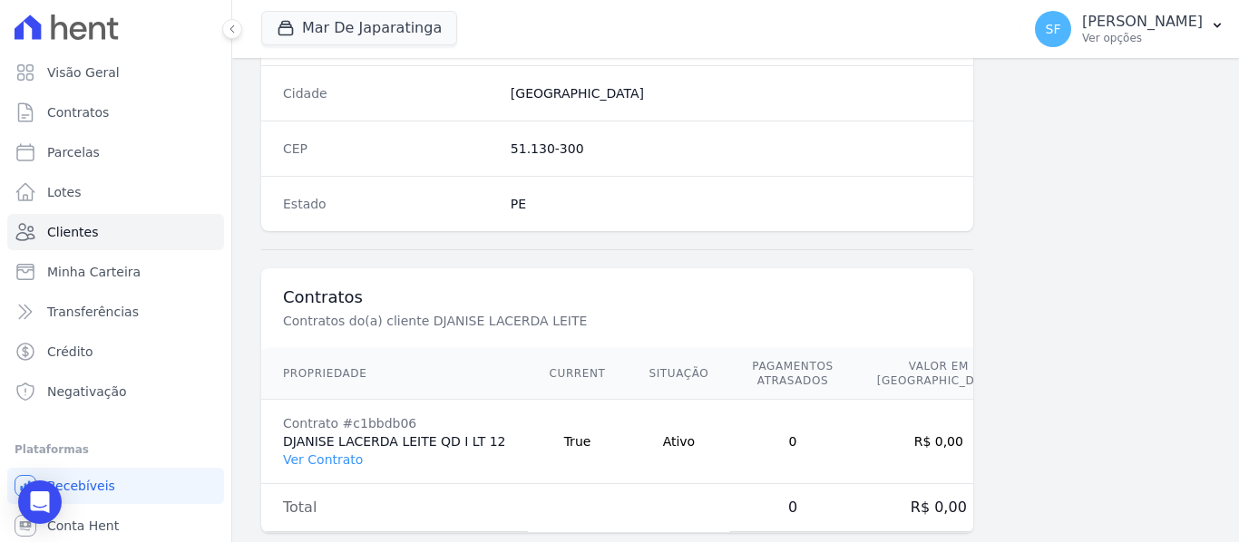
scroll to position [1169, 0]
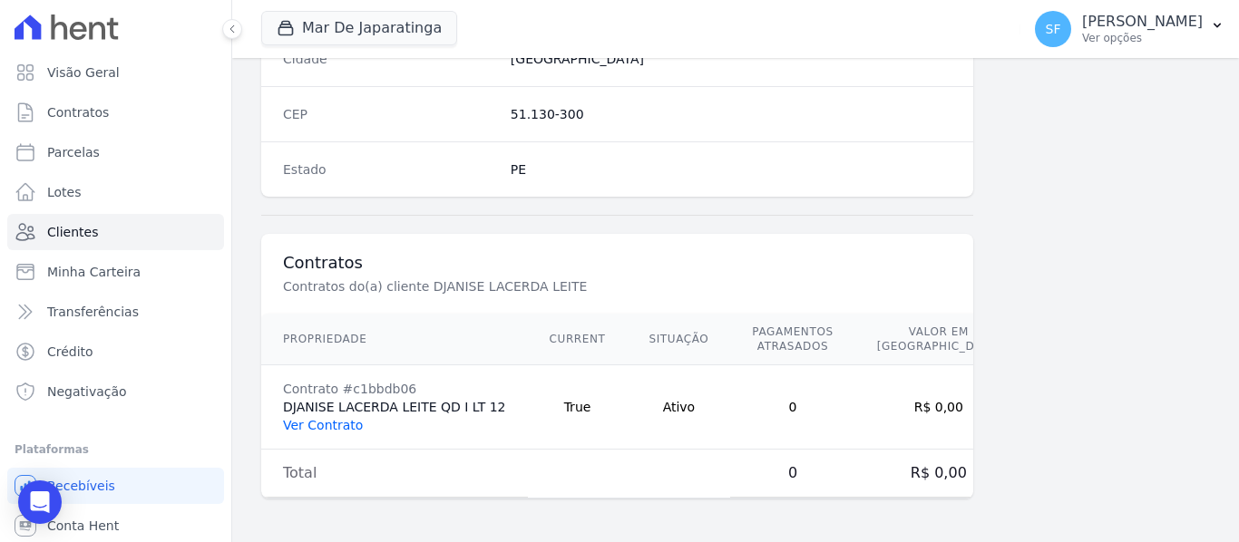
click at [319, 425] on link "Ver Contrato" at bounding box center [323, 425] width 80 height 15
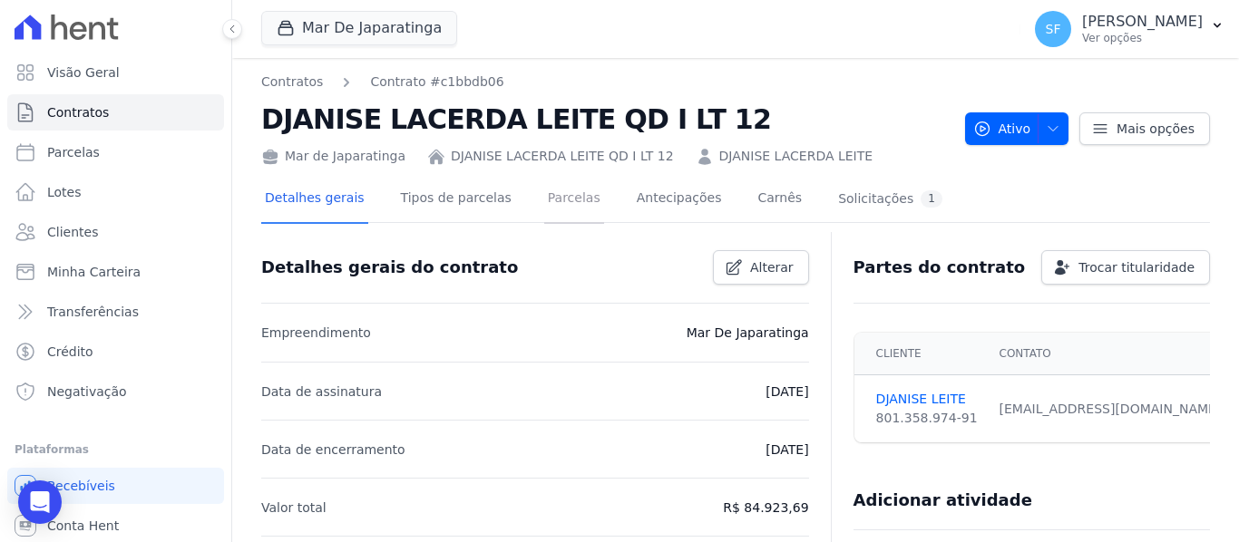
click at [554, 206] on link "Parcelas" at bounding box center [574, 200] width 60 height 48
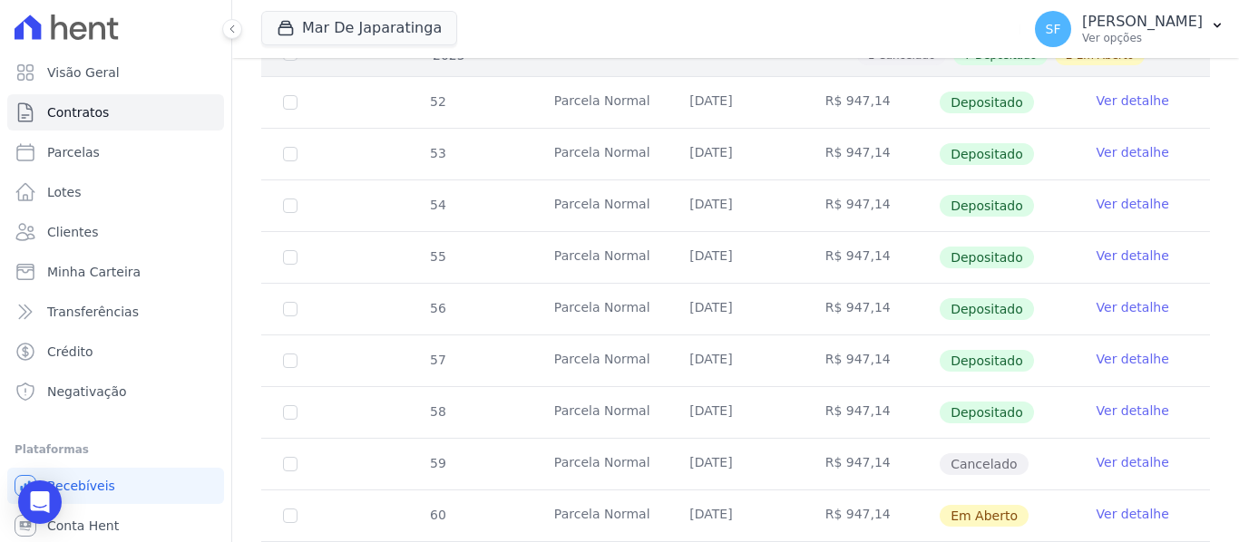
scroll to position [624, 0]
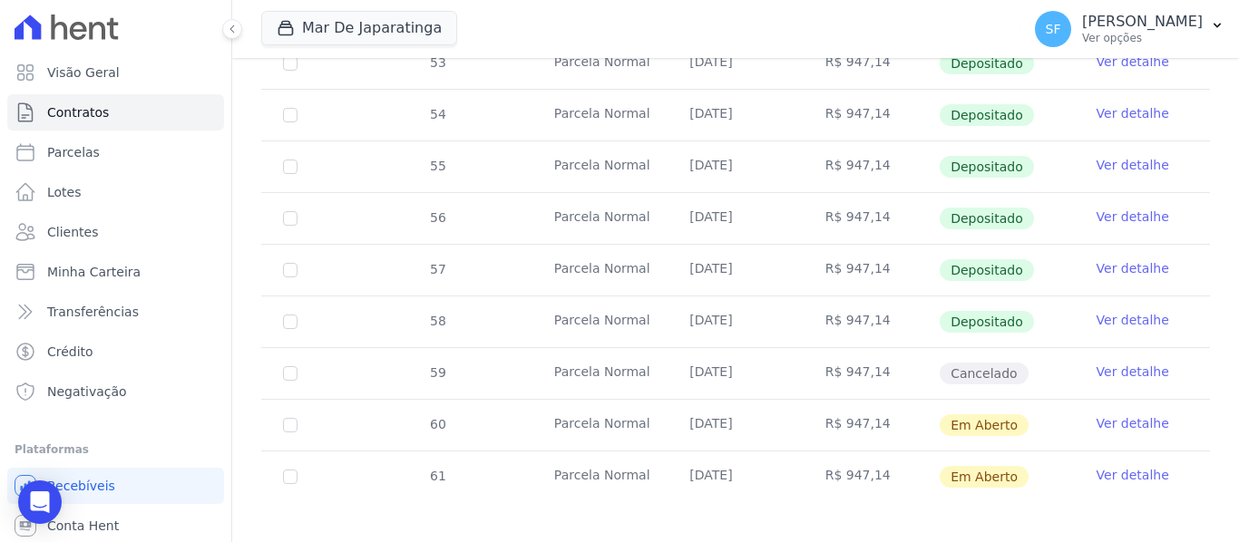
click at [1122, 363] on link "Ver detalhe" at bounding box center [1132, 372] width 73 height 18
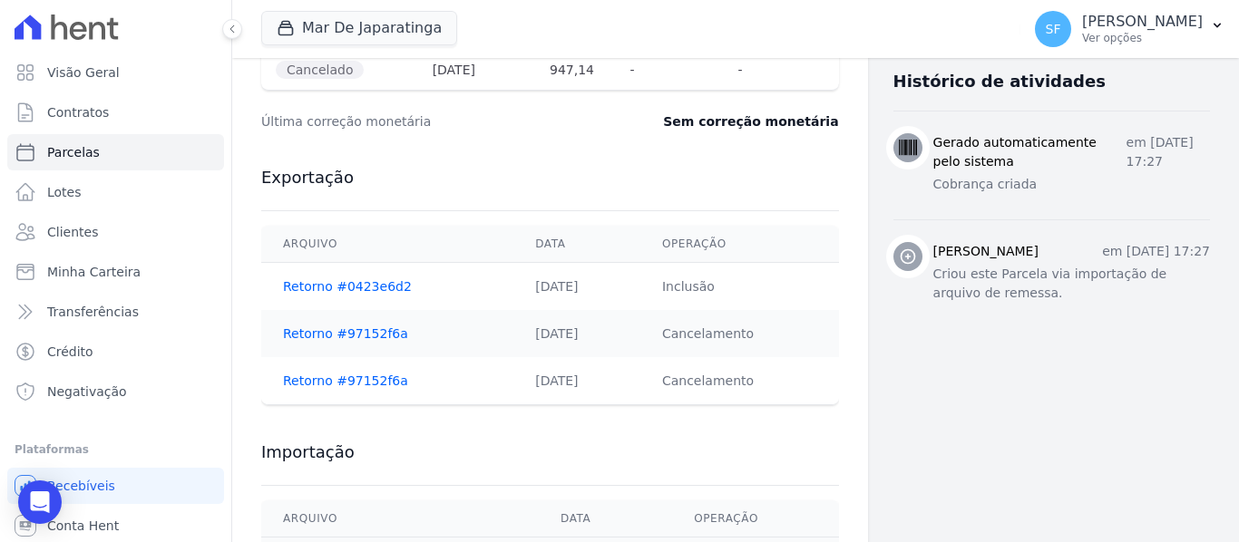
scroll to position [794, 0]
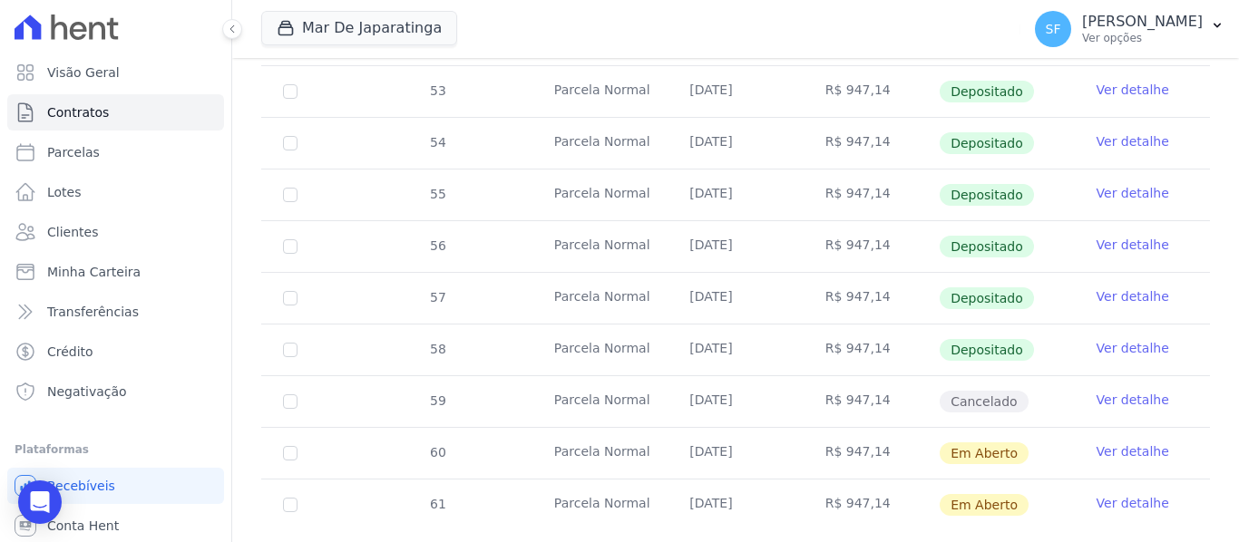
scroll to position [624, 0]
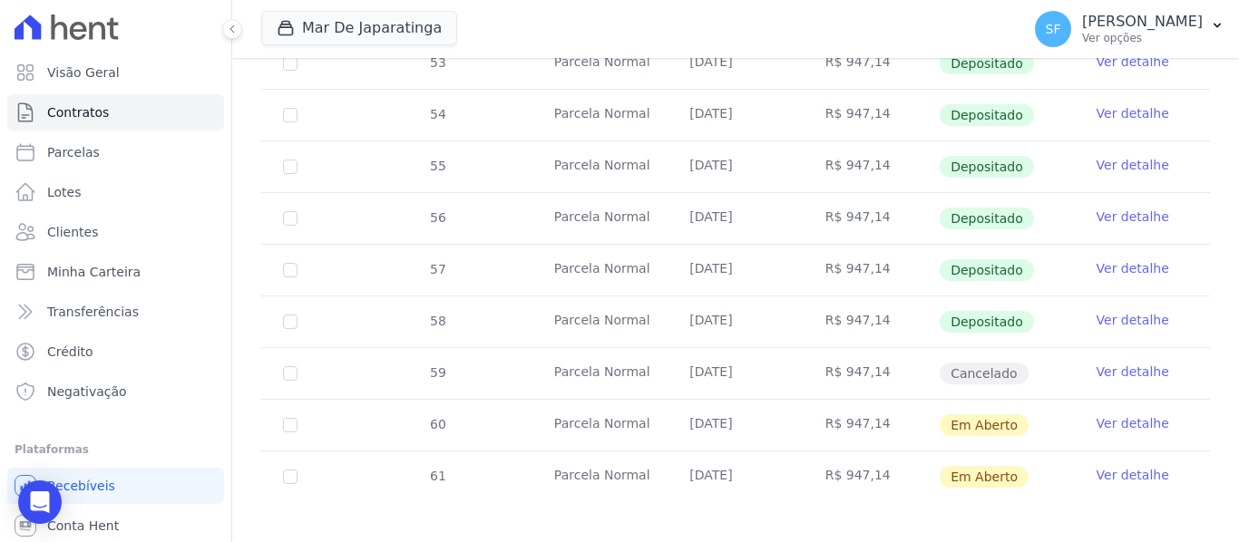
click at [1102, 363] on link "Ver detalhe" at bounding box center [1132, 372] width 73 height 18
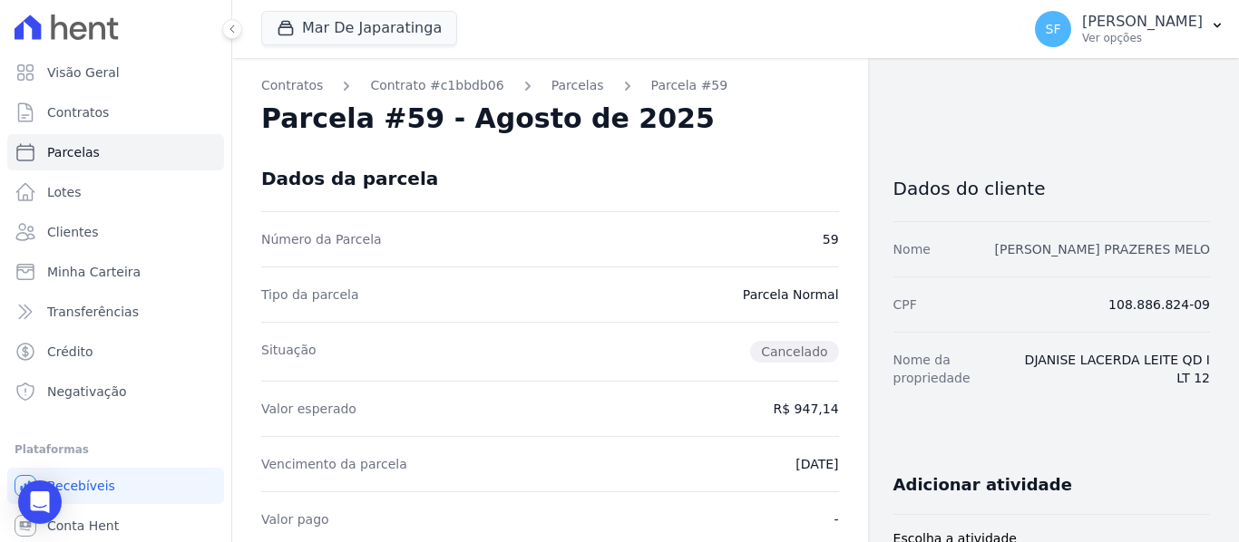
click at [1072, 243] on link "ALLAN VITOR PRAZERES MELO" at bounding box center [1102, 249] width 216 height 15
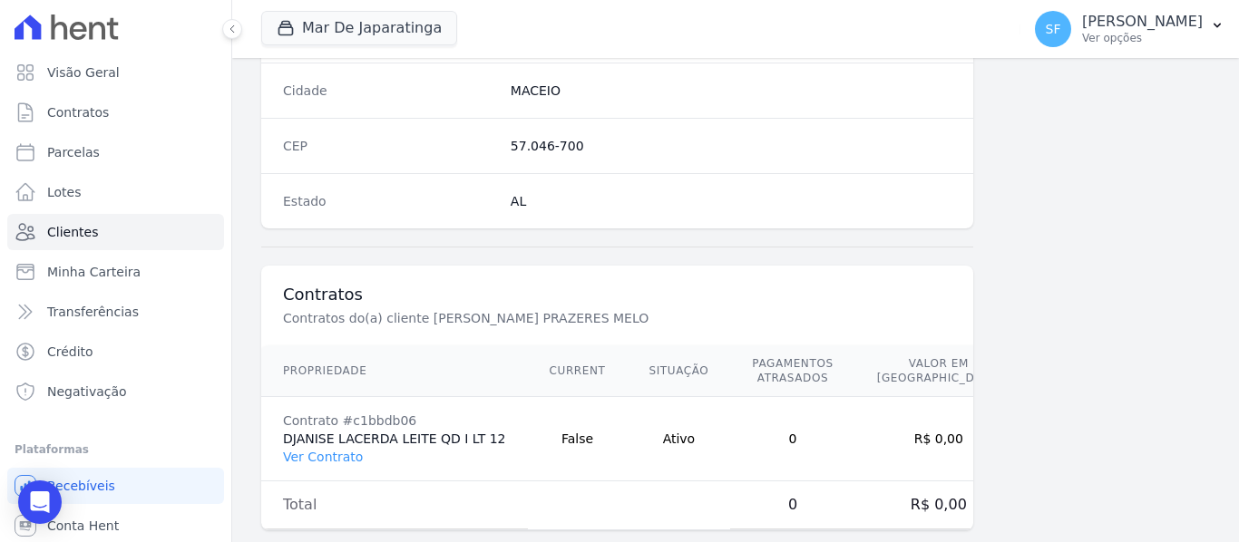
scroll to position [1169, 0]
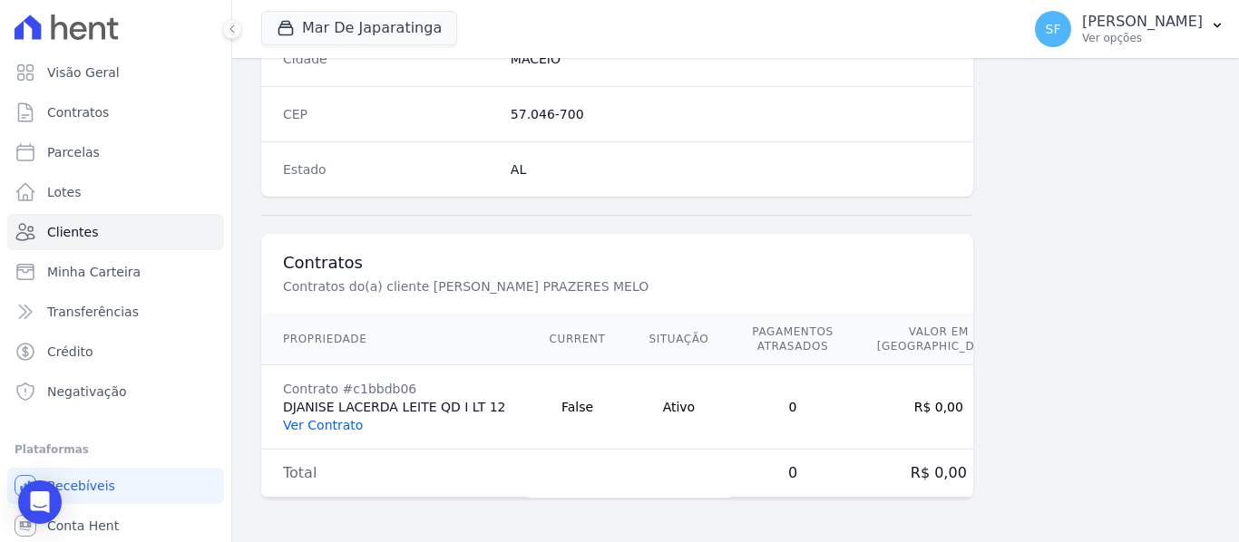
click at [345, 428] on link "Ver Contrato" at bounding box center [323, 425] width 80 height 15
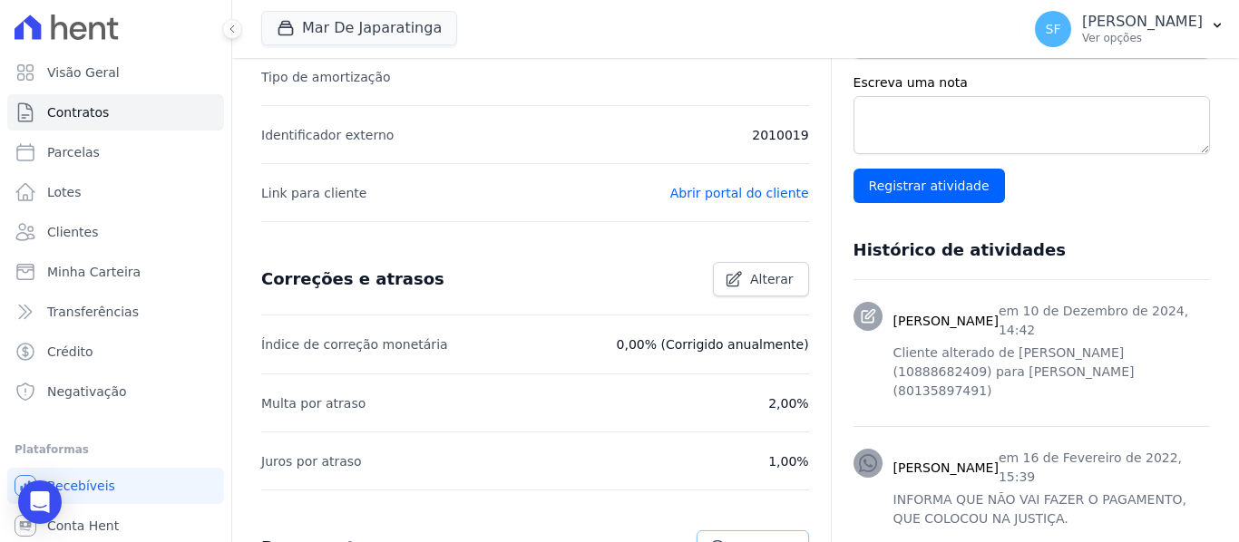
scroll to position [414, 0]
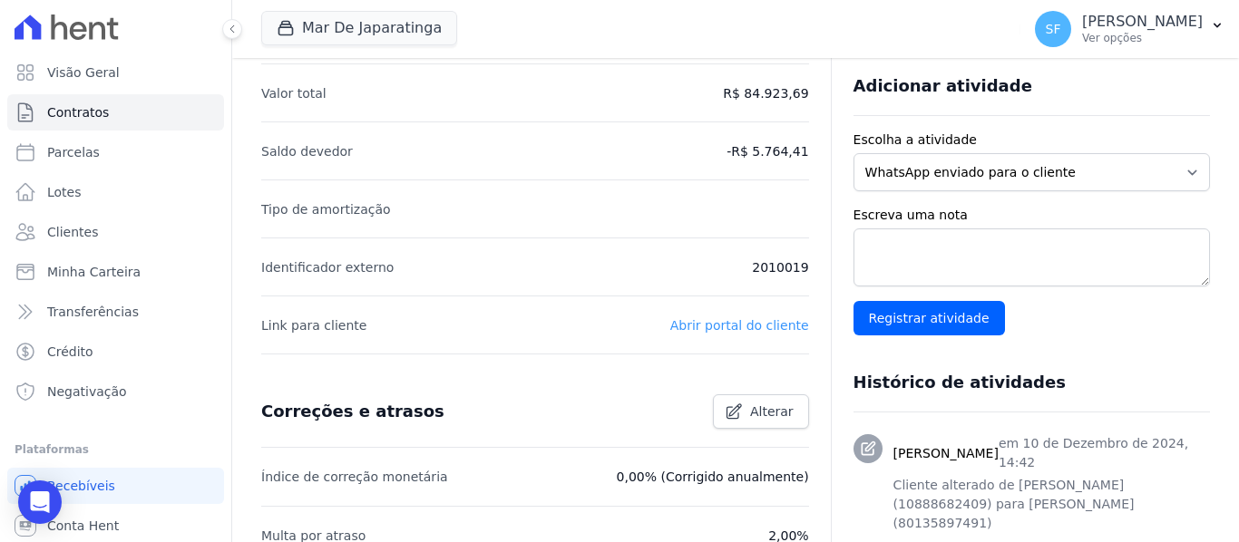
click at [727, 318] on link "Abrir portal do cliente" at bounding box center [739, 325] width 139 height 15
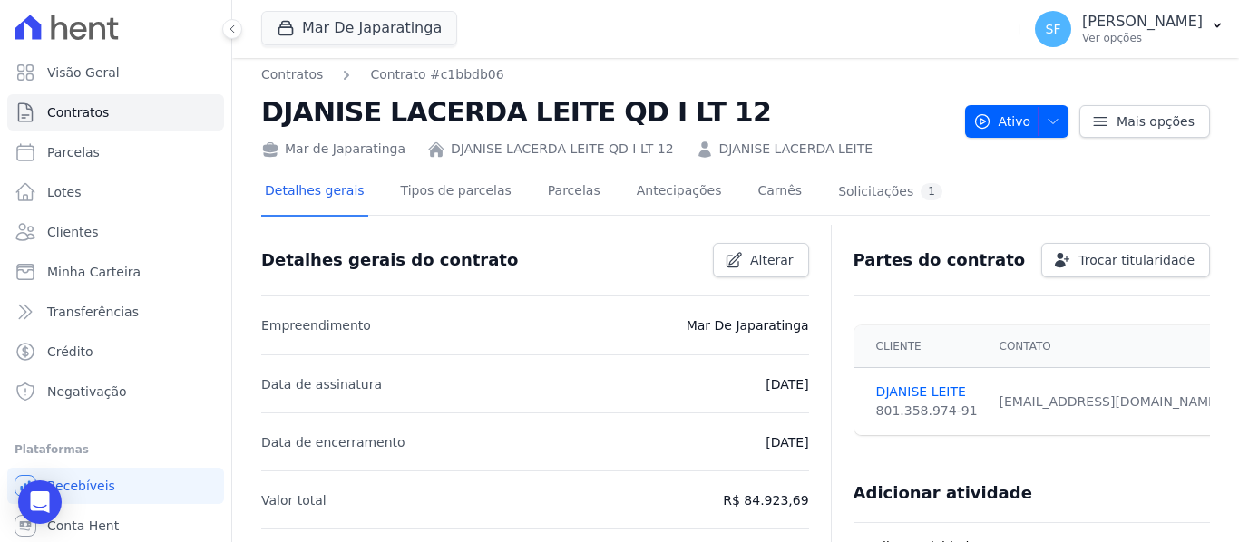
scroll to position [0, 0]
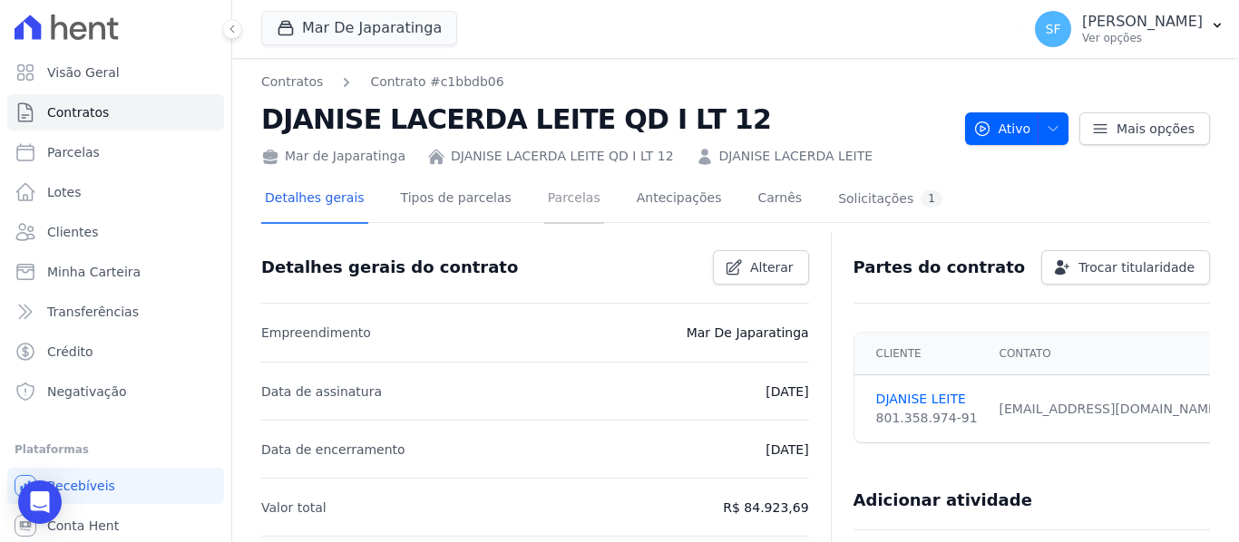
click at [549, 201] on link "Parcelas" at bounding box center [574, 200] width 60 height 48
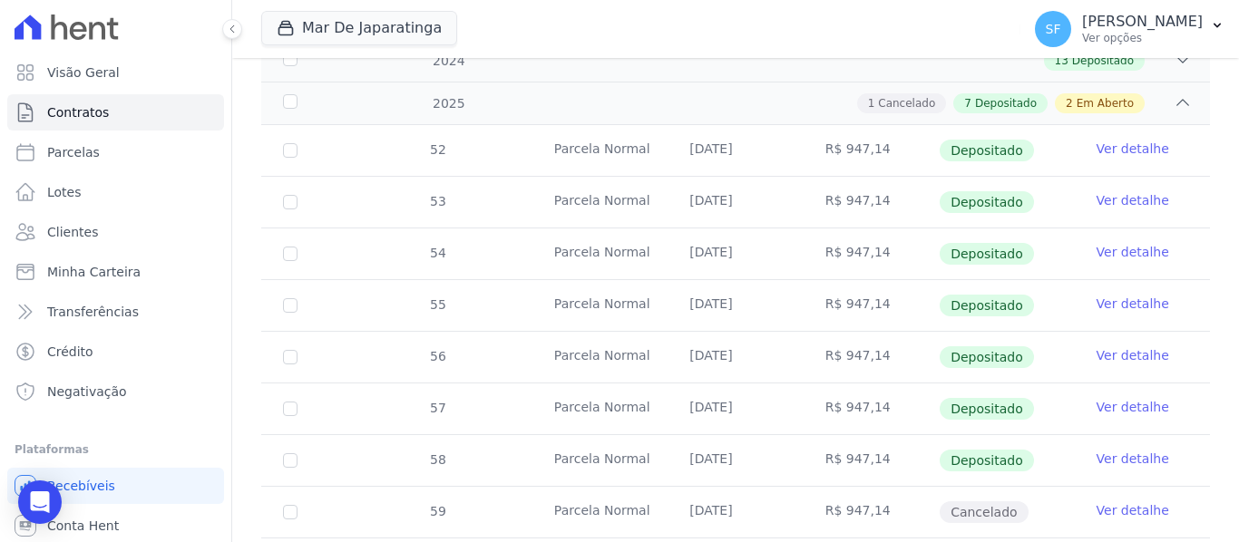
scroll to position [453, 0]
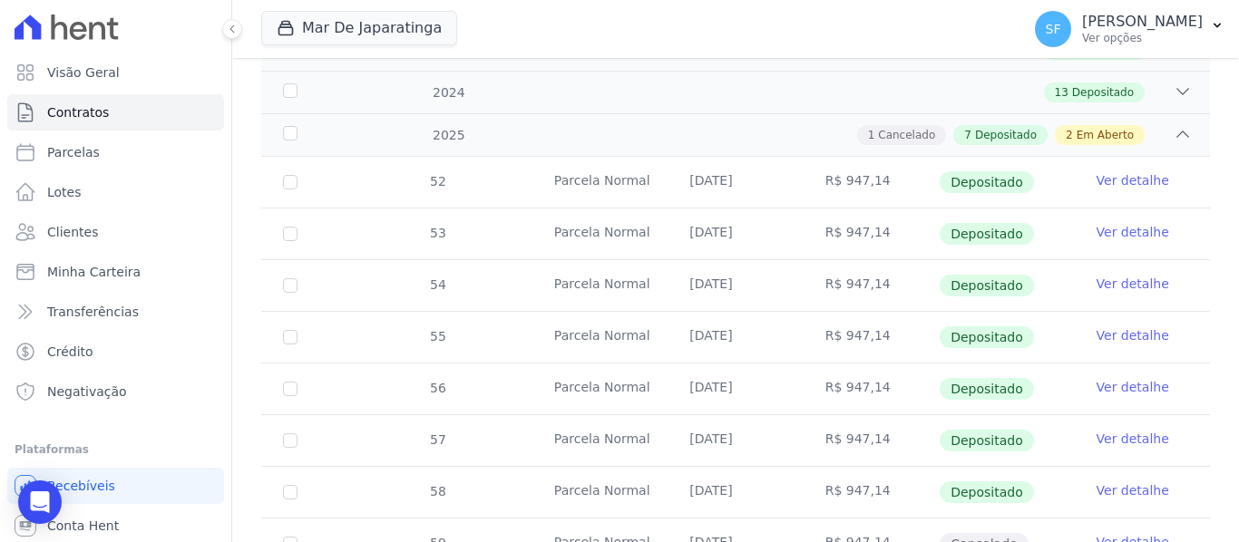
click at [1158, 125] on div "1 Cancelado 7 Depositado 2 Em Aberto" at bounding box center [782, 135] width 820 height 20
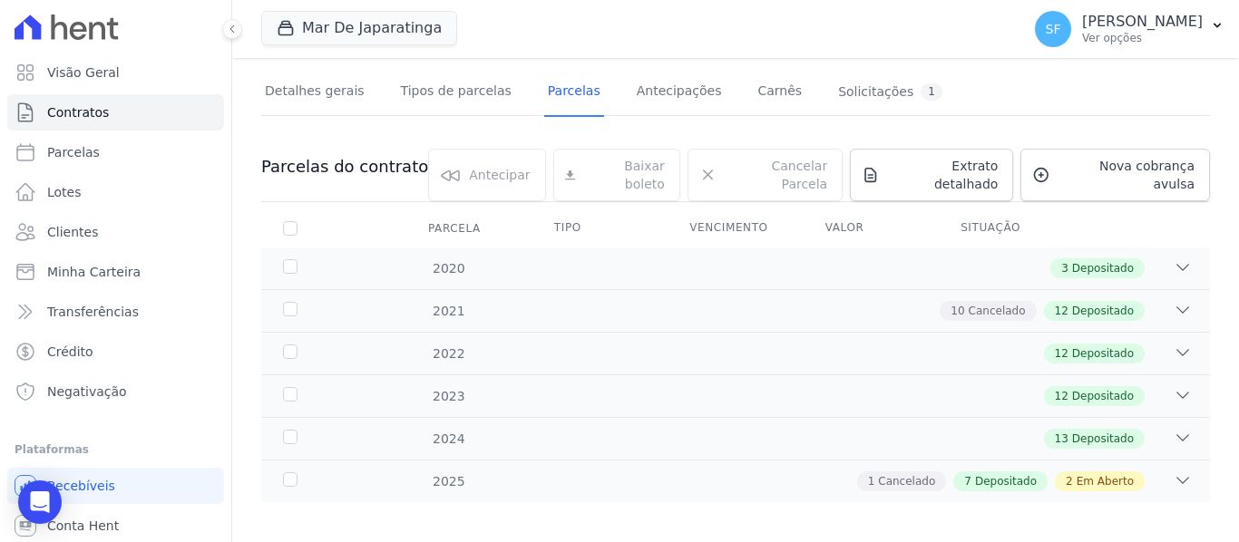
click at [1143, 472] on div "1 Cancelado 7 Depositado 2 Em Aberto" at bounding box center [782, 482] width 820 height 20
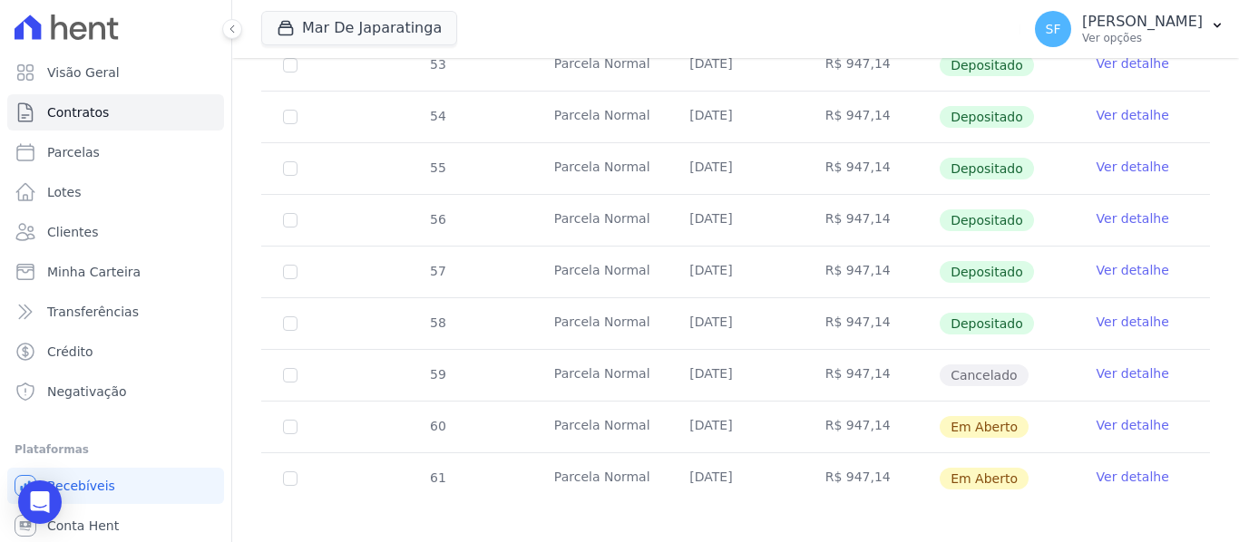
scroll to position [624, 0]
click at [293, 418] on input "checkbox" at bounding box center [290, 425] width 15 height 15
checkbox input "true"
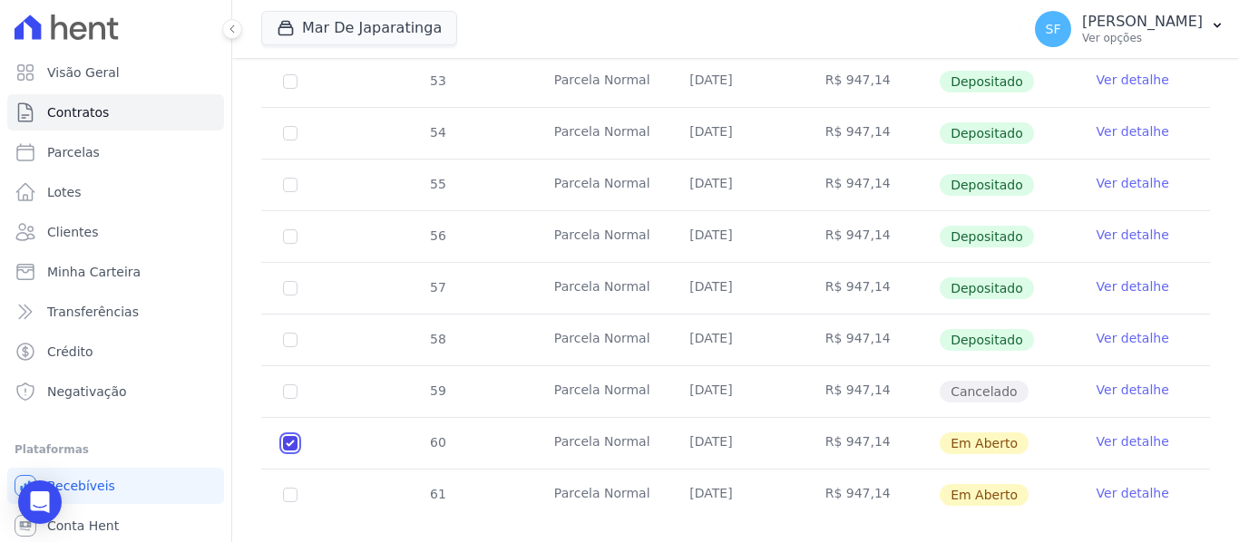
scroll to position [638, 0]
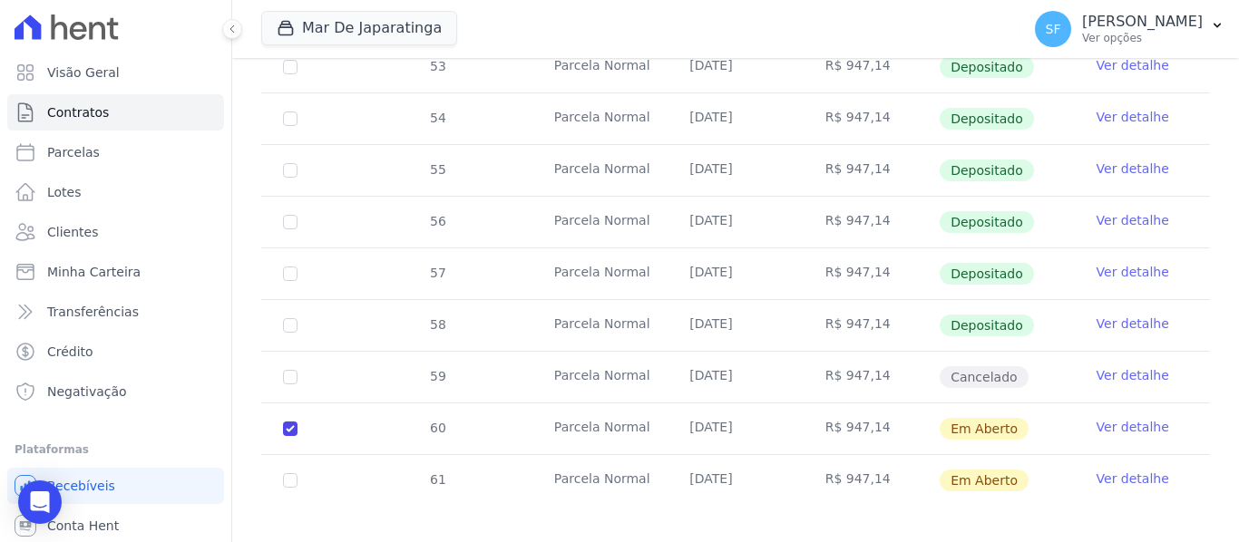
click at [1110, 418] on link "Ver detalhe" at bounding box center [1132, 427] width 73 height 18
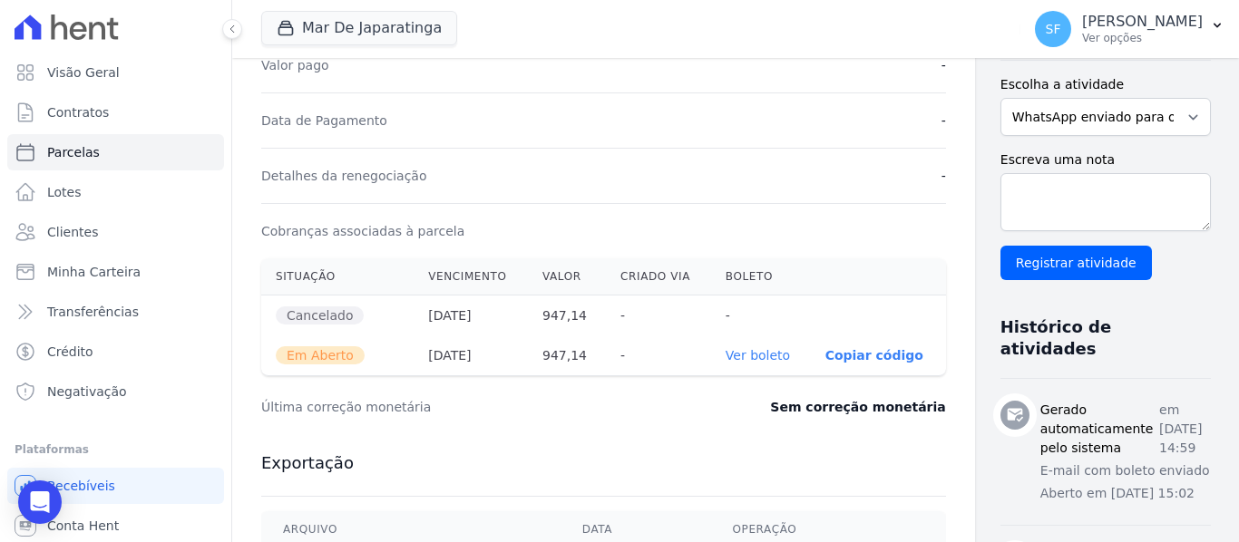
scroll to position [453, 0]
click at [725, 361] on link "Ver boleto" at bounding box center [757, 356] width 64 height 15
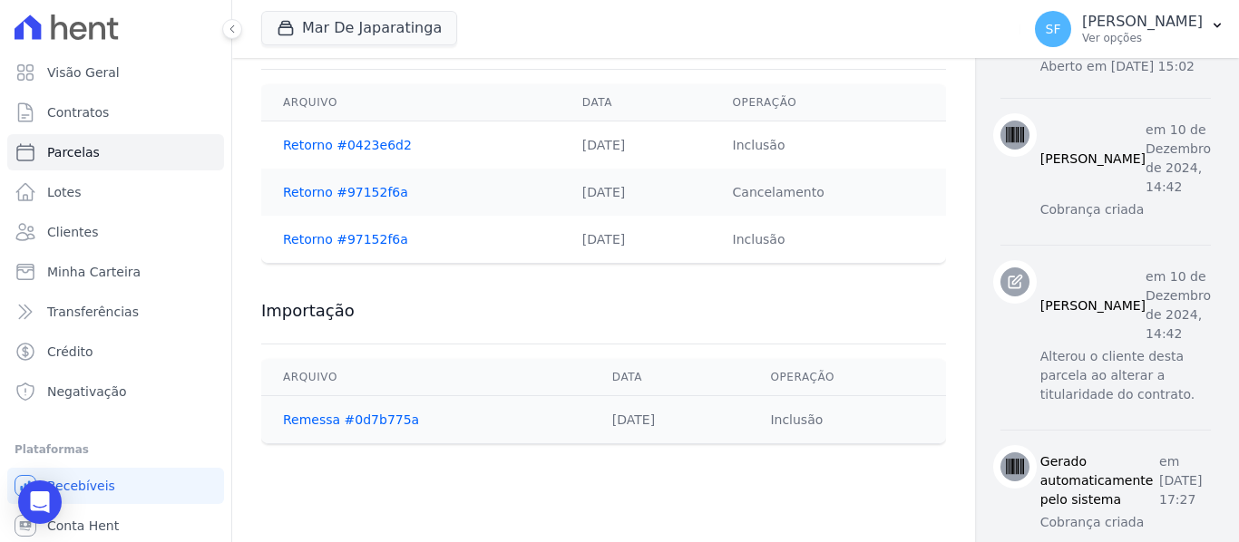
scroll to position [907, 0]
